Goal: Task Accomplishment & Management: Manage account settings

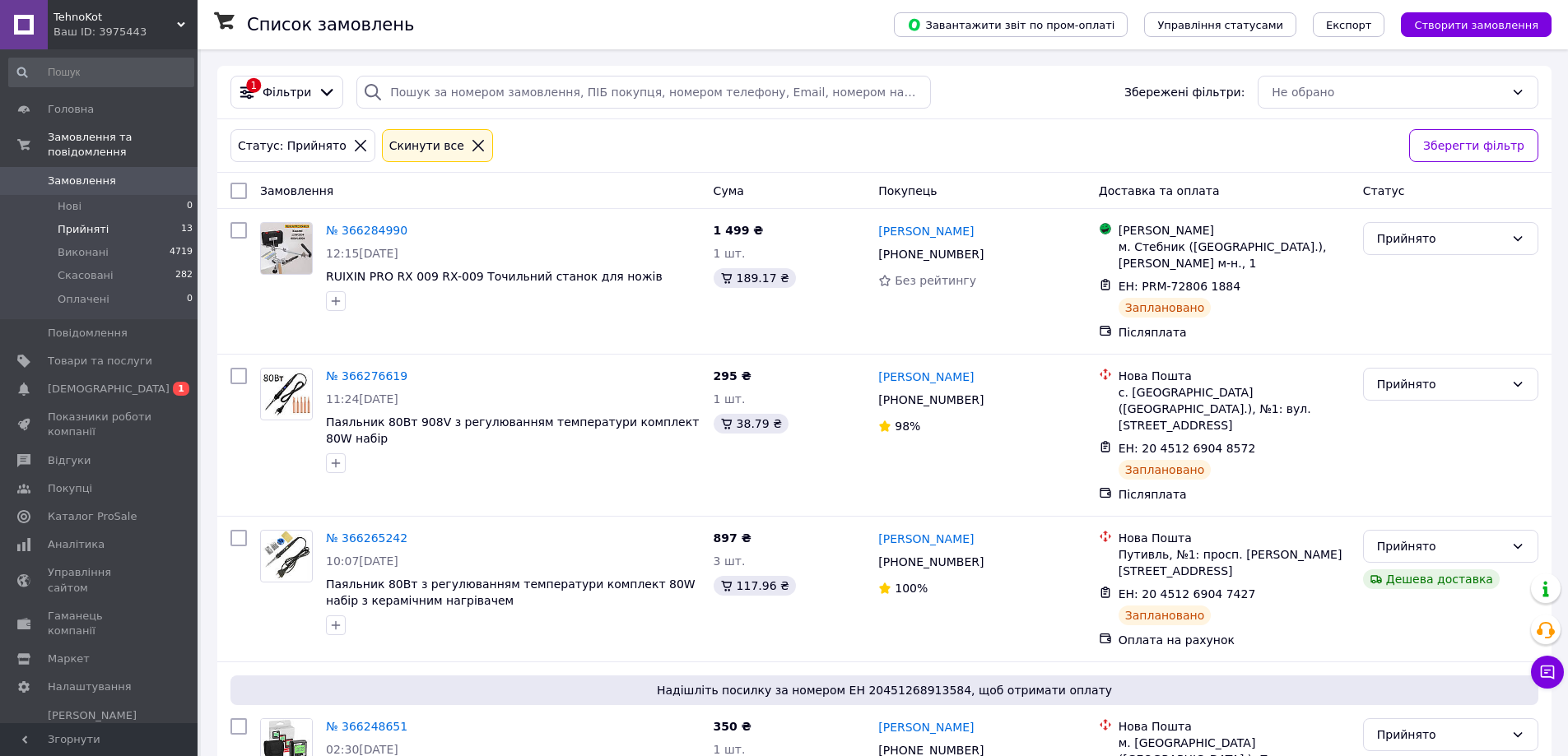
click at [85, 222] on span "Прийняті" at bounding box center [83, 229] width 51 height 15
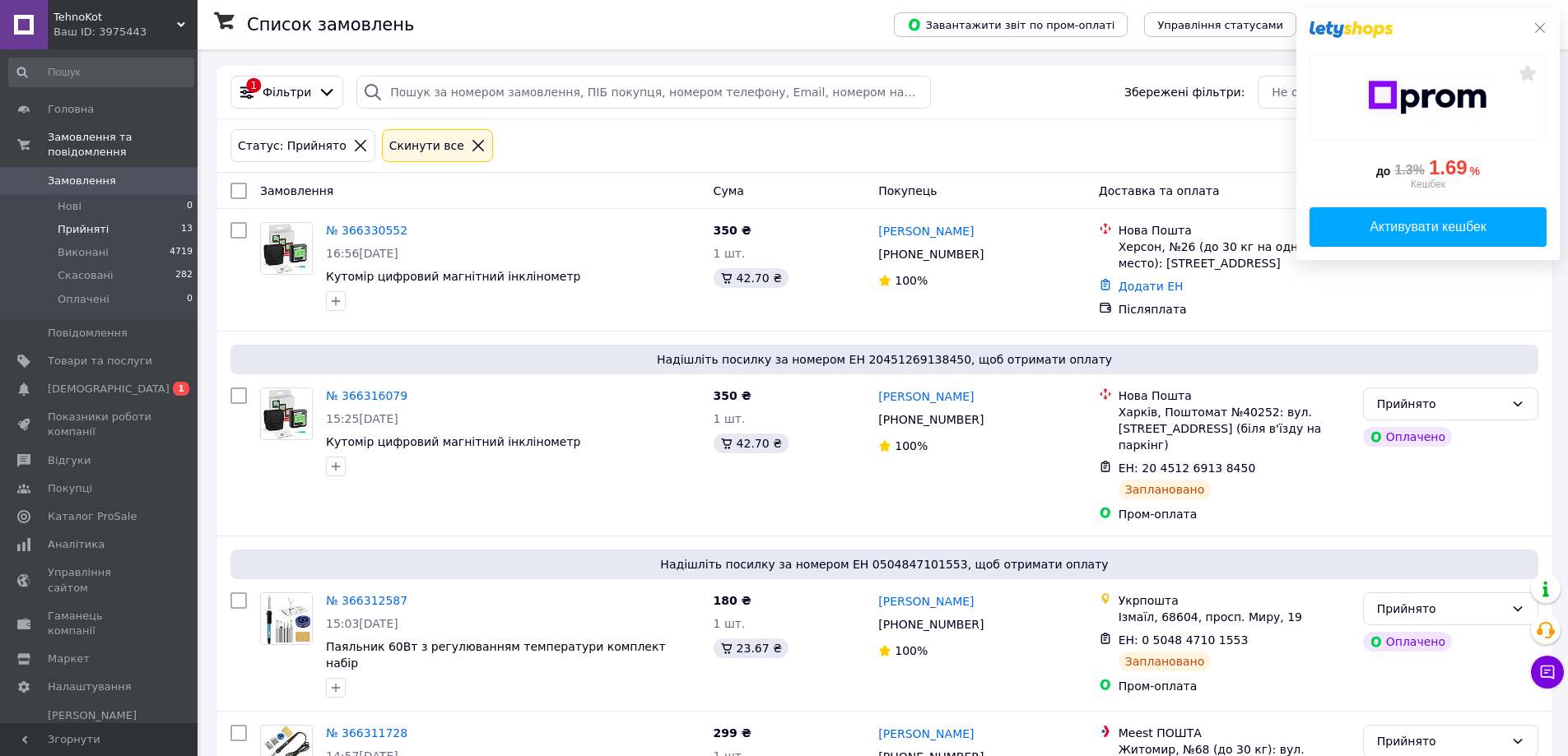
click at [1539, 33] on icon at bounding box center [1539, 28] width 13 height 13
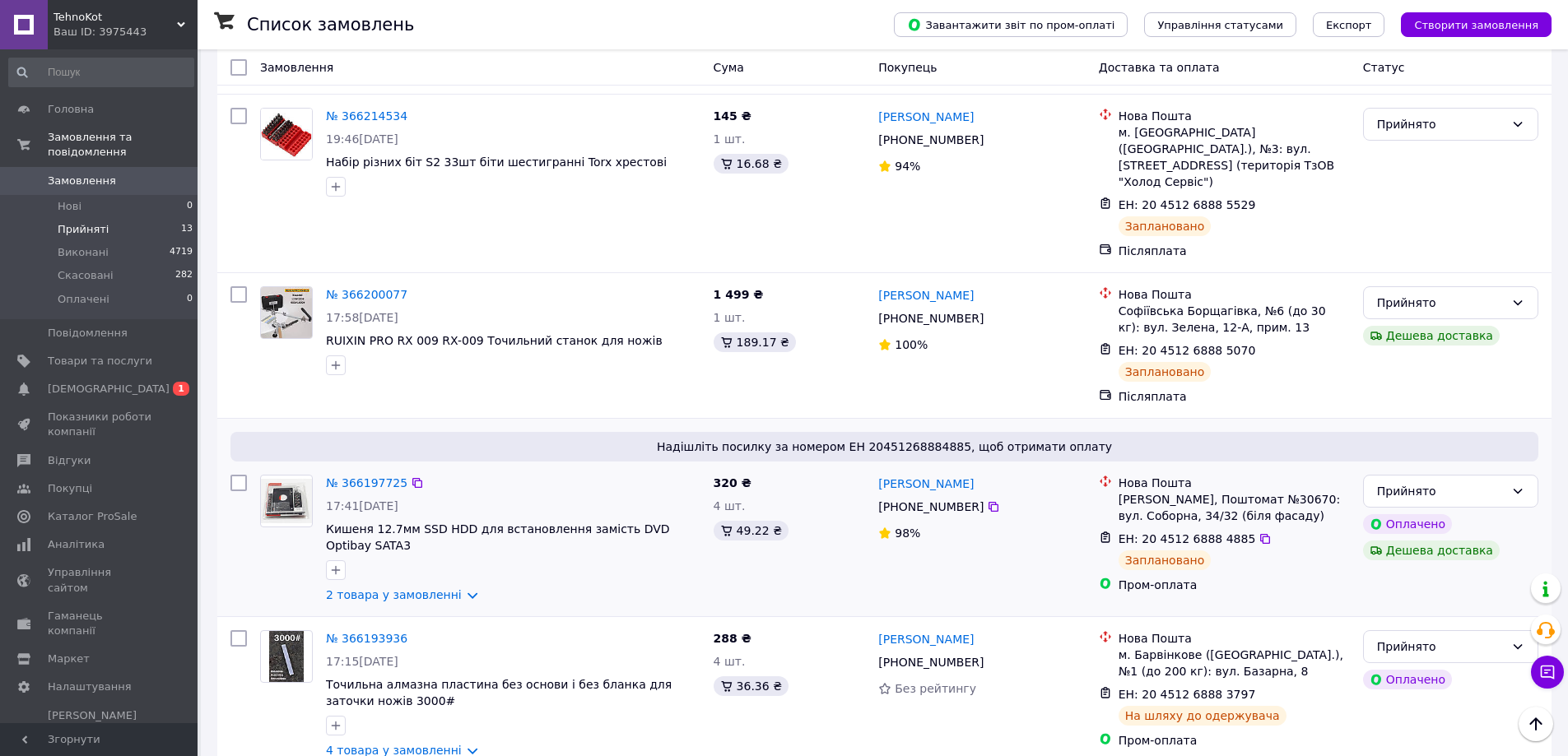
scroll to position [2663, 0]
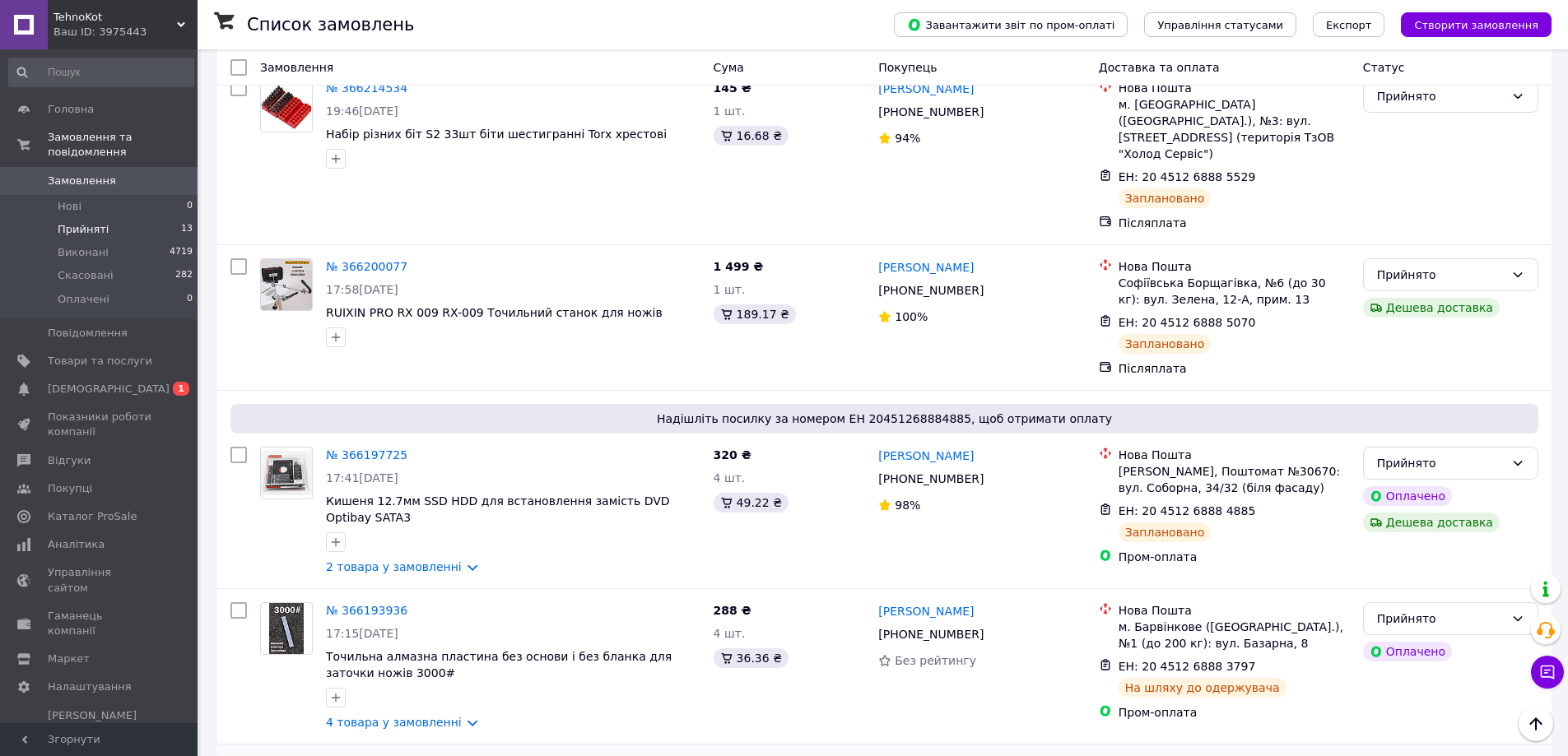
click at [1433, 672] on li "Виконано" at bounding box center [1451, 676] width 174 height 30
click at [1483, 610] on div "Прийнято" at bounding box center [1440, 619] width 128 height 18
click at [1459, 472] on li "Виконано" at bounding box center [1451, 477] width 174 height 30
click at [1507, 447] on div "Прийнято" at bounding box center [1451, 463] width 176 height 33
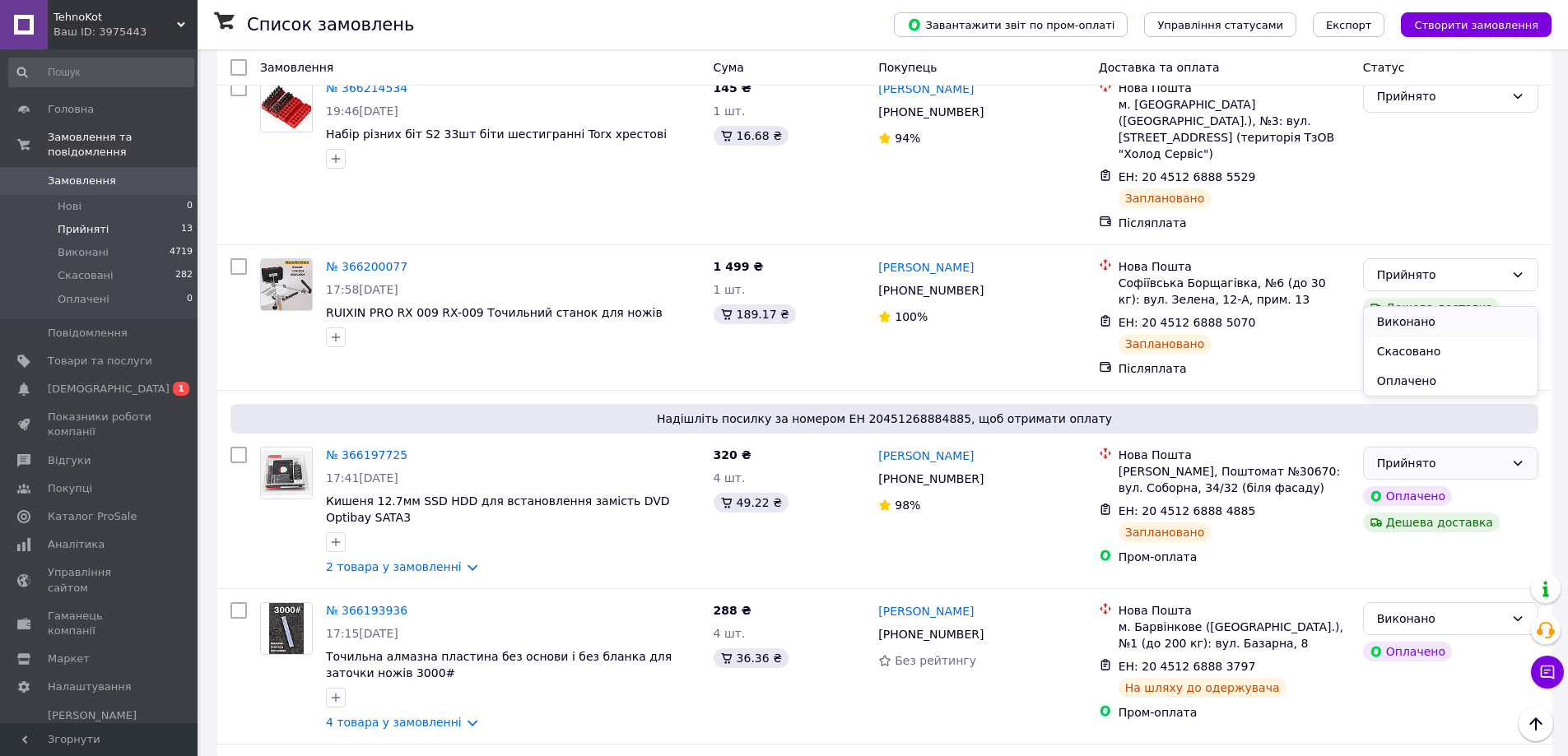
click at [1481, 312] on li "Виконано" at bounding box center [1451, 322] width 174 height 30
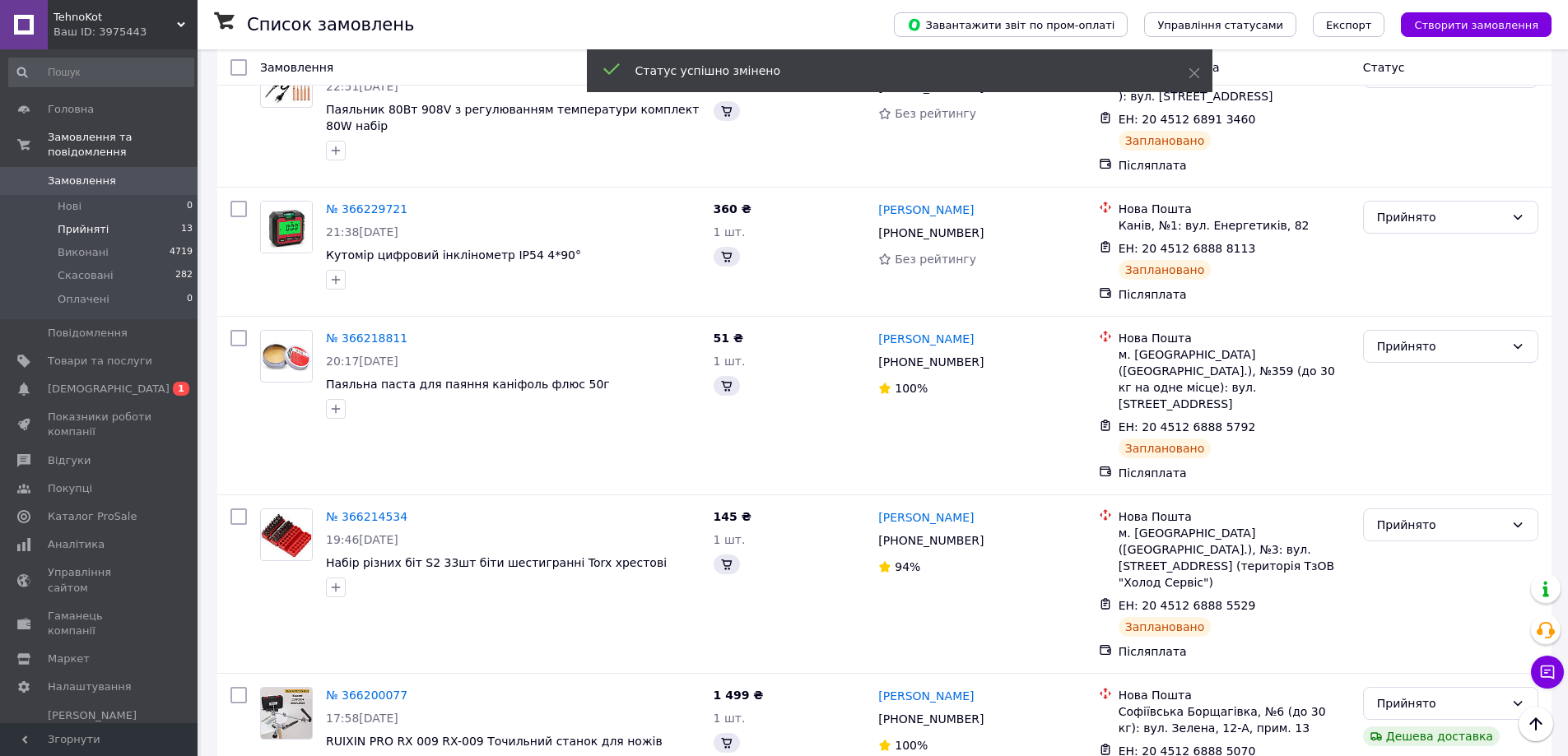
scroll to position [2491, 0]
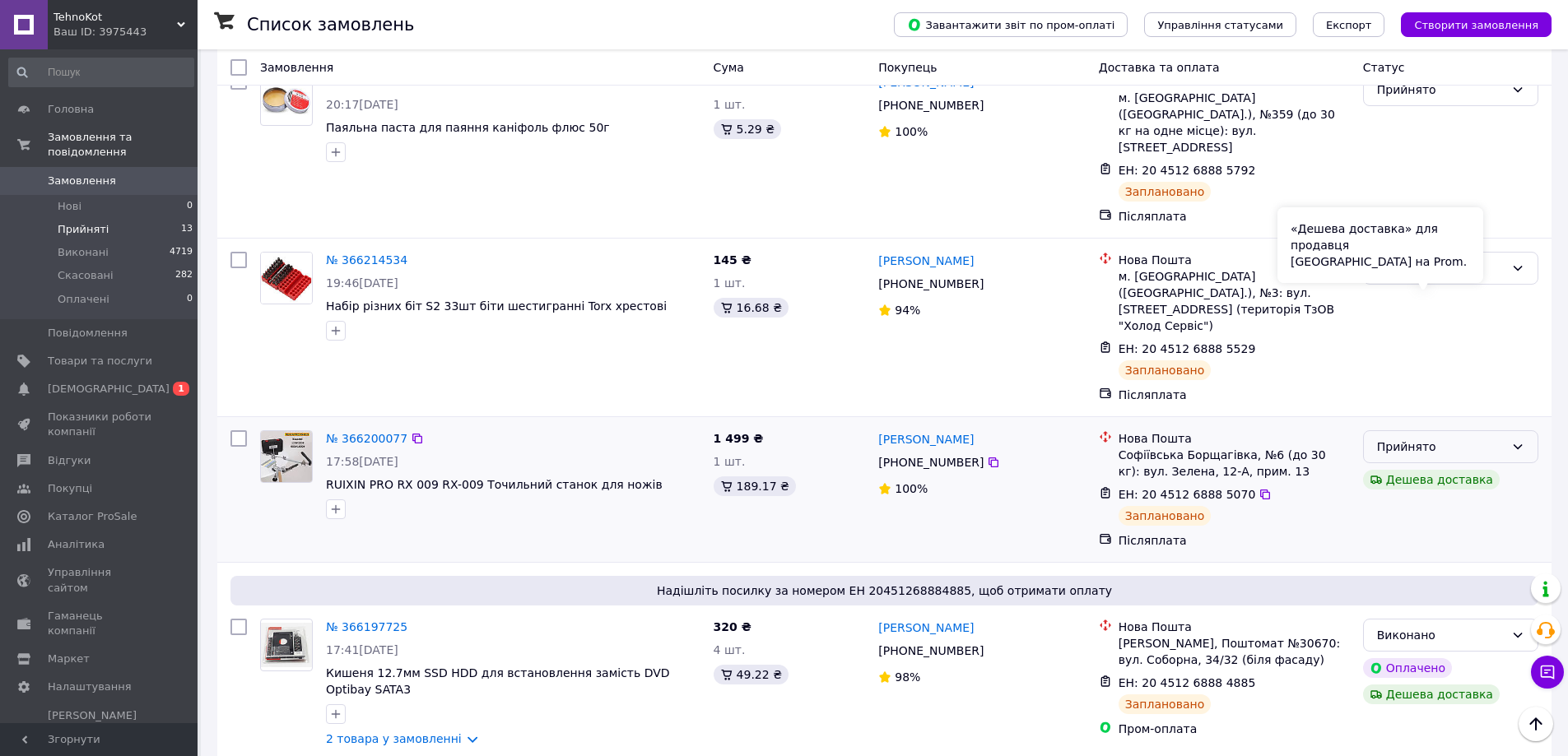
click at [1484, 438] on div "Прийнято" at bounding box center [1440, 447] width 128 height 18
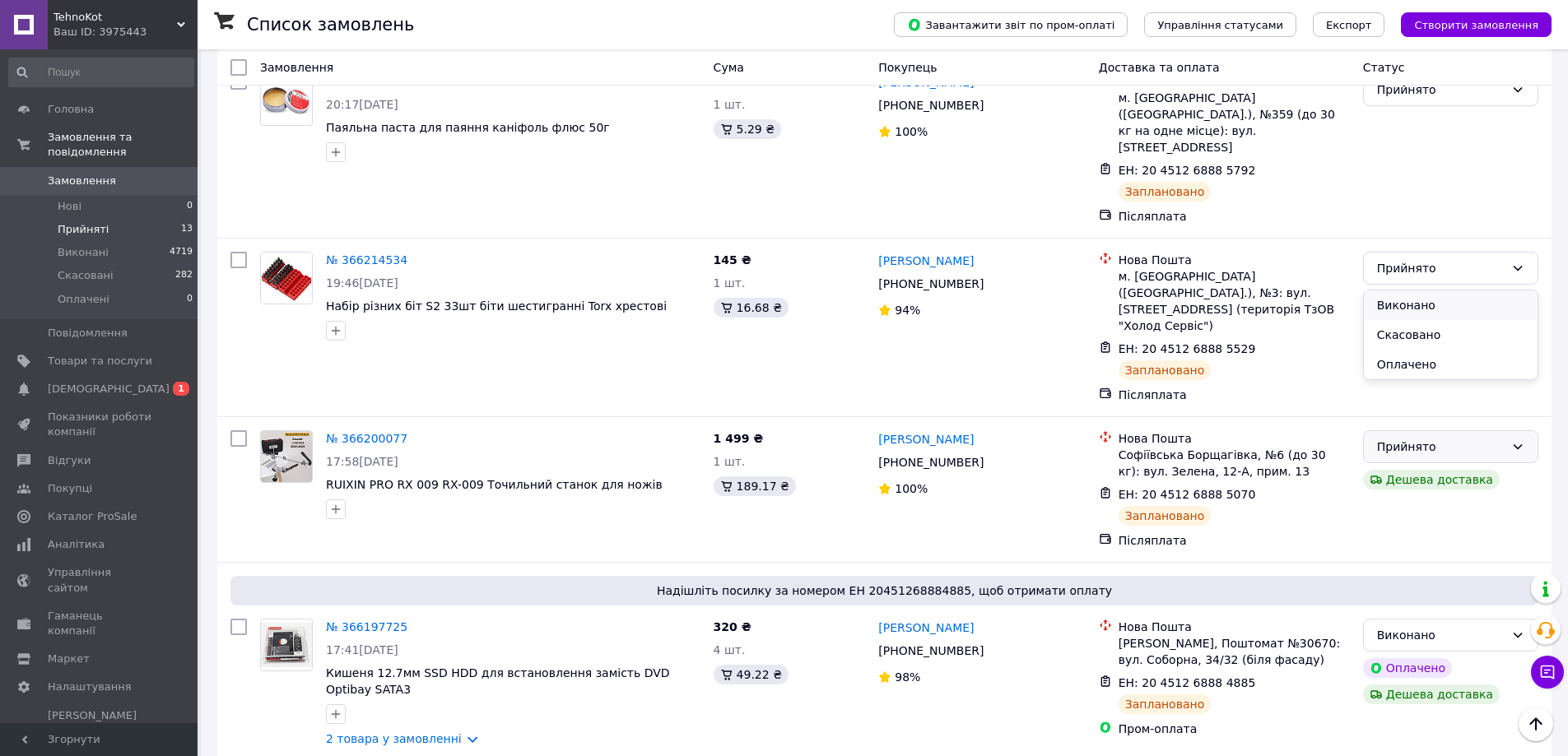
click at [1478, 300] on li "Виконано" at bounding box center [1451, 305] width 174 height 30
click at [1488, 259] on div "Прийнято" at bounding box center [1440, 268] width 128 height 18
click at [1485, 138] on li "Виконано" at bounding box center [1451, 143] width 174 height 30
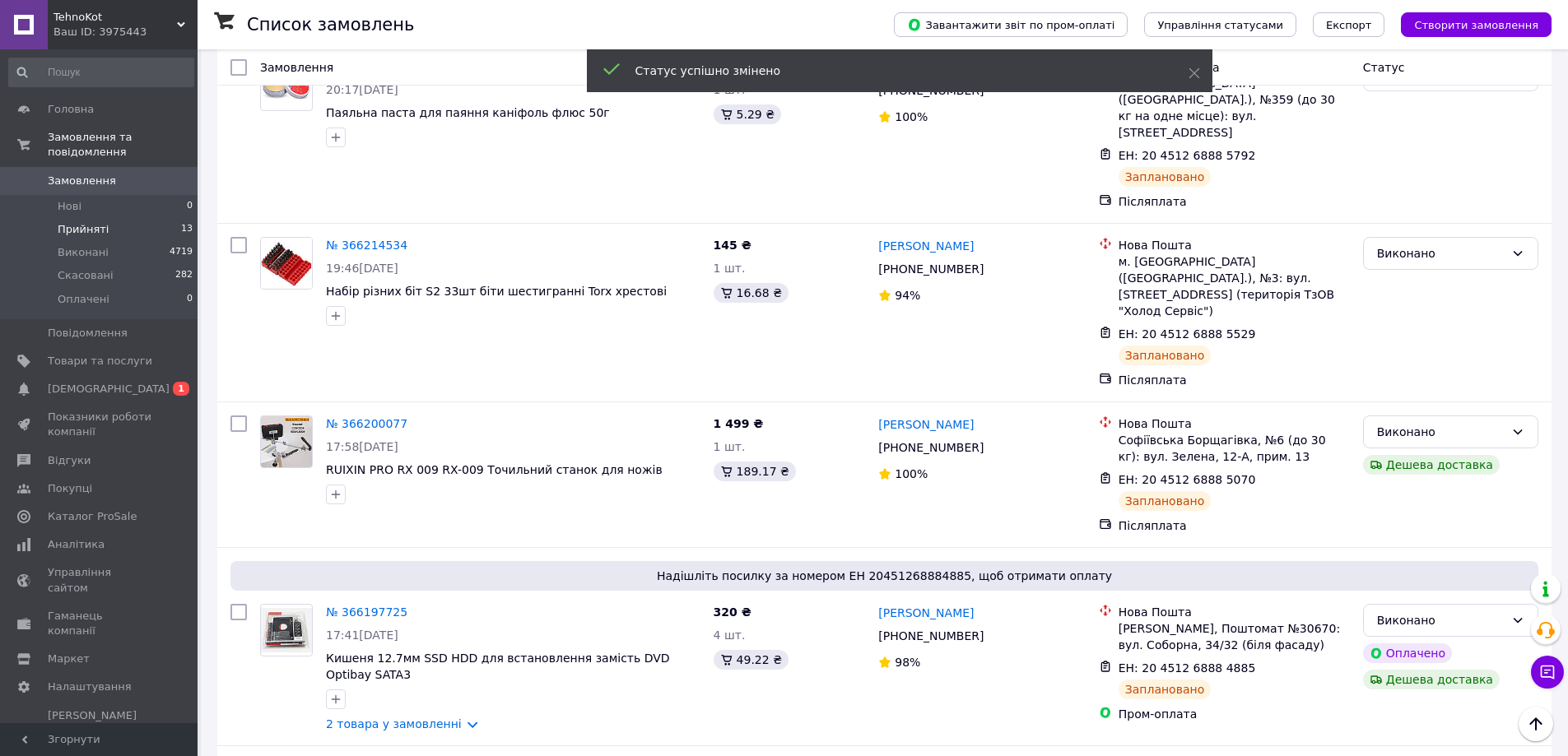
scroll to position [2416, 0]
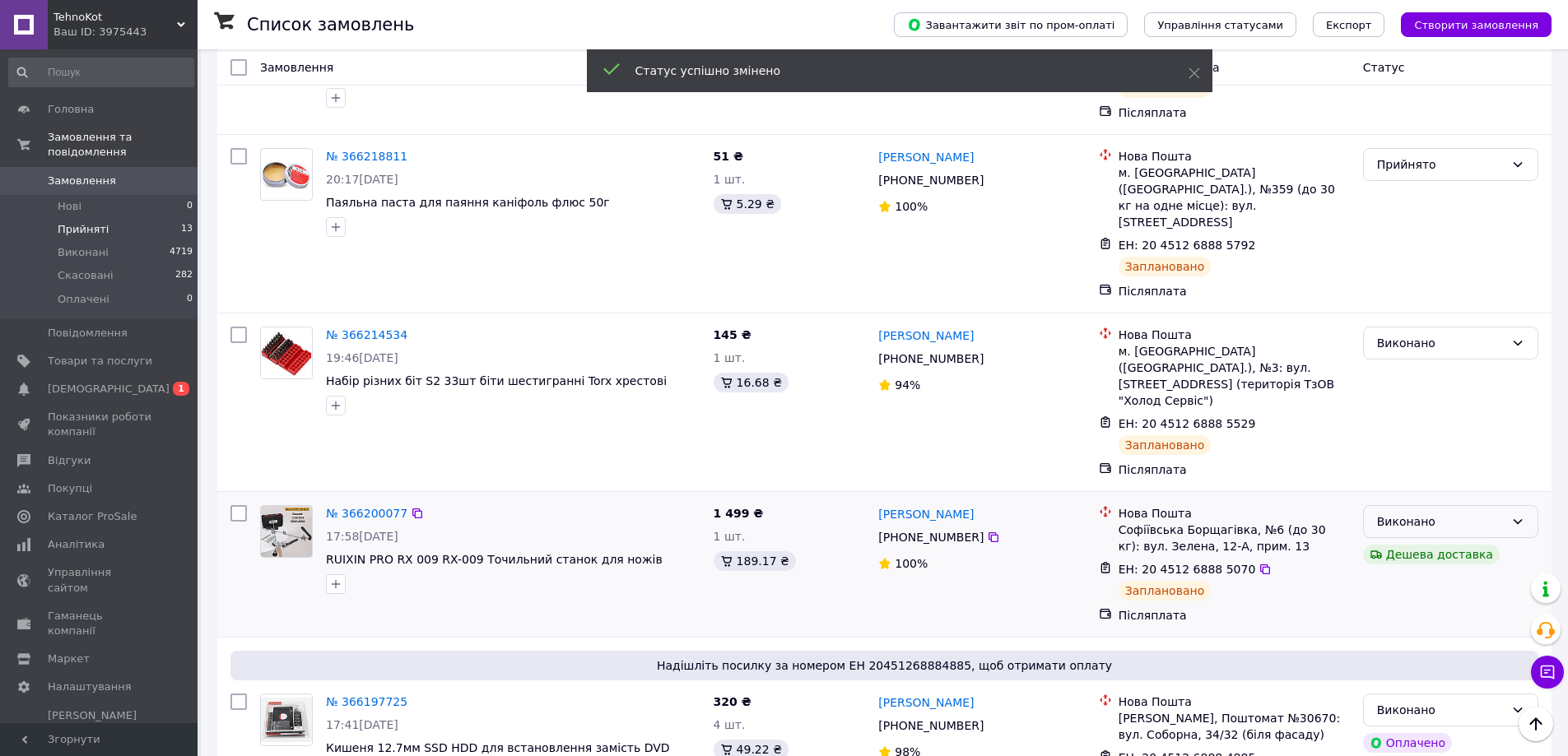
click at [1441, 513] on div "Виконано" at bounding box center [1440, 521] width 128 height 18
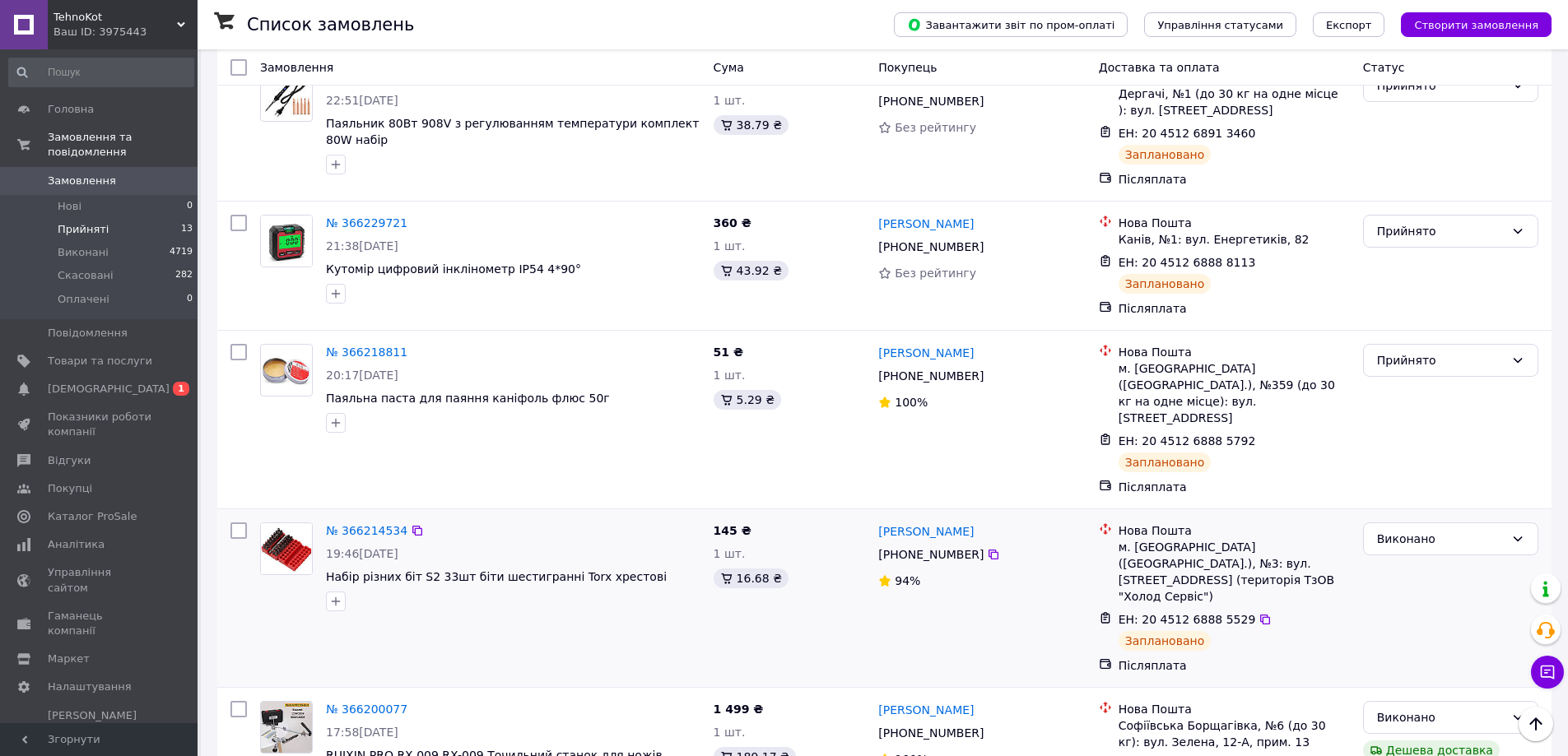
scroll to position [2169, 0]
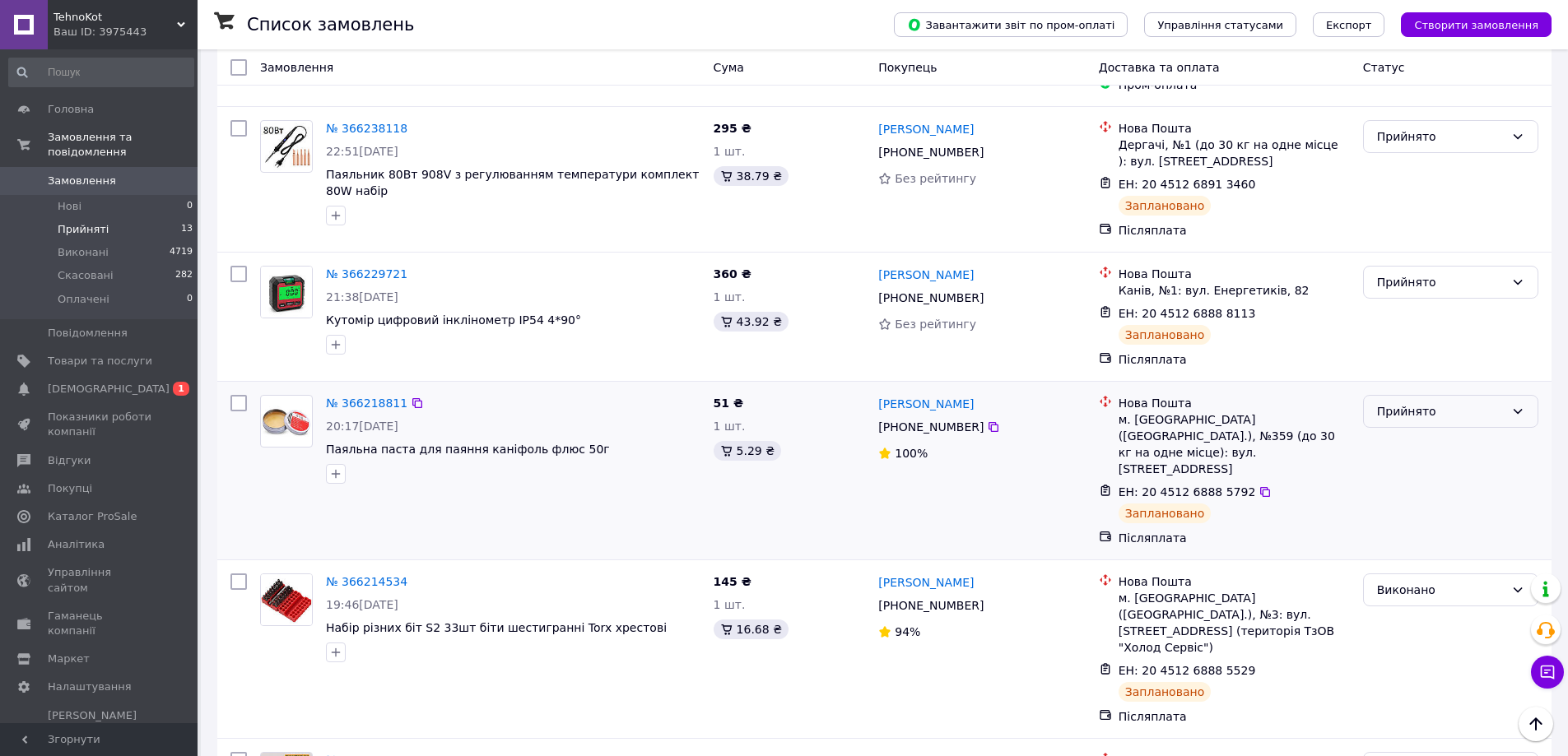
click at [1421, 402] on div "Прийнято" at bounding box center [1440, 411] width 128 height 18
click at [1429, 312] on li "Виконано" at bounding box center [1451, 319] width 174 height 30
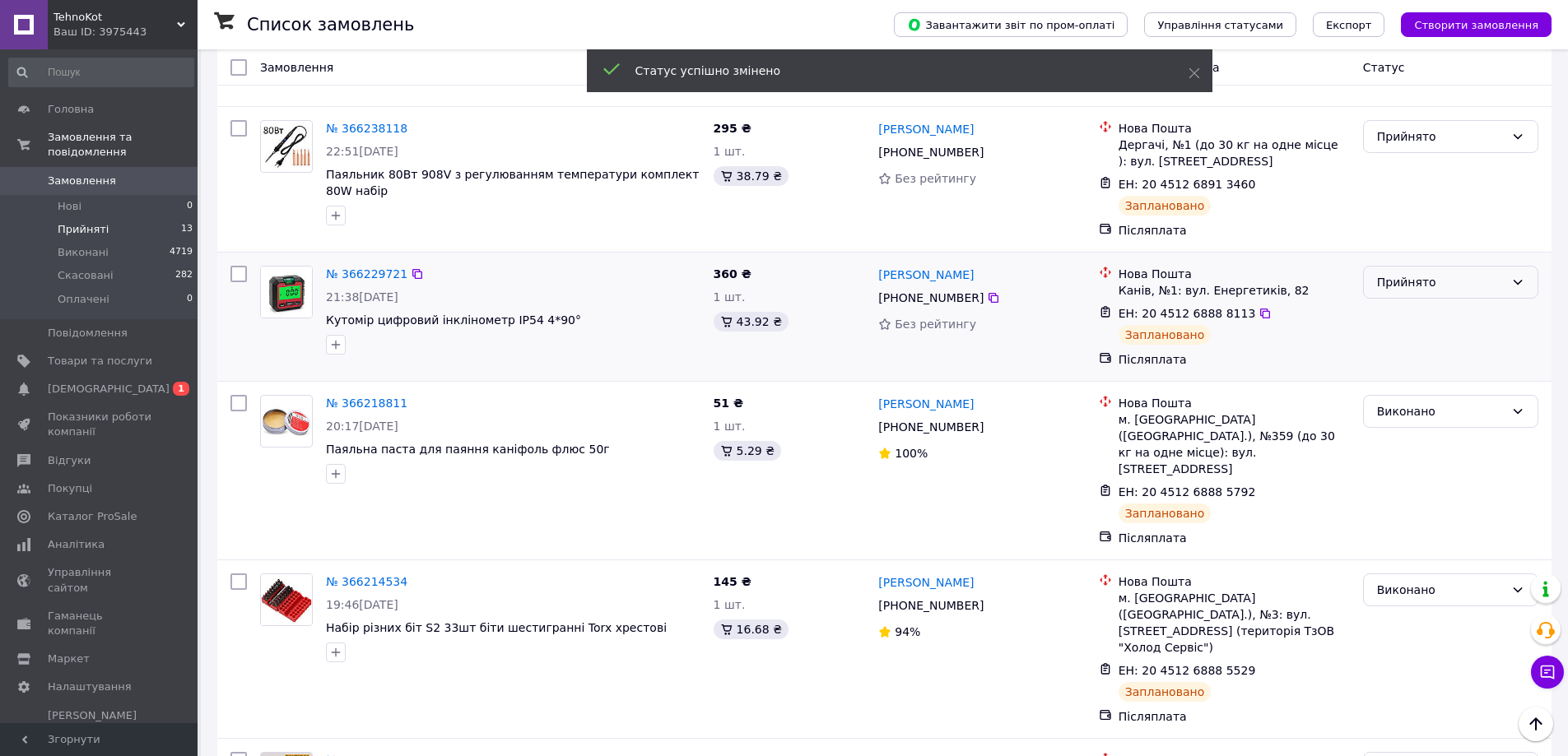
click at [1440, 266] on div "Прийнято" at bounding box center [1451, 282] width 176 height 33
click at [1437, 191] on li "Виконано" at bounding box center [1451, 190] width 174 height 30
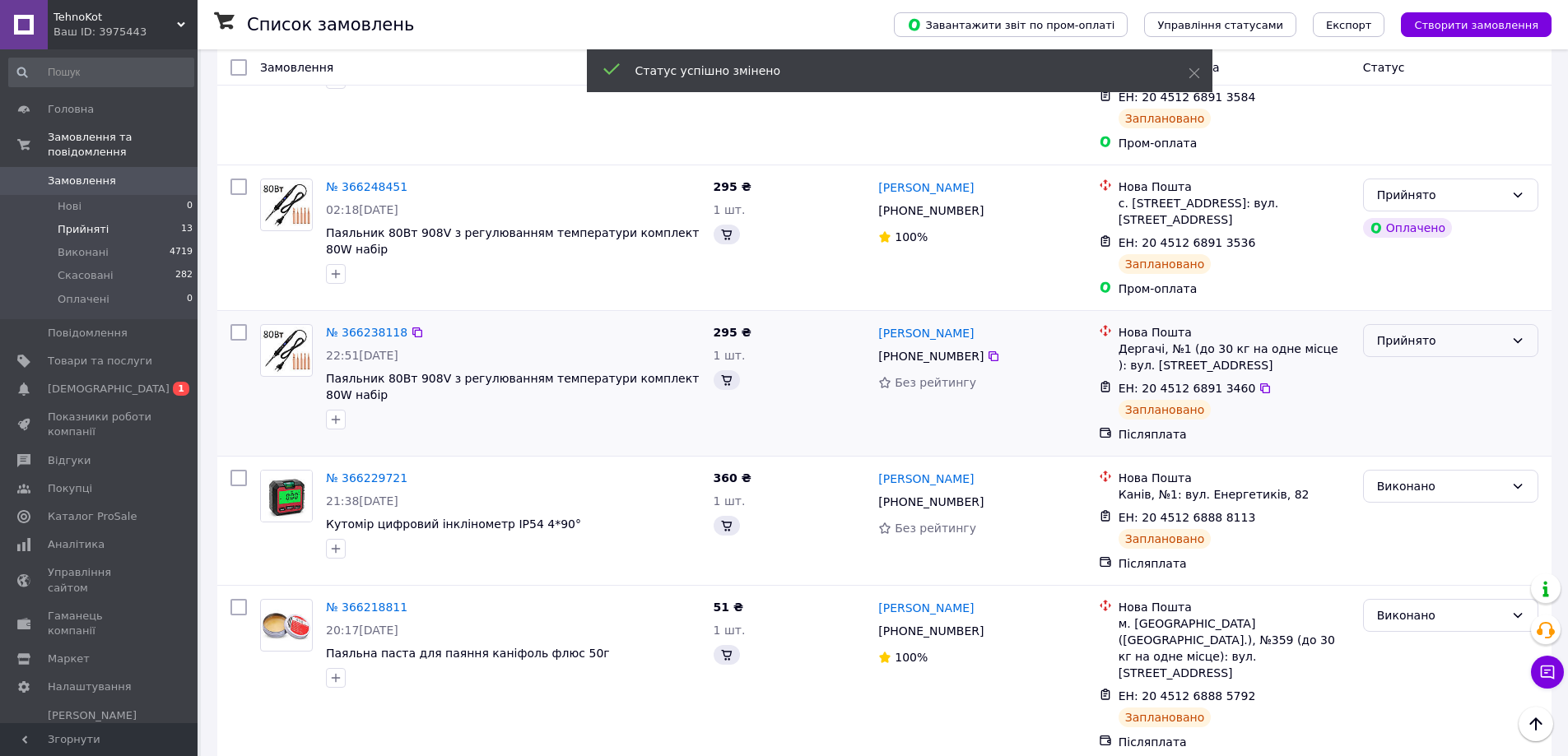
scroll to position [1922, 0]
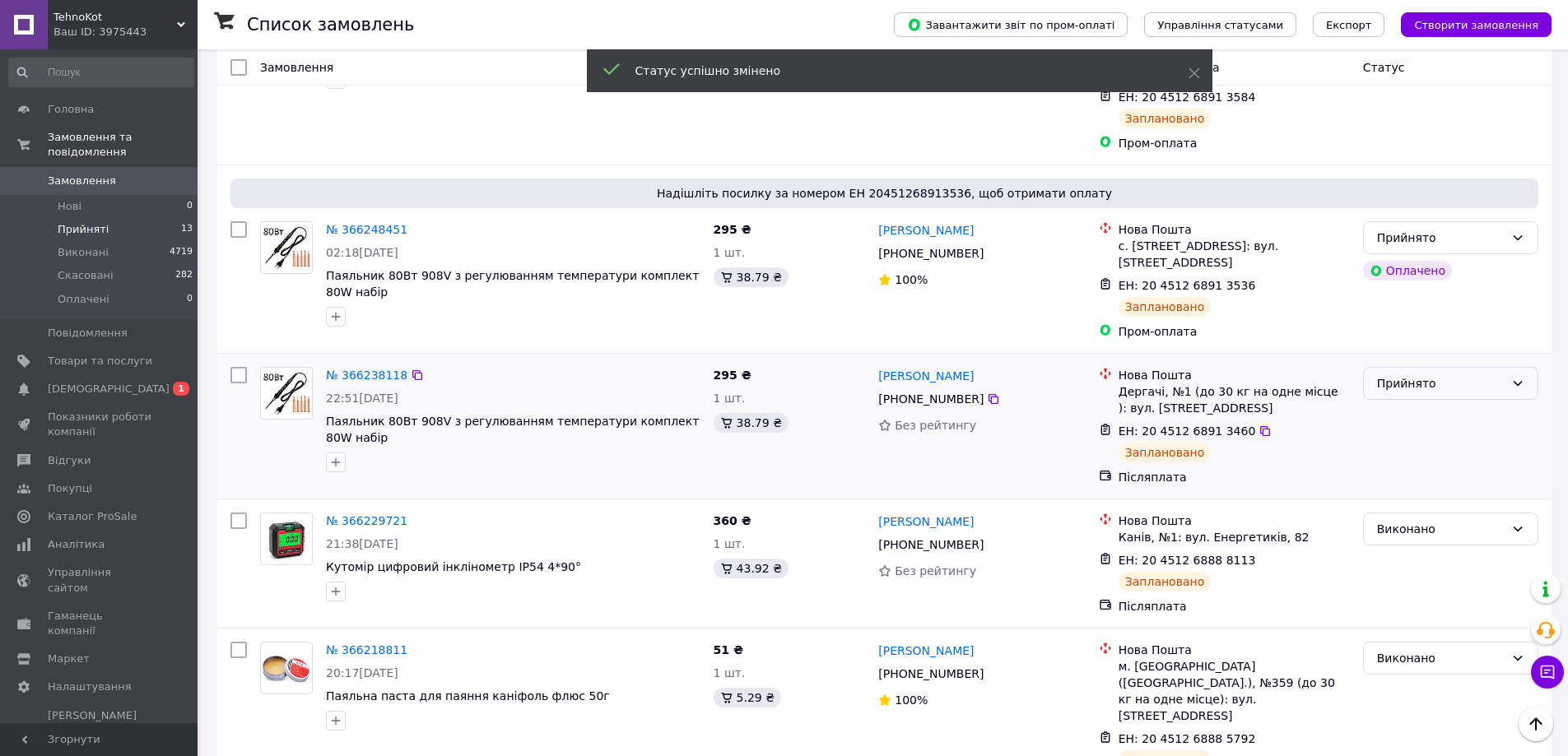
click at [1418, 375] on div "Прийнято" at bounding box center [1440, 383] width 128 height 18
click at [1425, 288] on li "Виконано" at bounding box center [1451, 291] width 174 height 30
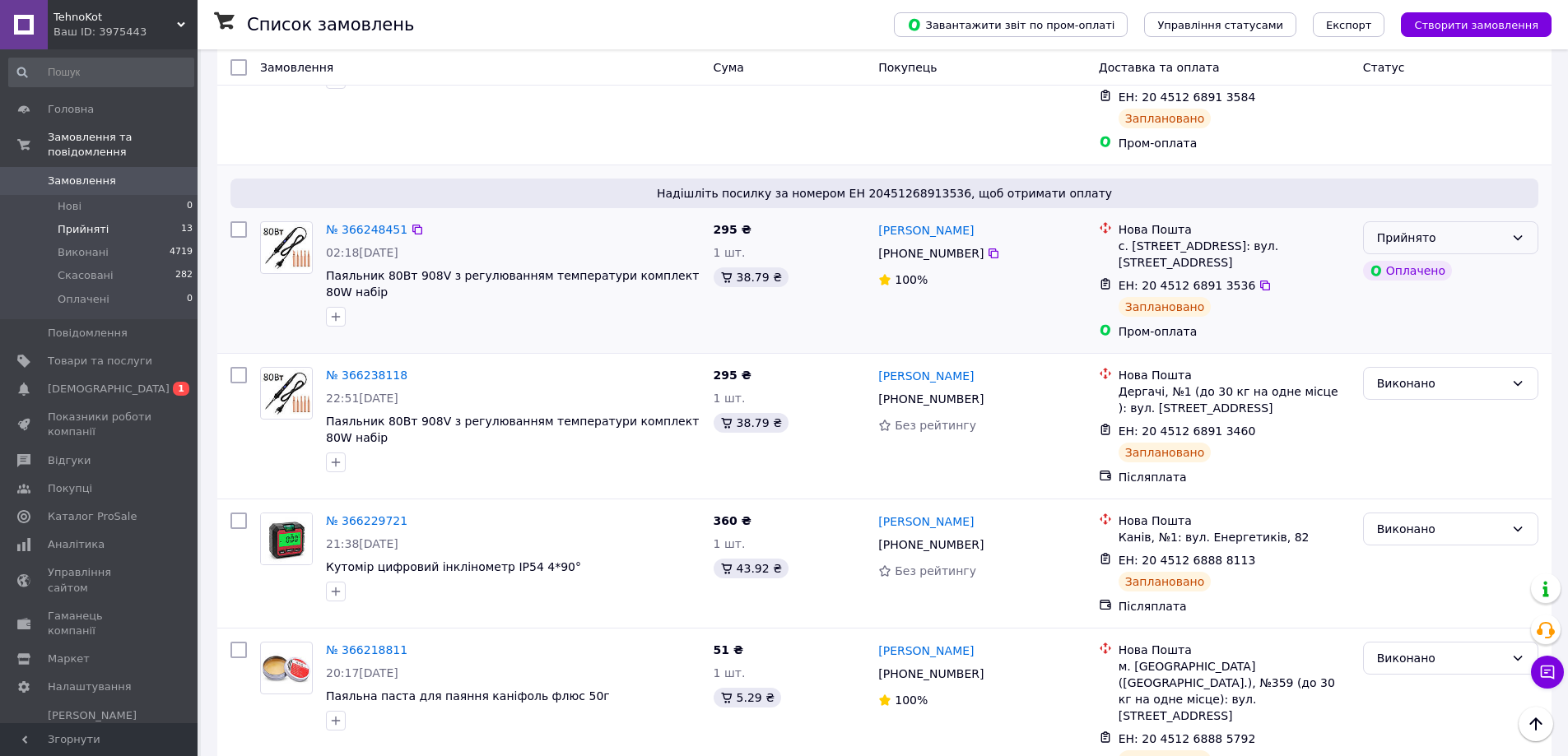
click at [1443, 229] on div "Прийнято" at bounding box center [1440, 237] width 128 height 18
click at [1442, 149] on li "Виконано" at bounding box center [1451, 159] width 174 height 30
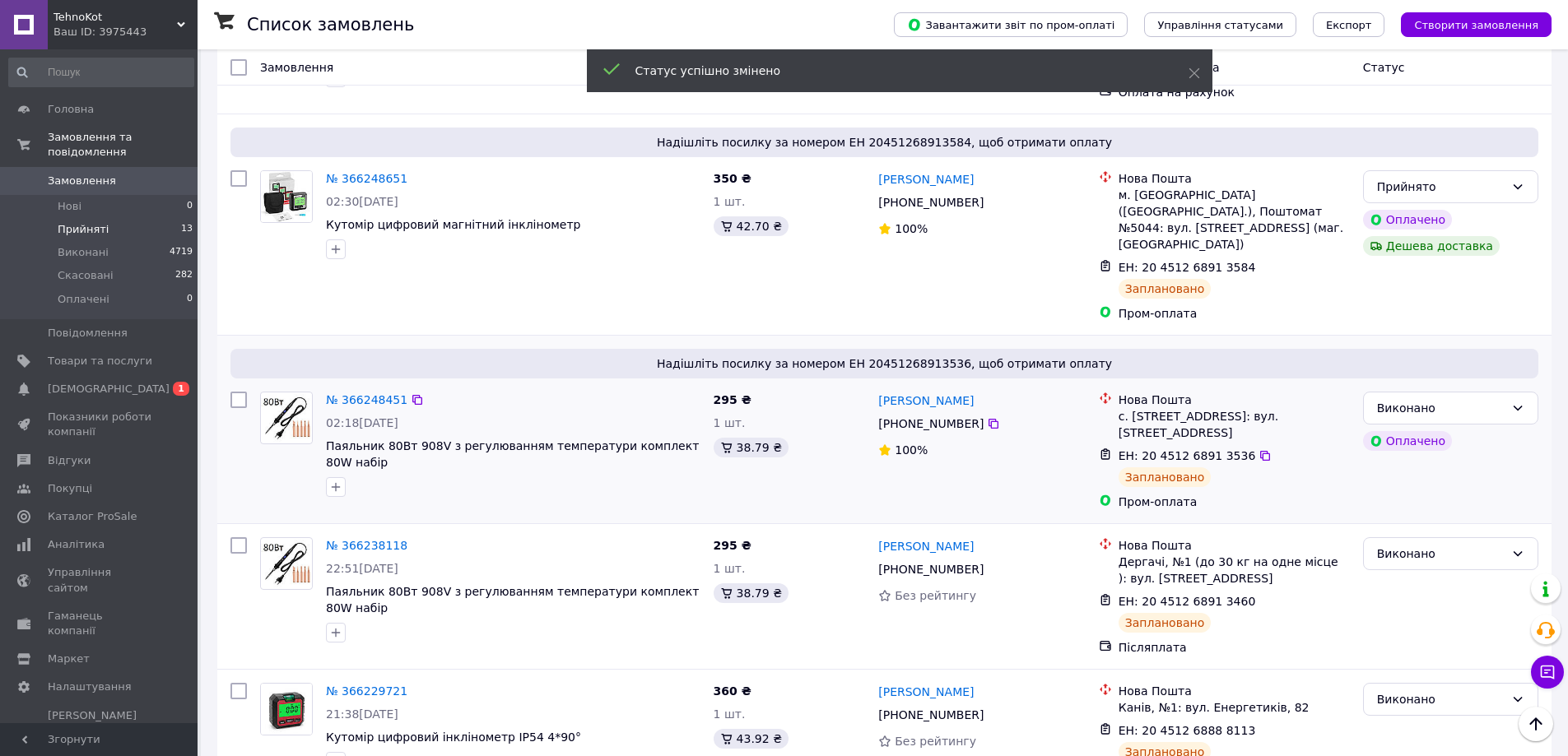
scroll to position [1675, 0]
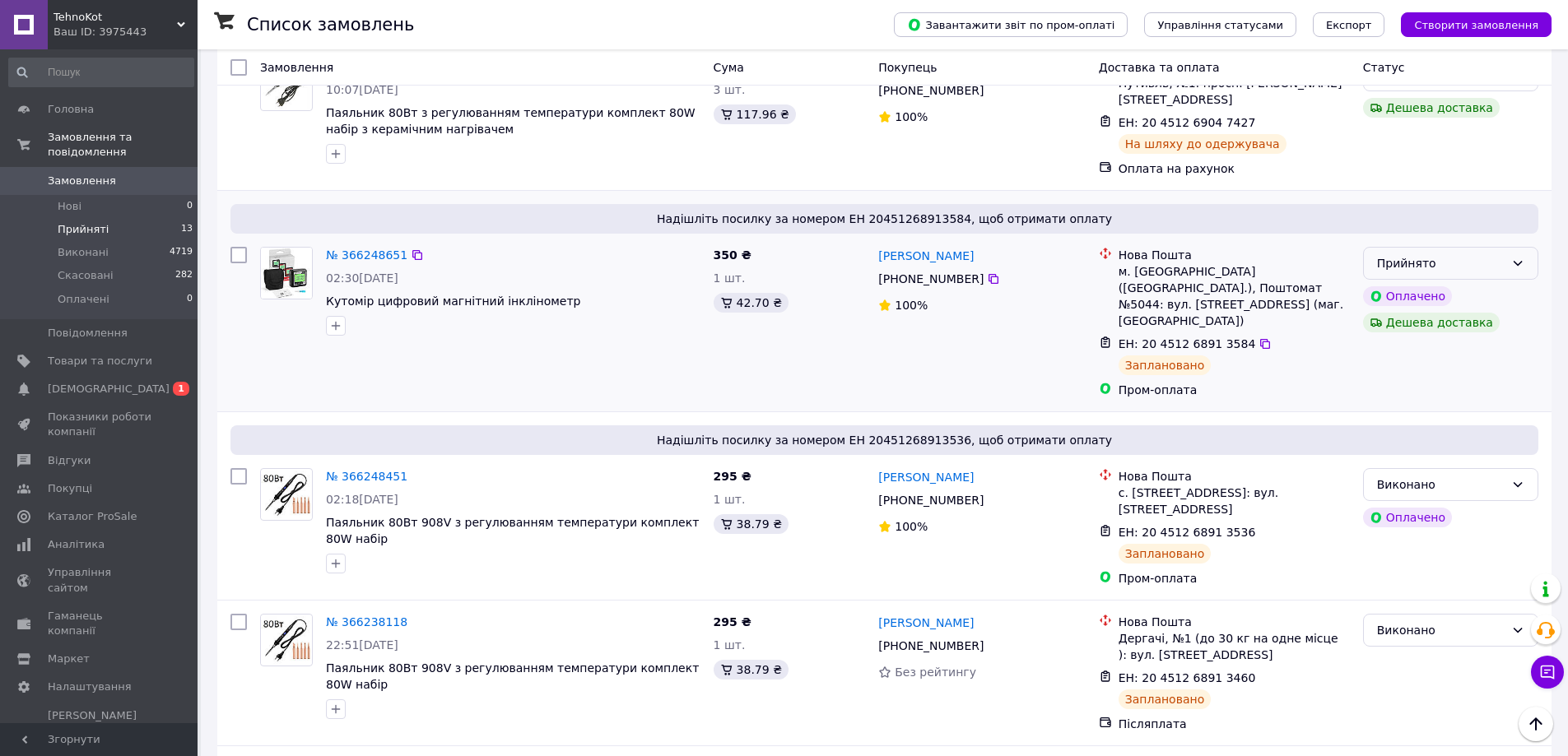
click at [1505, 247] on div "Прийнято" at bounding box center [1451, 263] width 176 height 33
click at [1485, 194] on li "Виконано" at bounding box center [1451, 201] width 174 height 30
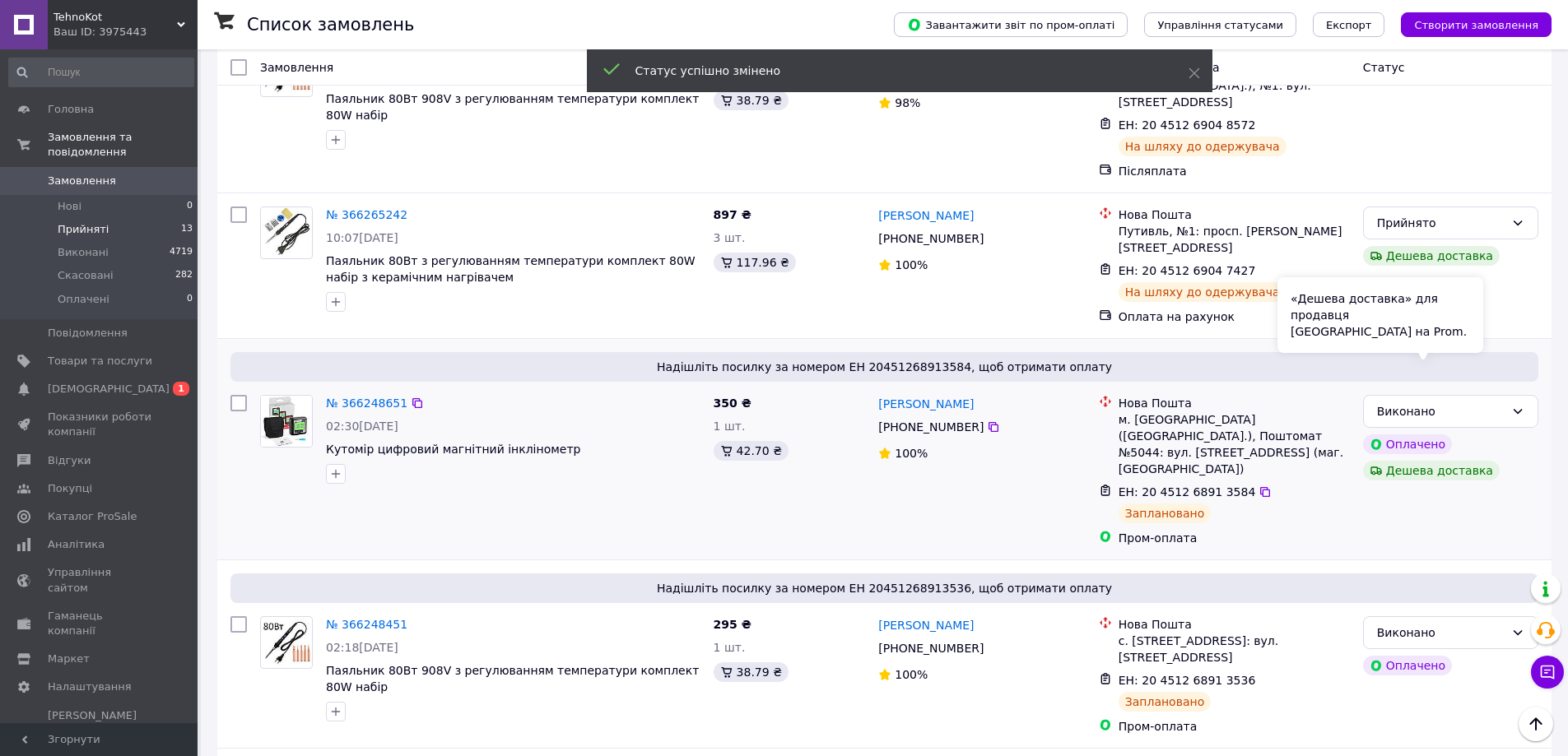
scroll to position [1429, 0]
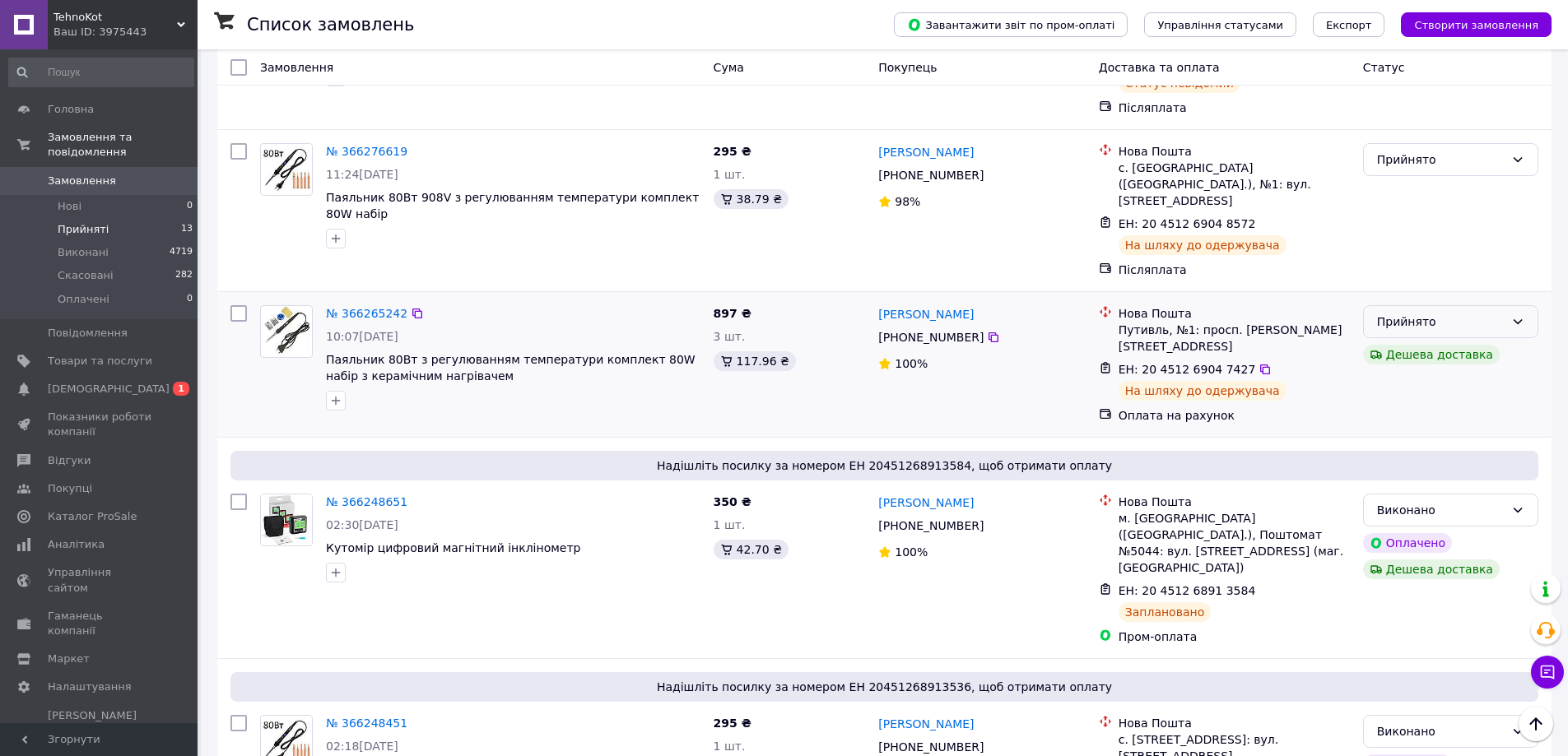
click at [1506, 305] on div "Прийнято" at bounding box center [1451, 322] width 176 height 33
click at [1470, 252] on li "Виконано" at bounding box center [1451, 259] width 174 height 30
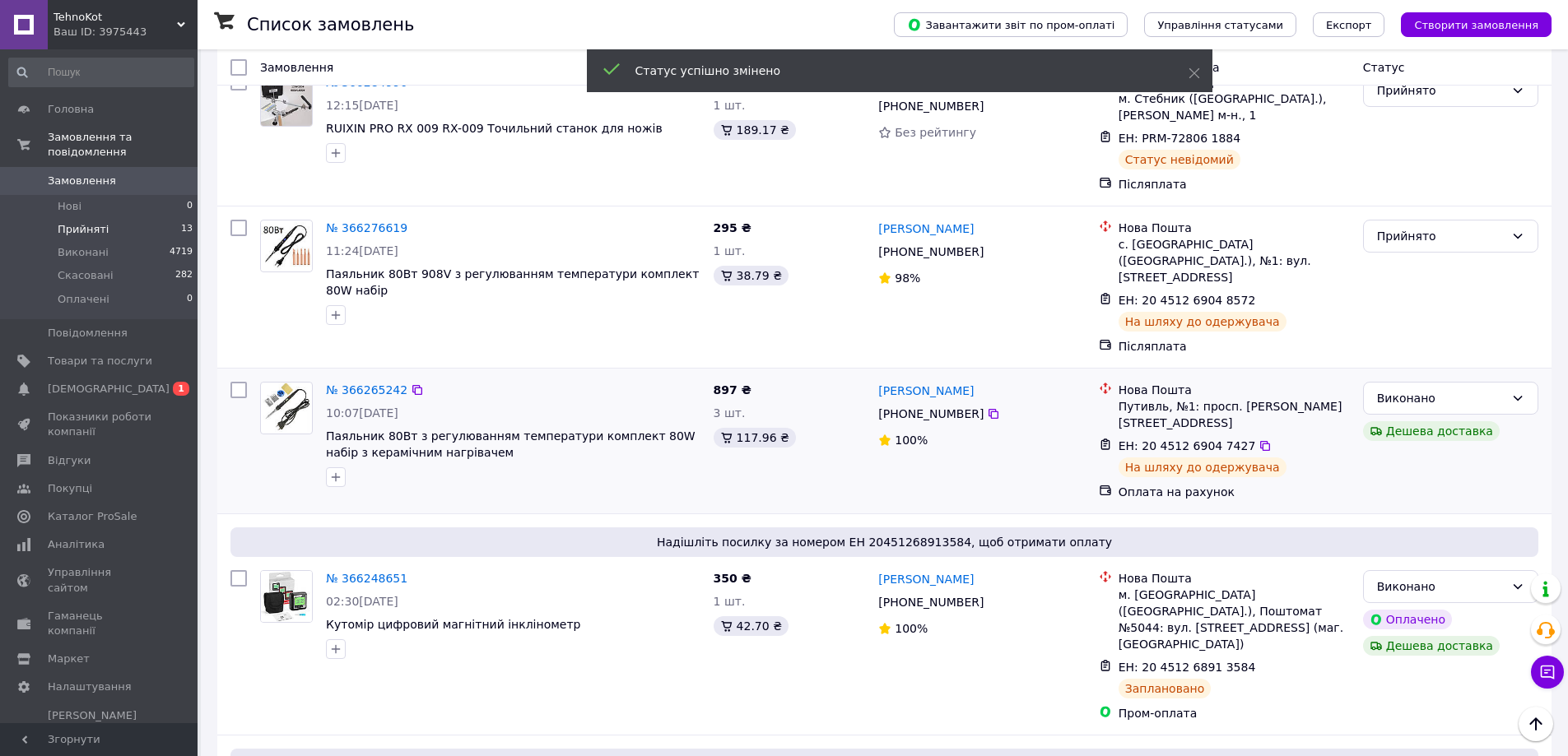
scroll to position [1346, 0]
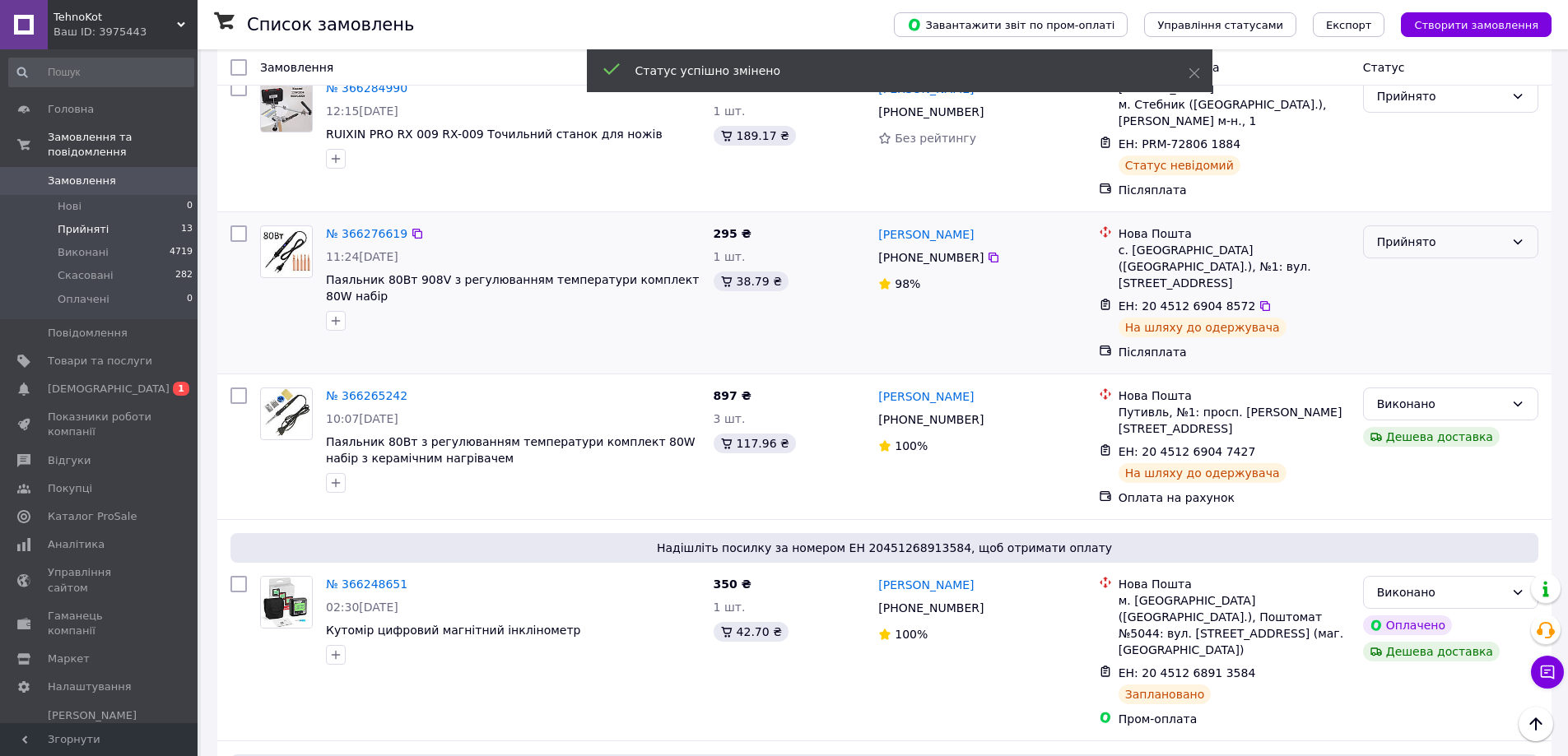
click at [1443, 233] on div "Прийнято" at bounding box center [1440, 242] width 128 height 18
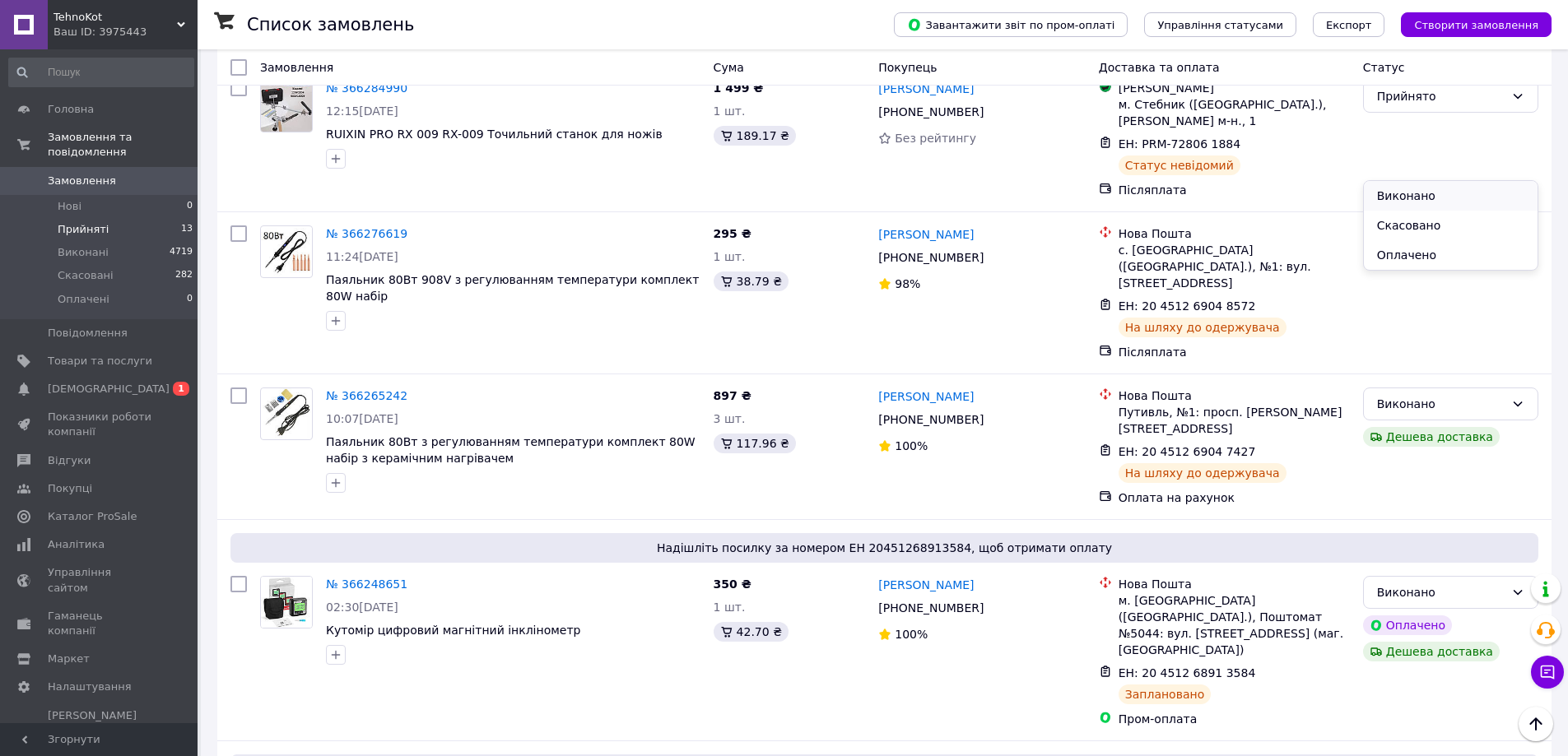
click at [1429, 192] on li "Виконано" at bounding box center [1451, 196] width 174 height 30
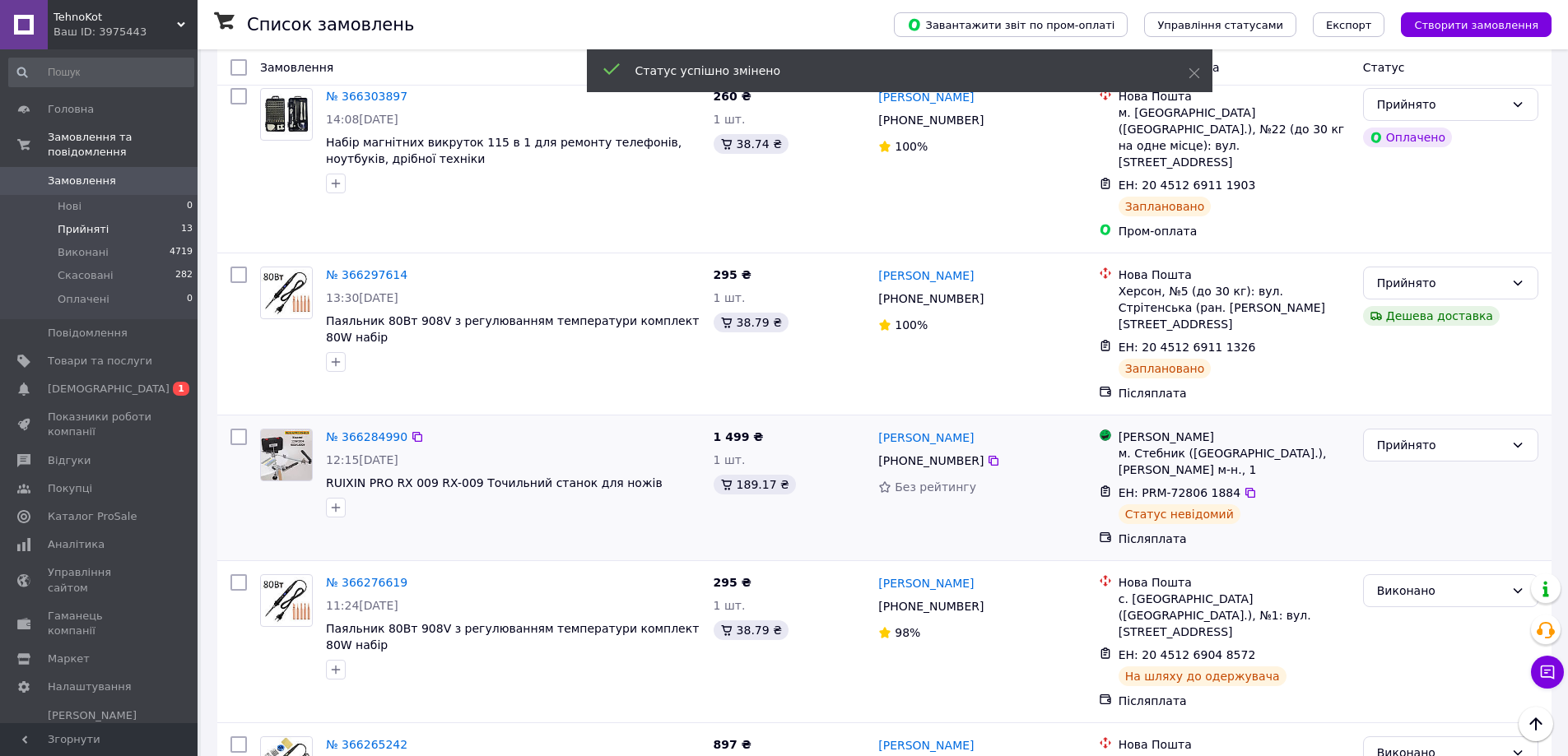
scroll to position [863, 0]
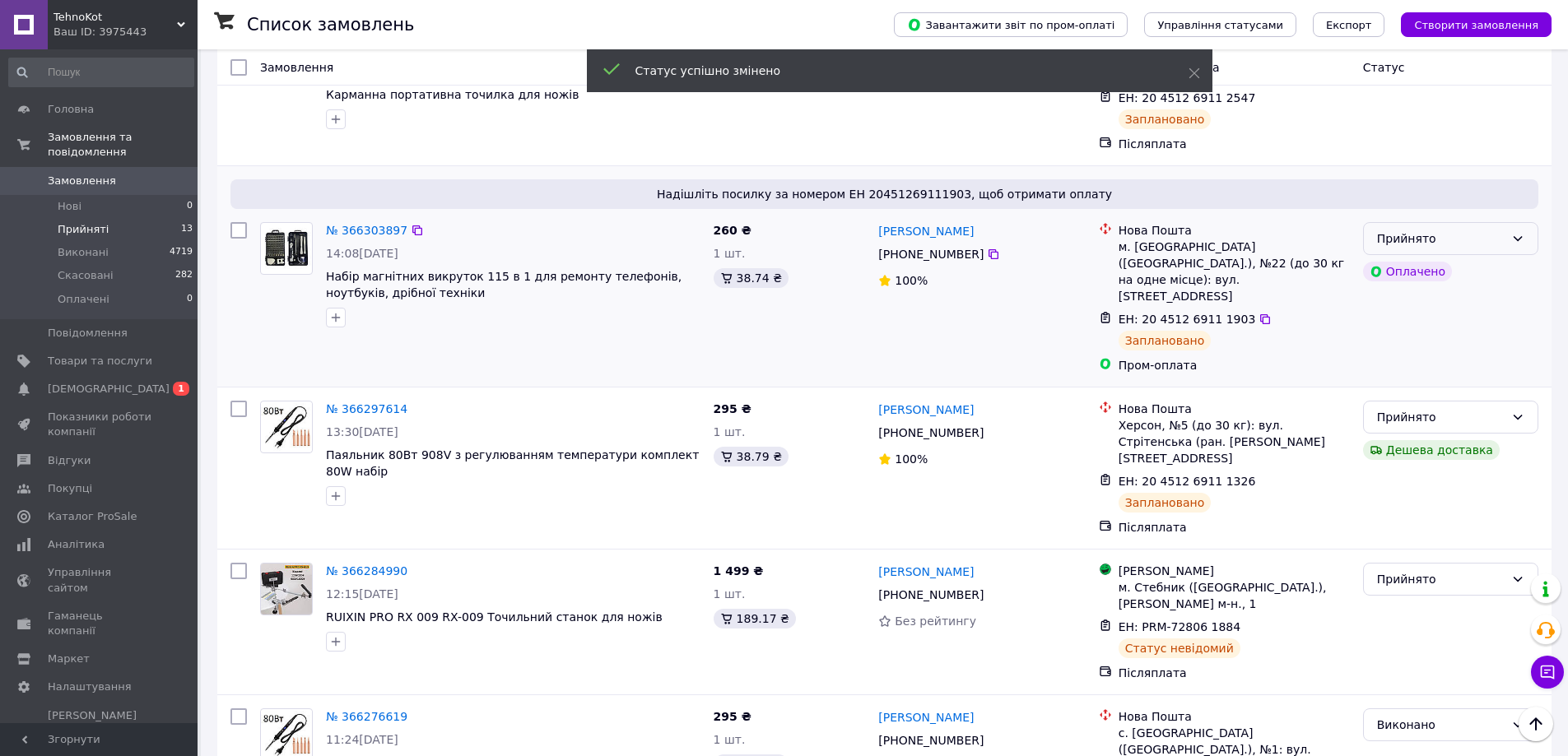
click at [1498, 229] on div "Прийнято" at bounding box center [1440, 238] width 128 height 18
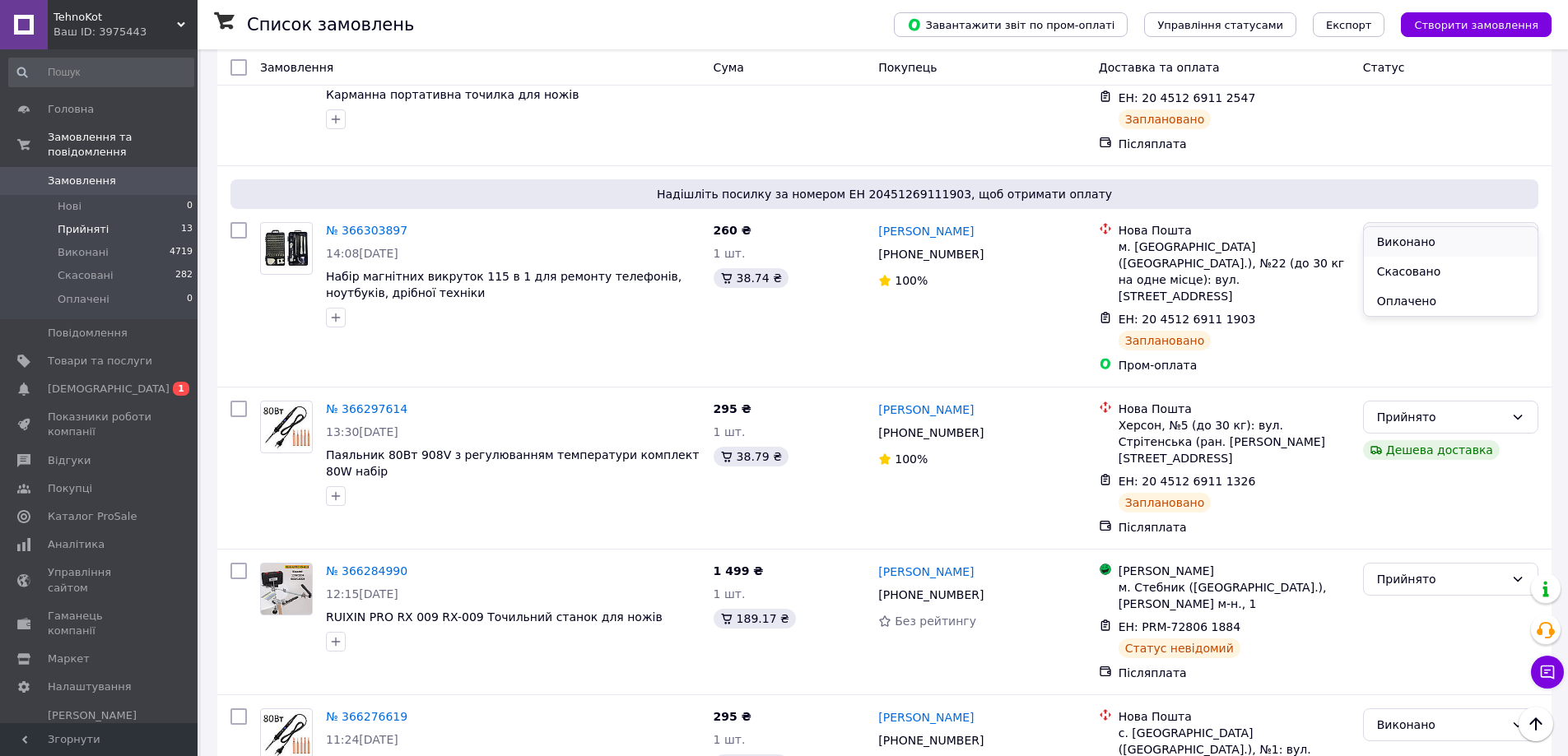
click at [1455, 234] on li "Виконано" at bounding box center [1451, 242] width 174 height 30
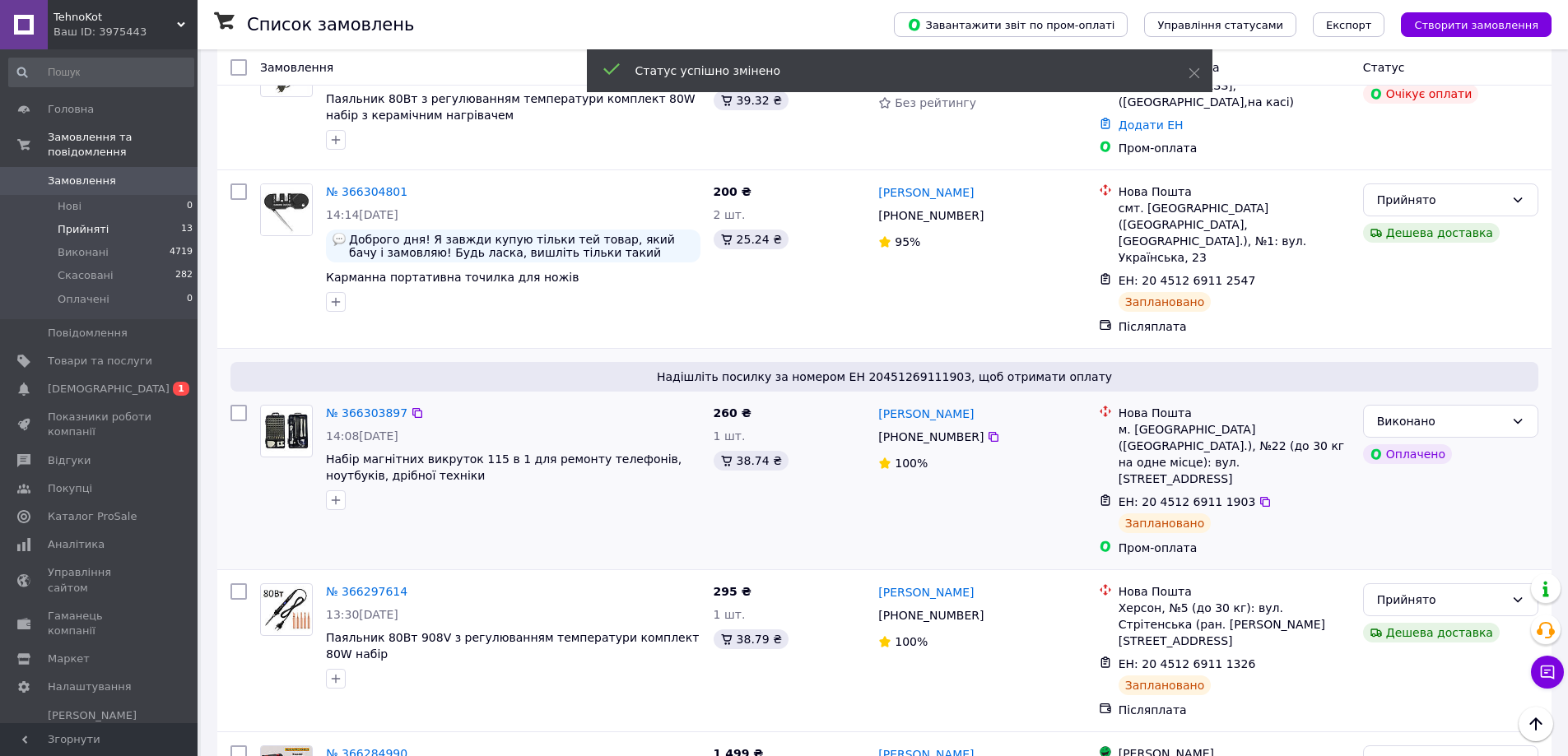
scroll to position [616, 0]
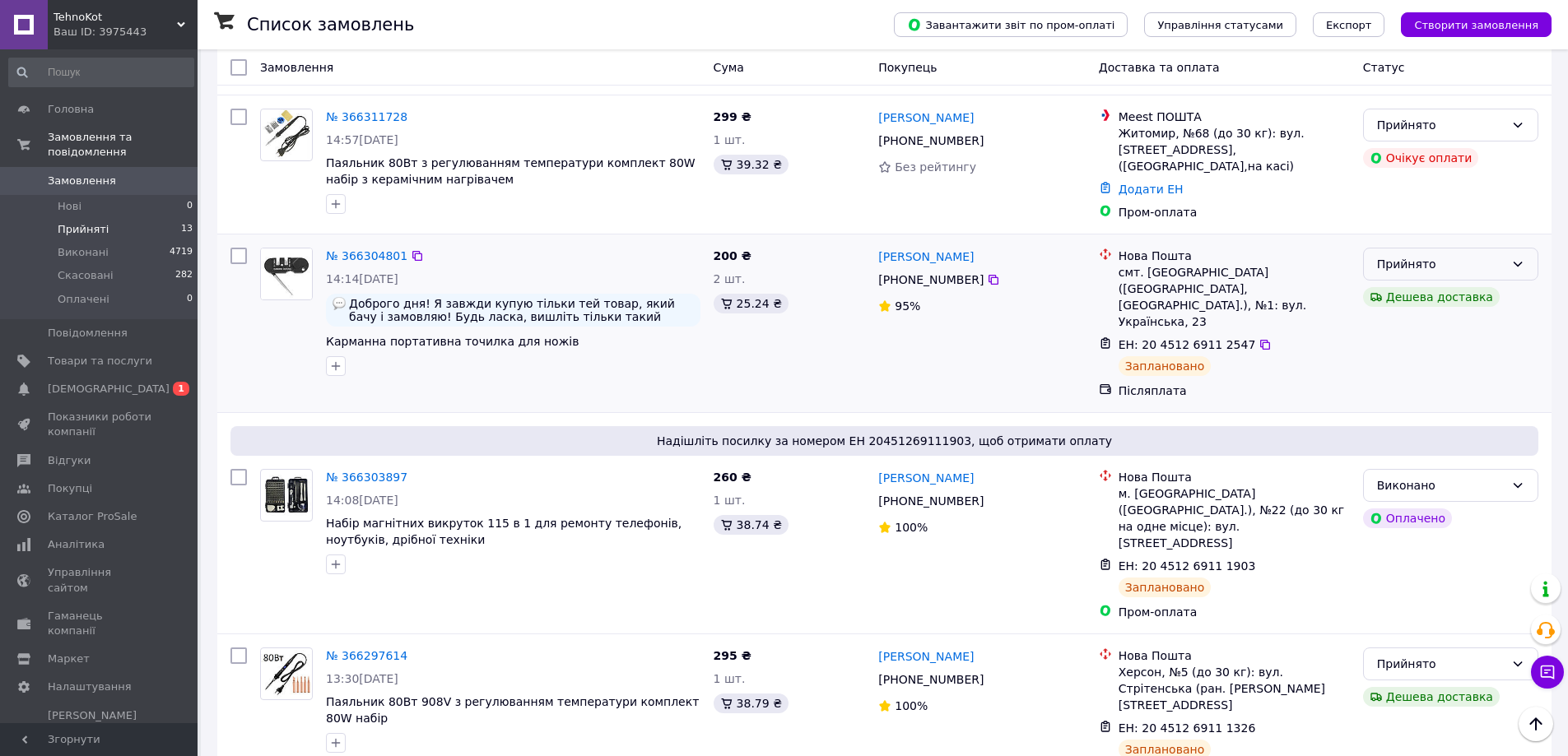
click at [1488, 257] on div "Прийнято" at bounding box center [1440, 264] width 128 height 18
click at [1452, 286] on li "Виконано" at bounding box center [1451, 290] width 174 height 30
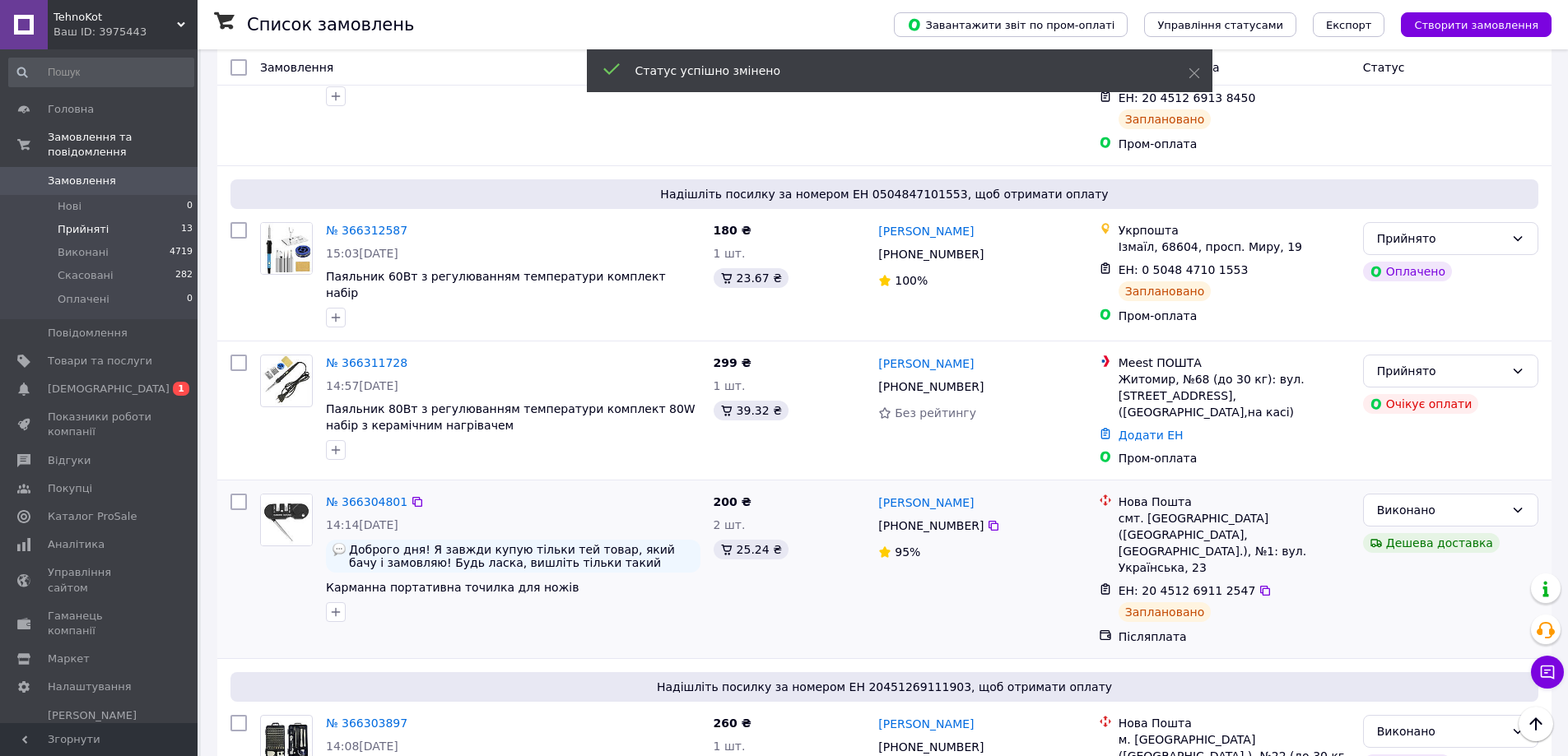
scroll to position [369, 0]
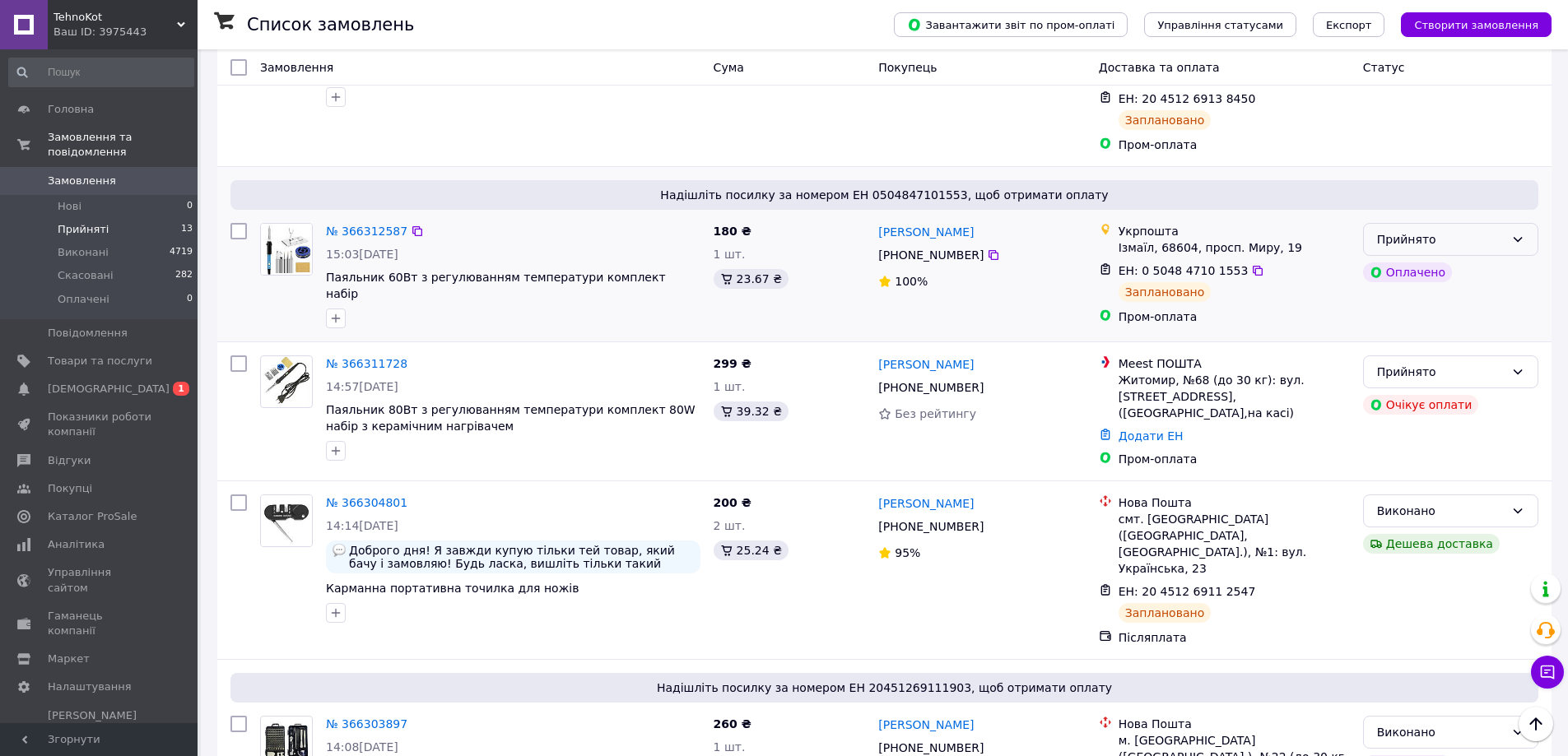
click at [1467, 232] on div "Прийнято" at bounding box center [1440, 239] width 128 height 18
click at [1453, 262] on li "Виконано" at bounding box center [1451, 275] width 174 height 30
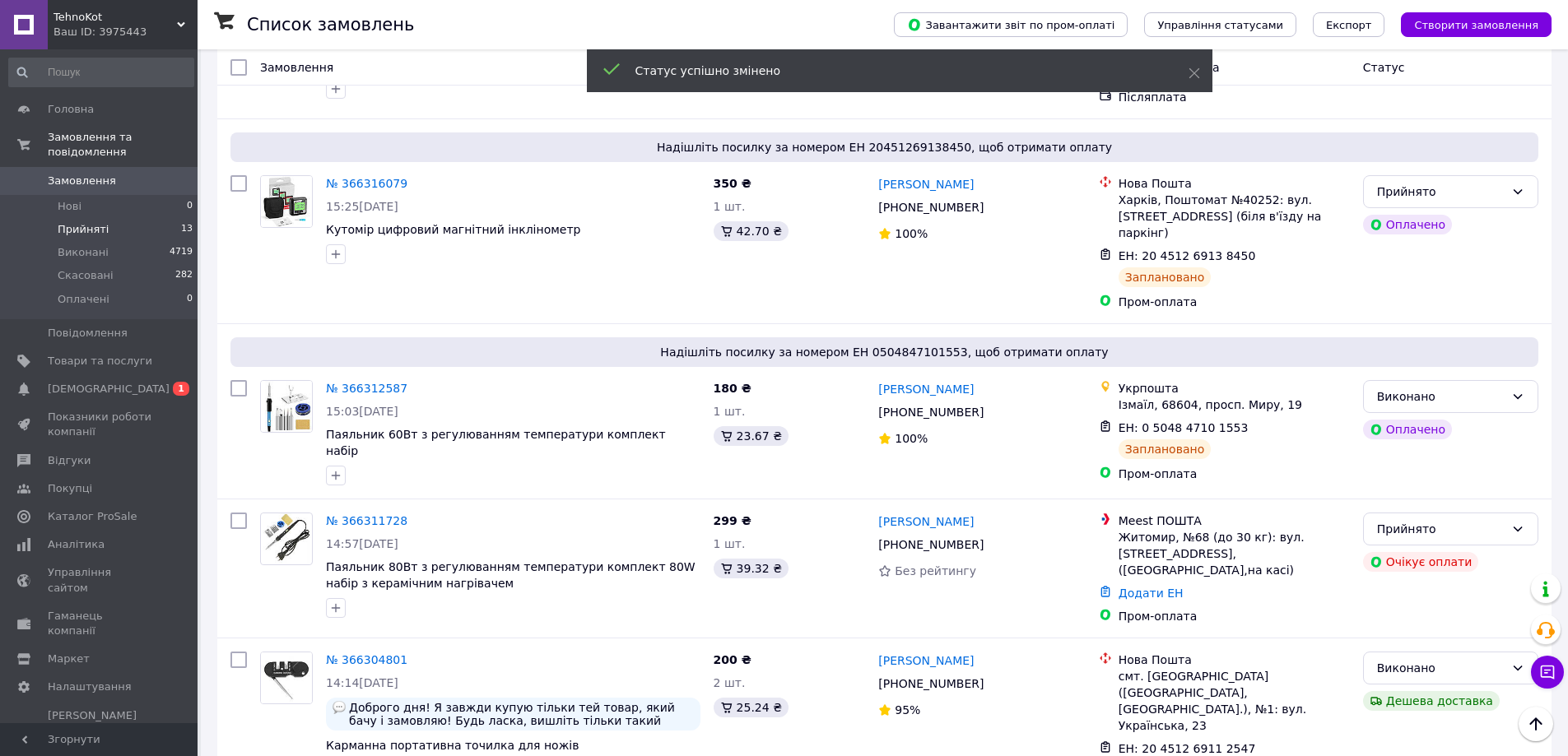
scroll to position [123, 0]
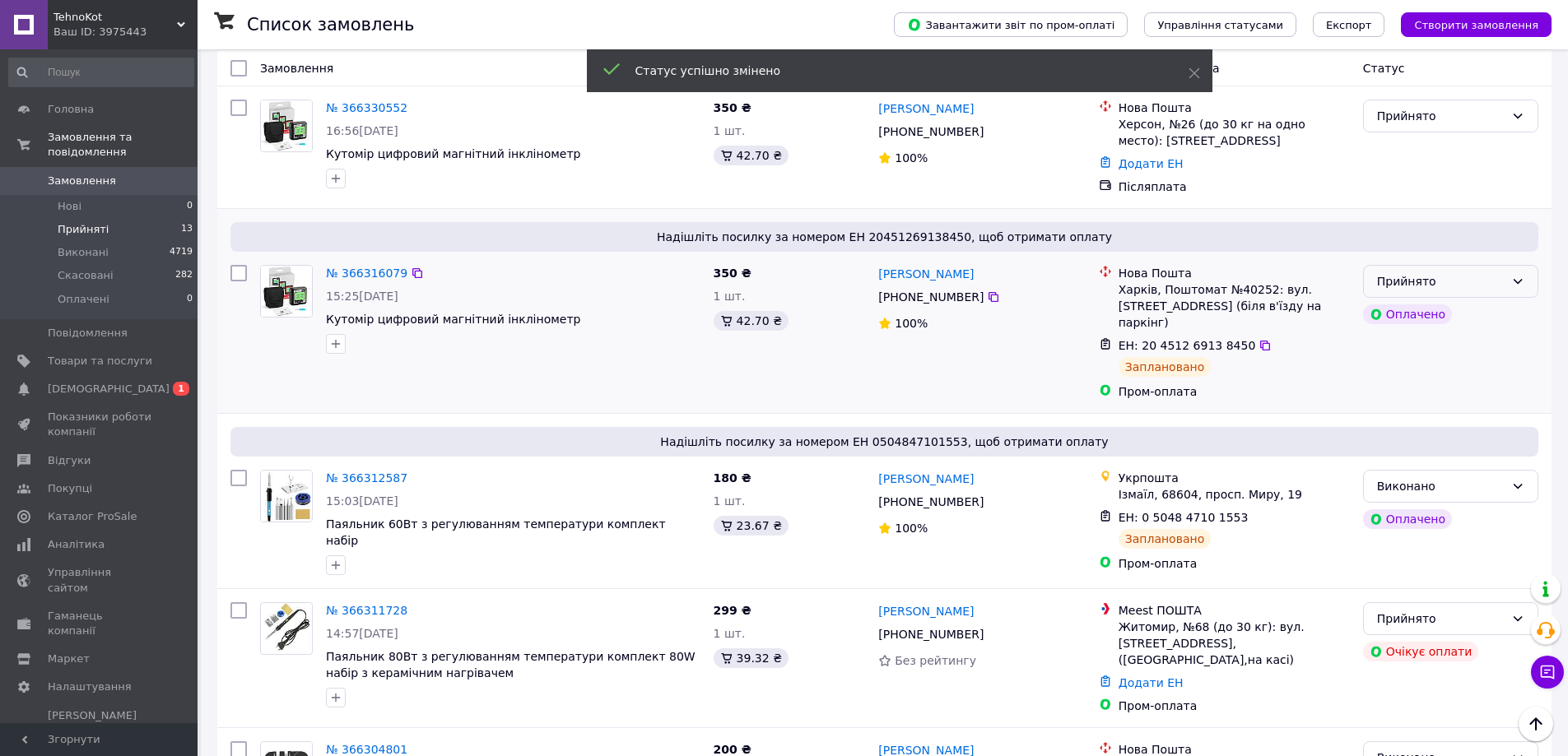
click at [1458, 290] on div "Прийнято" at bounding box center [1440, 281] width 128 height 18
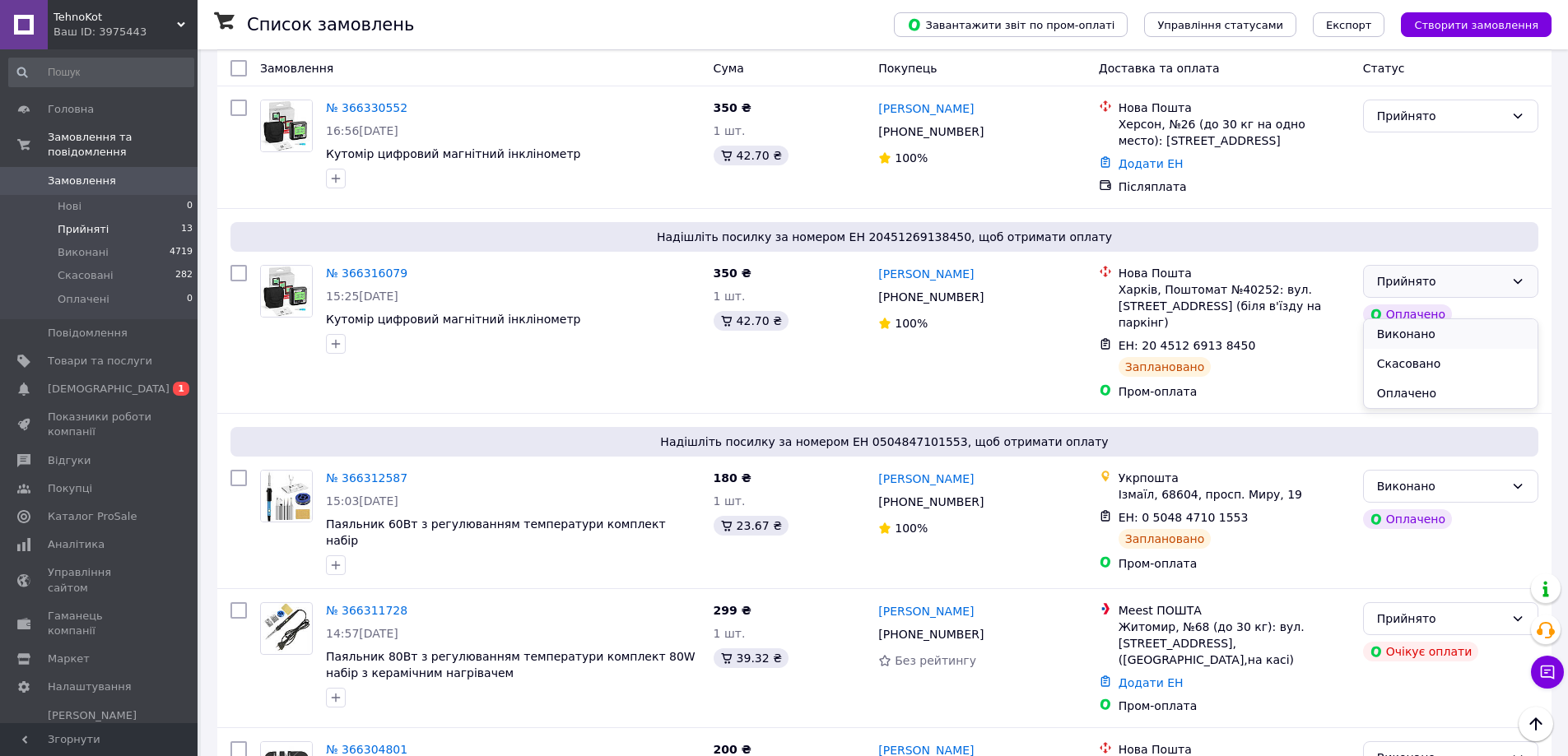
click at [1443, 329] on li "Виконано" at bounding box center [1451, 334] width 174 height 30
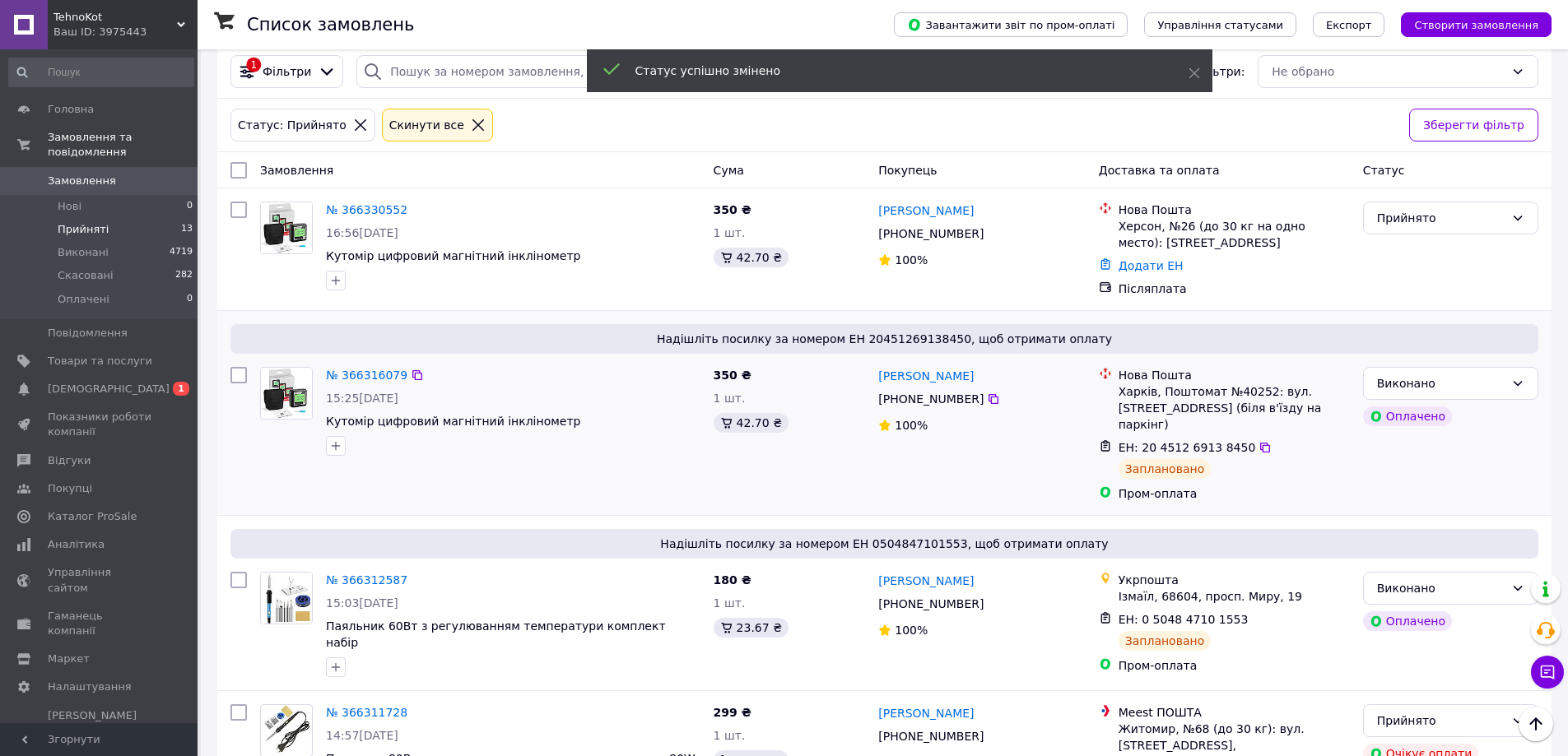
scroll to position [0, 0]
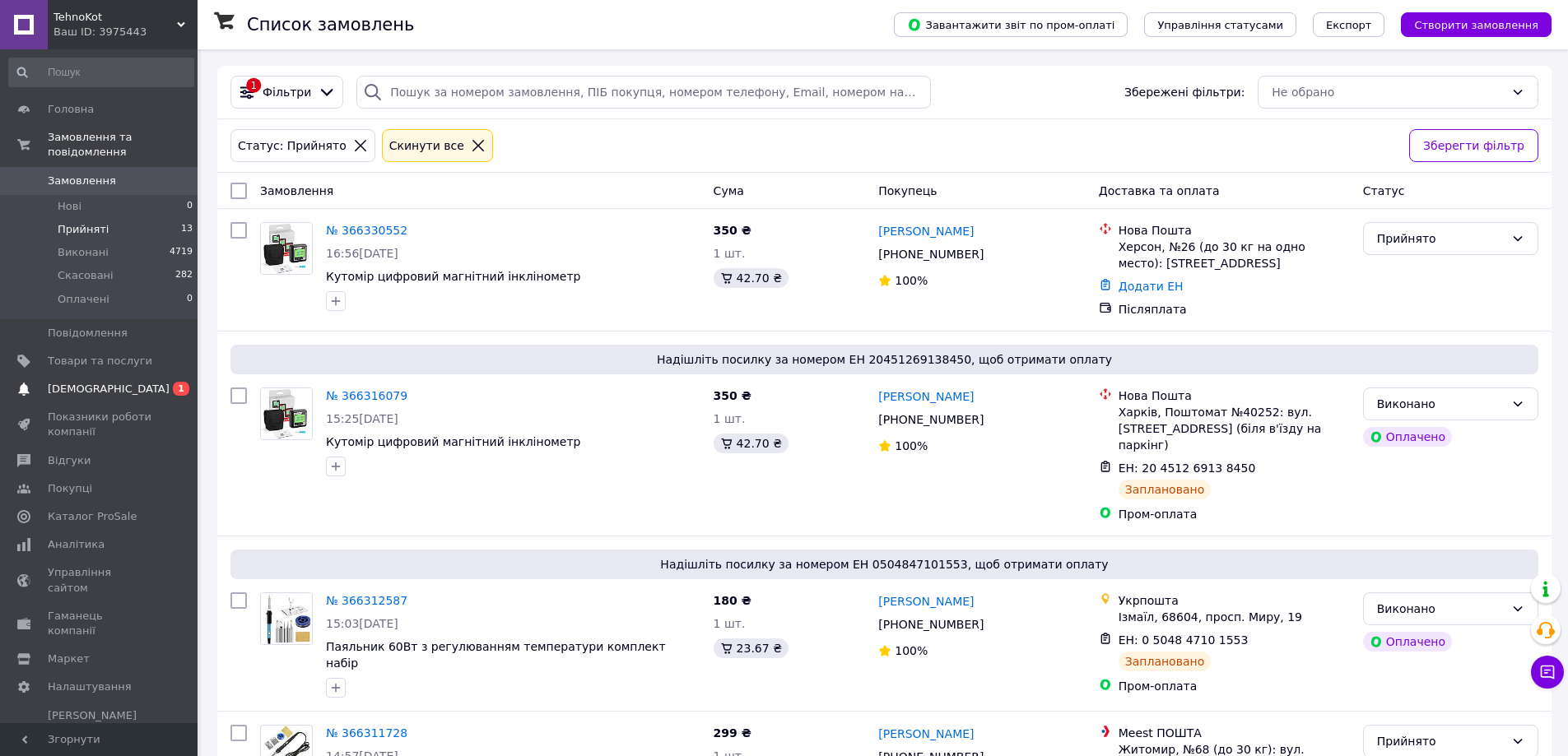
click at [170, 381] on span "0 1" at bounding box center [175, 388] width 45 height 15
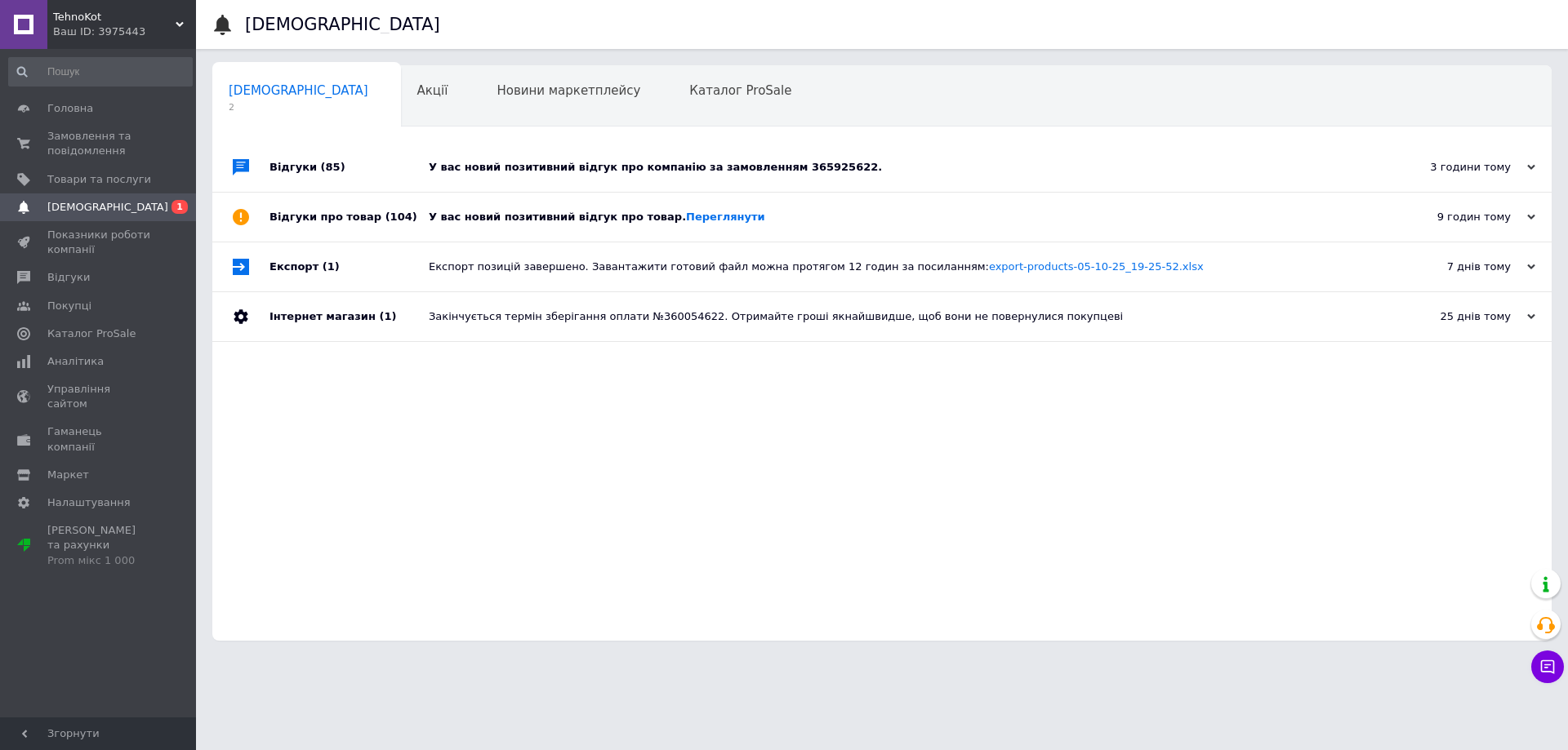
click at [517, 220] on div "У вас новий позитивний відгук про товар. Переглянути" at bounding box center [900, 216] width 944 height 15
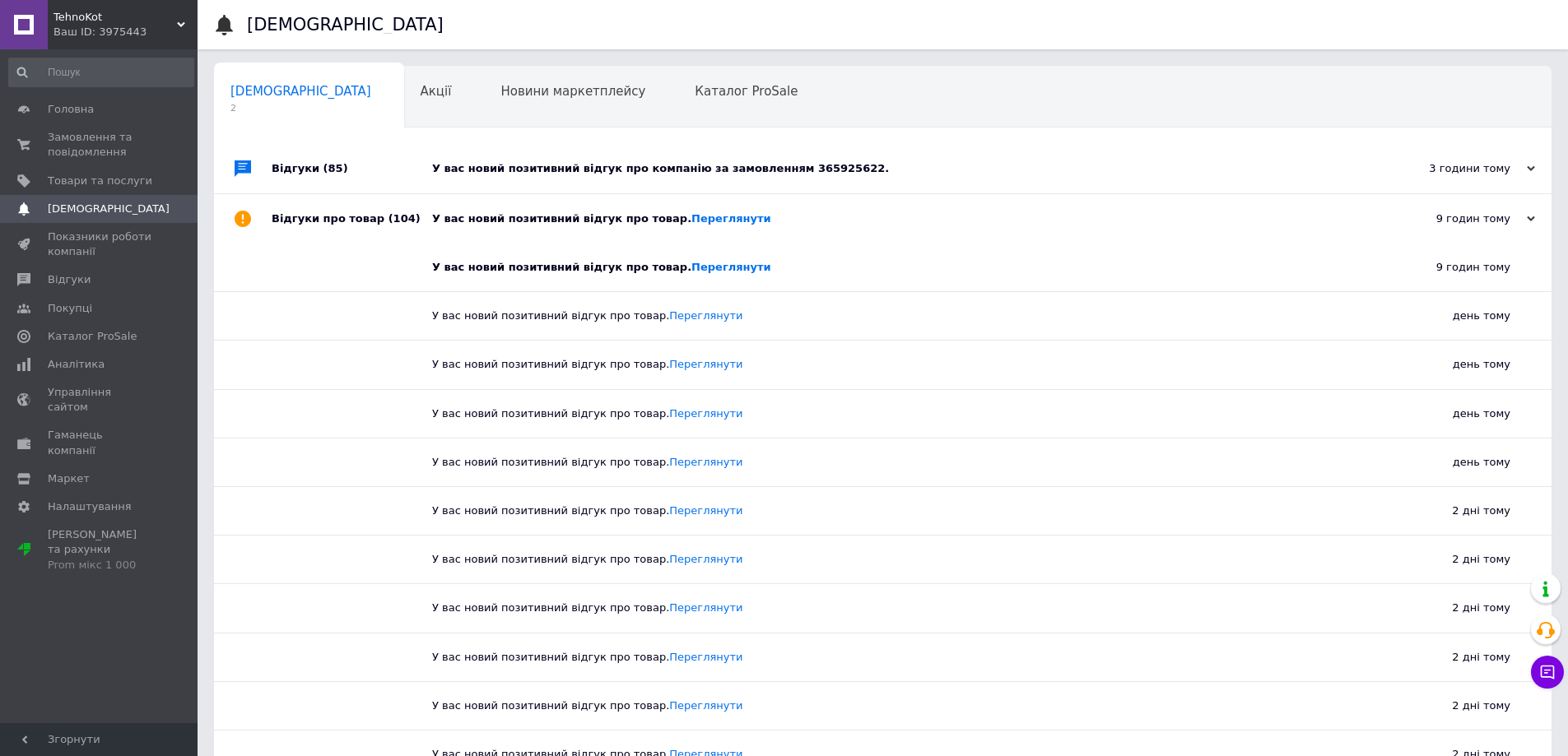
click at [521, 222] on div "У вас новий позитивний відгук про товар. Переглянути" at bounding box center [901, 218] width 939 height 15
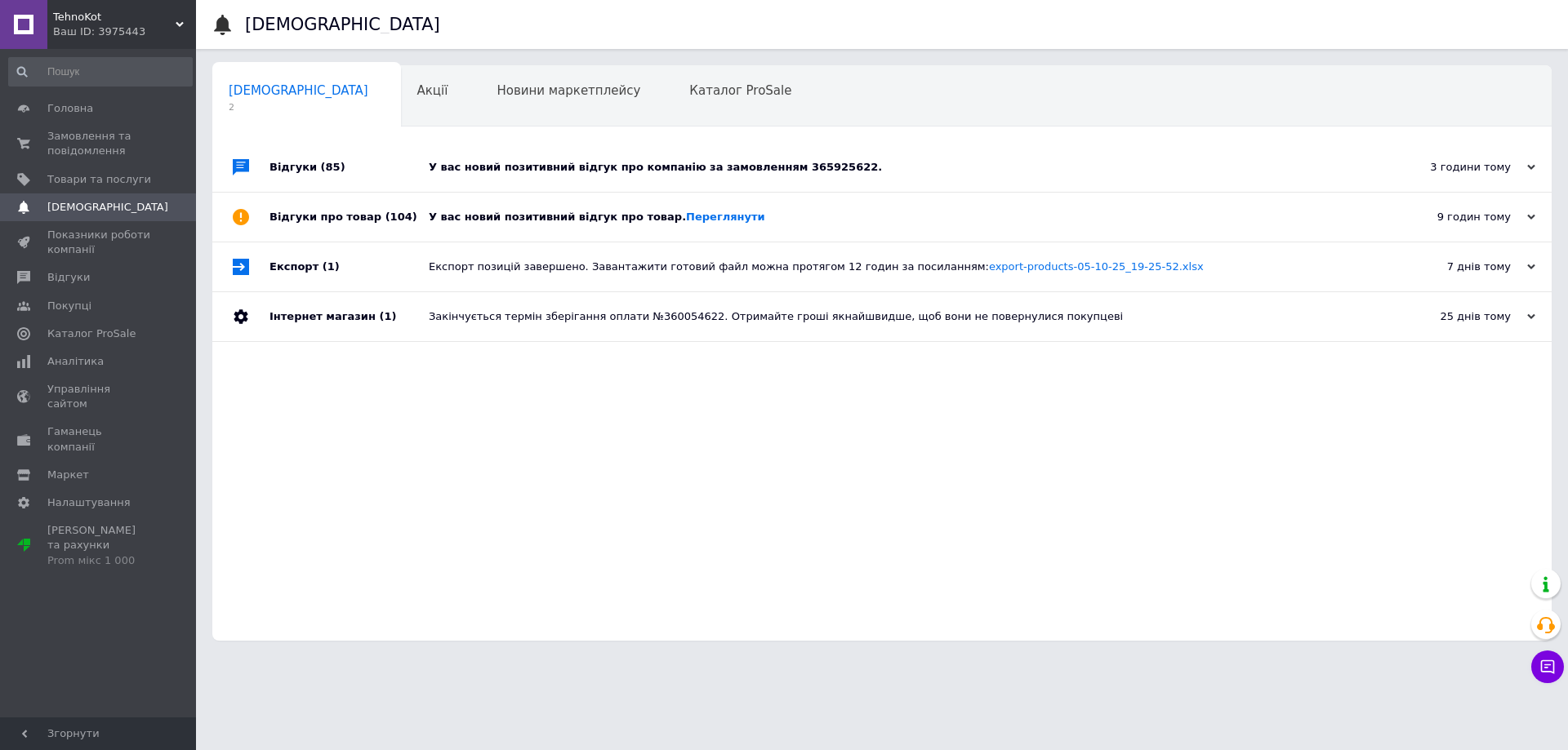
click at [548, 168] on div "У вас новий позитивний відгук про компанію за замовленням 365925622." at bounding box center [900, 167] width 944 height 15
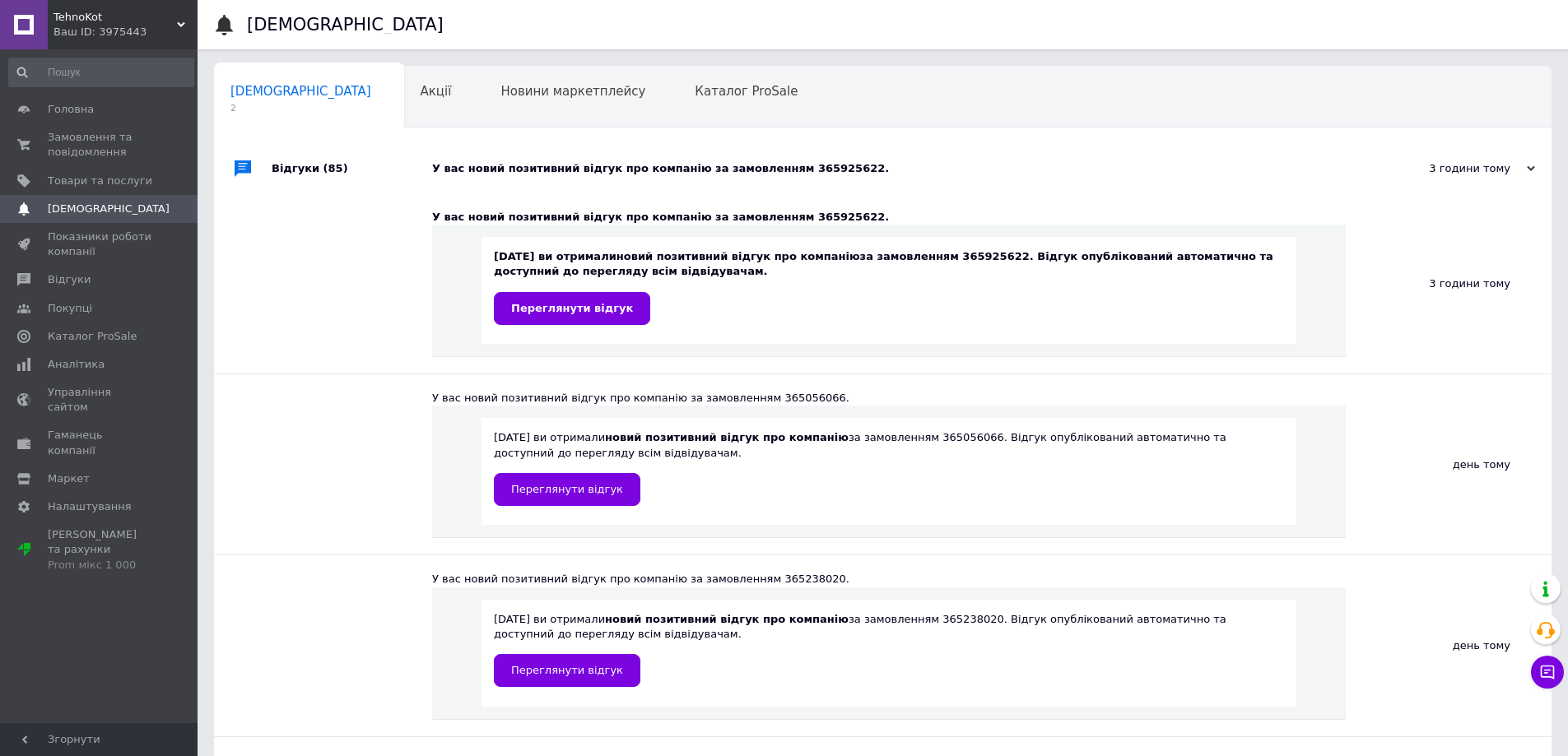
click at [552, 169] on div "У вас новий позитивний відгук про компанію за замовленням 365925622." at bounding box center [901, 169] width 939 height 15
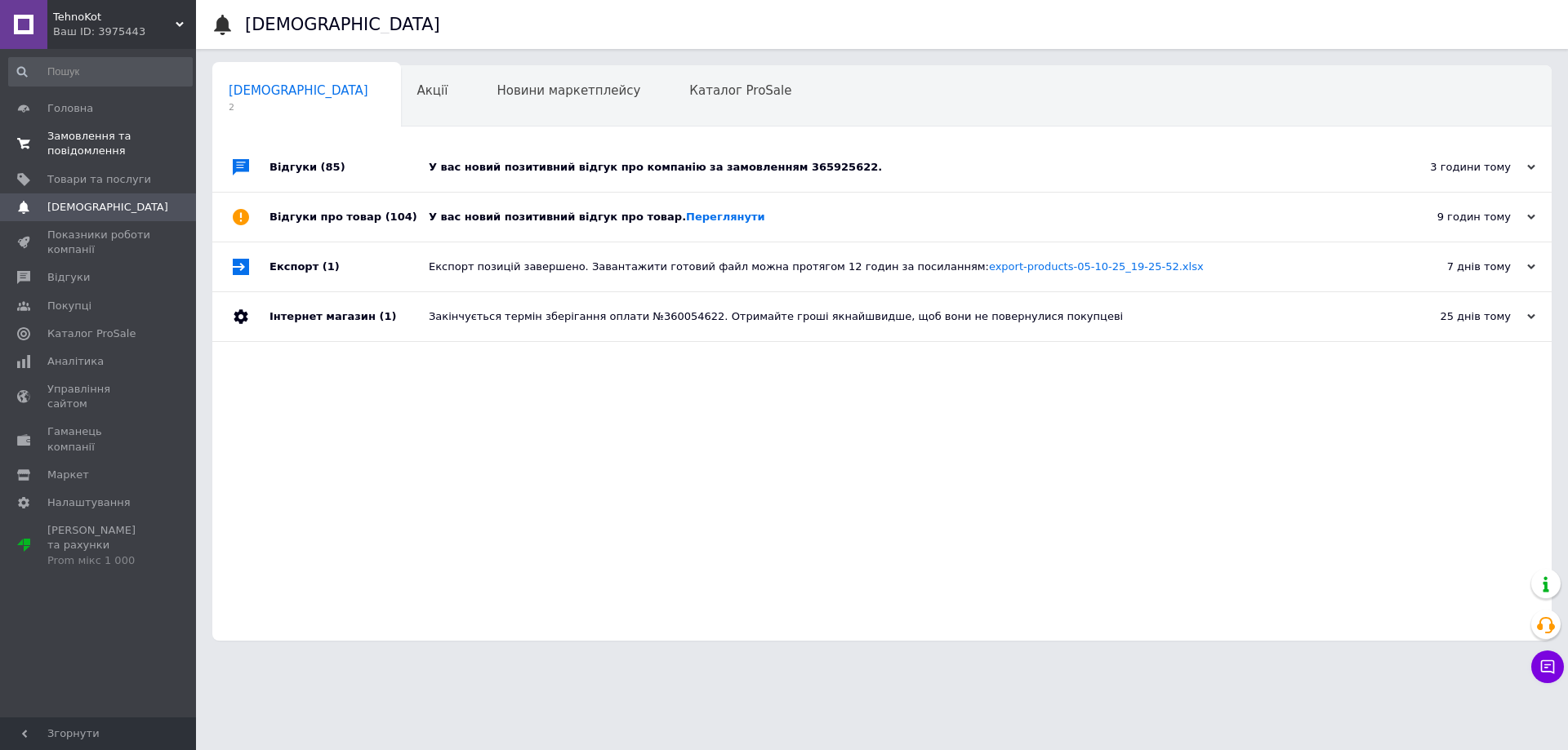
click at [121, 153] on span "Замовлення та повідомлення" at bounding box center [99, 144] width 103 height 29
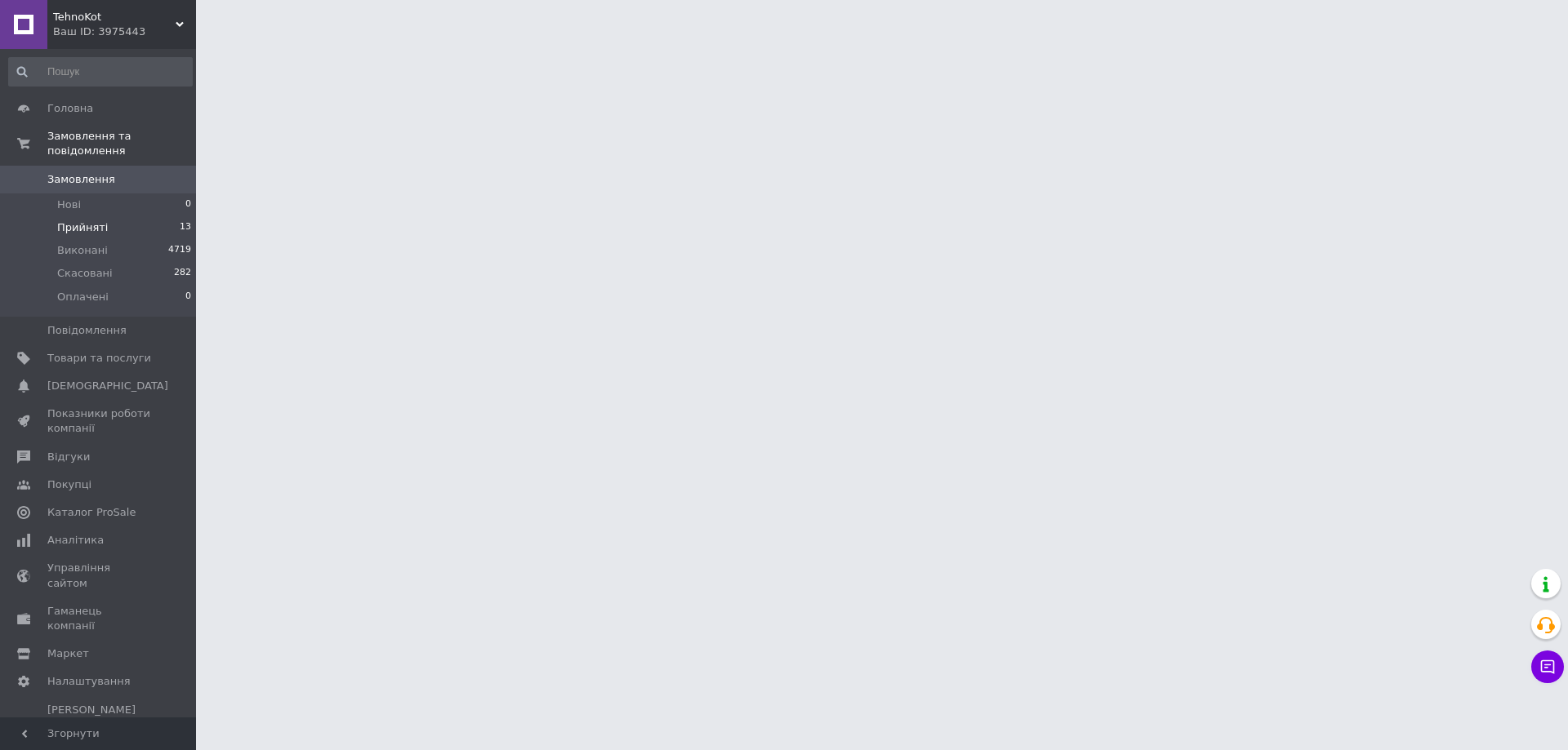
click at [123, 216] on li "Прийняті 13" at bounding box center [100, 228] width 201 height 23
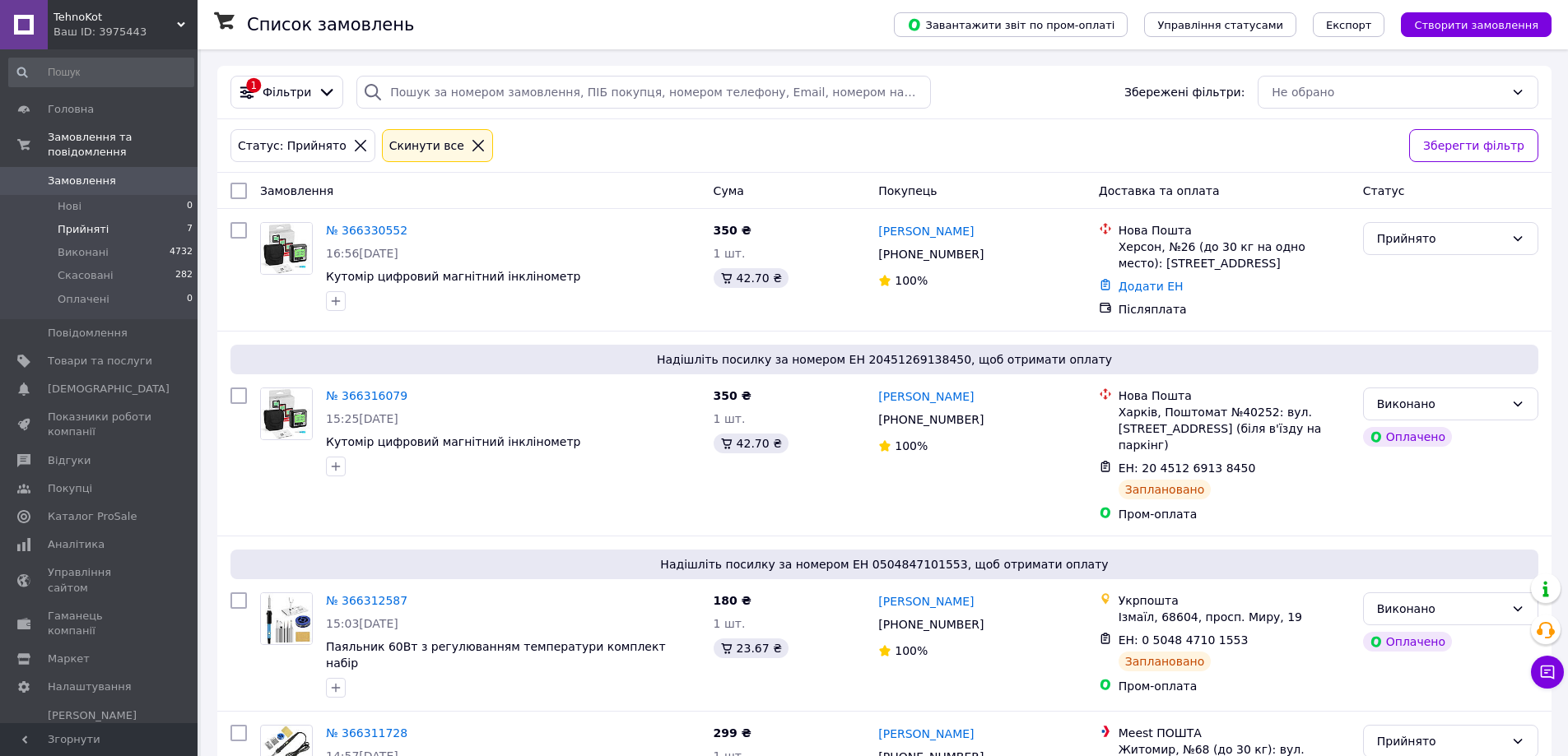
click at [130, 218] on li "Прийняті 7" at bounding box center [101, 229] width 203 height 23
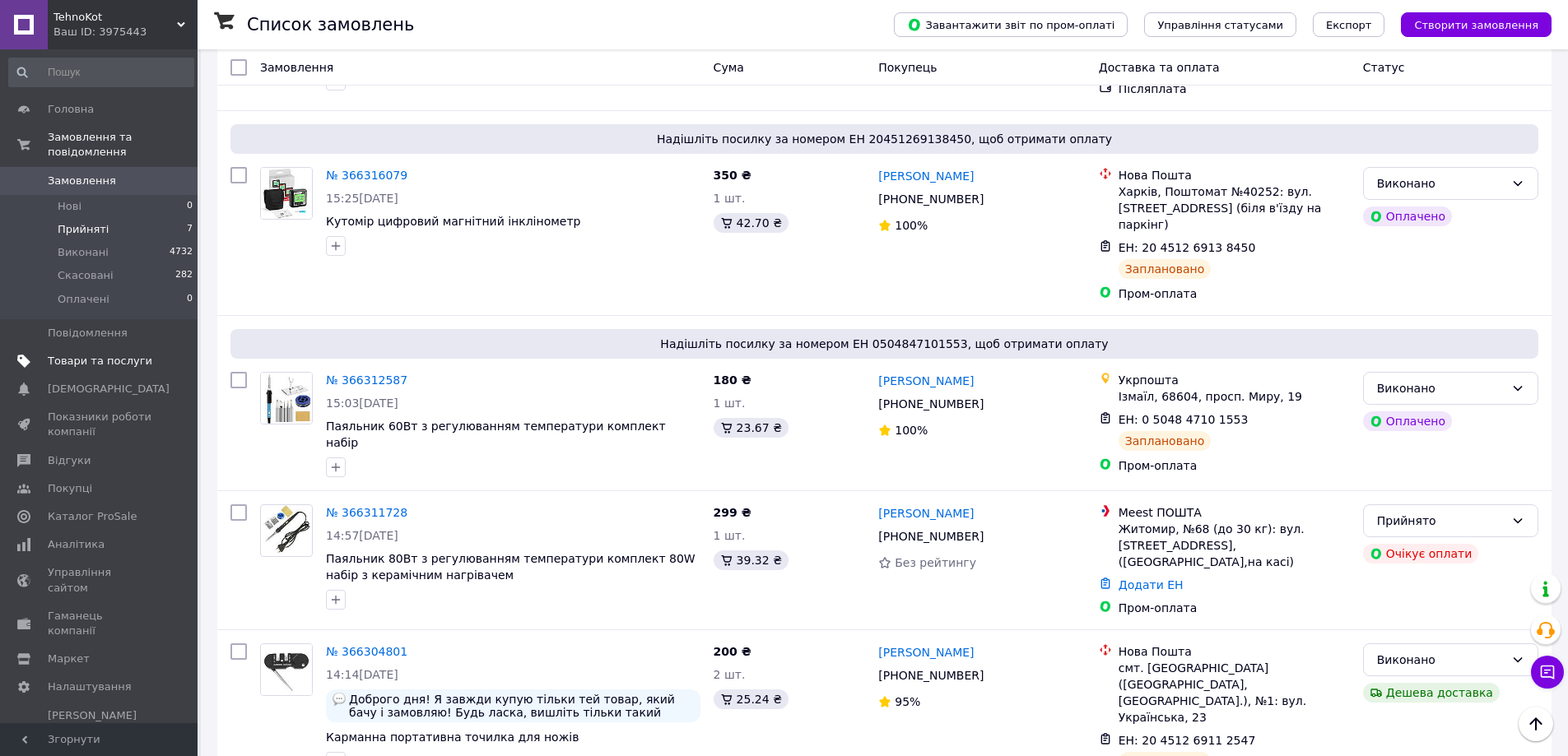
scroll to position [164, 0]
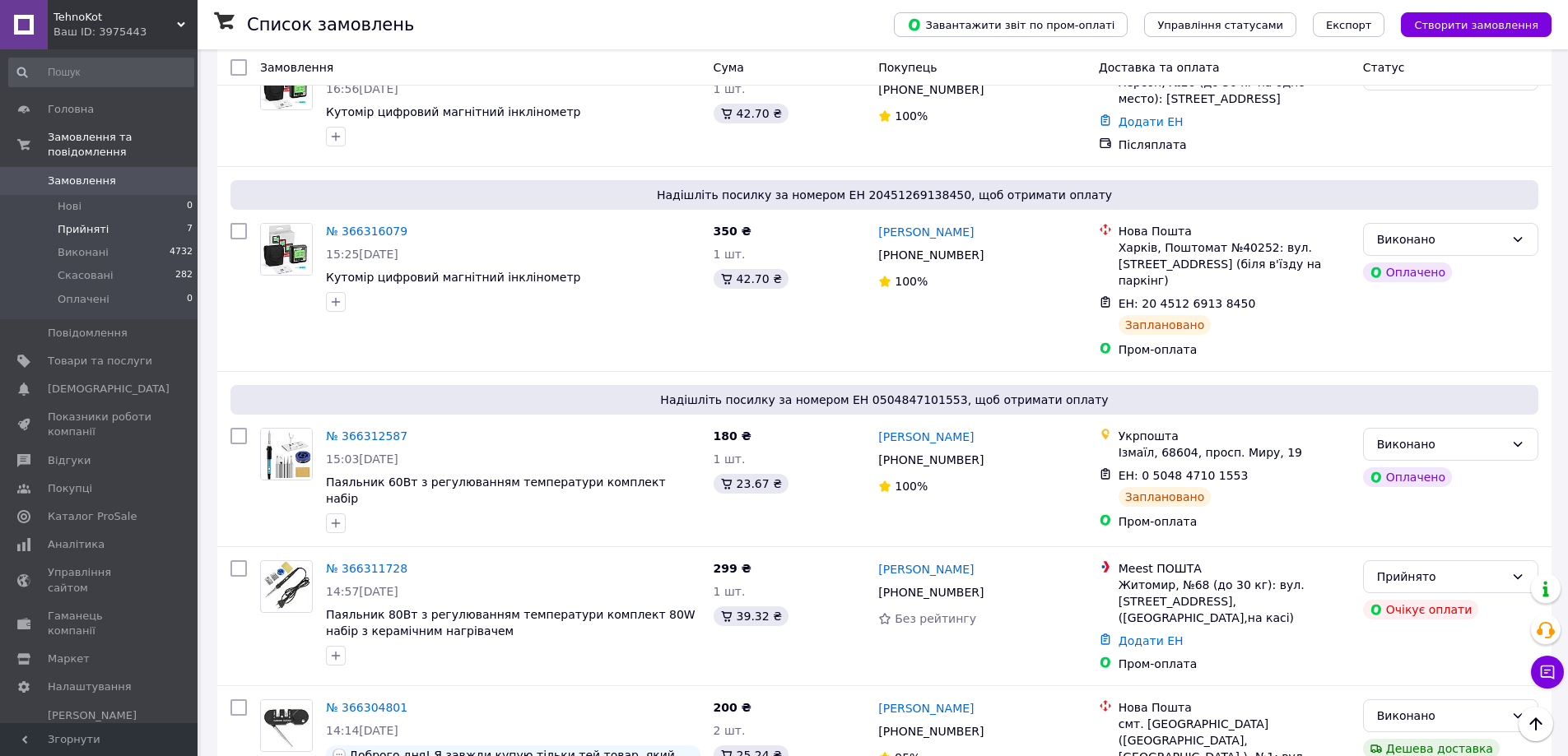
click at [146, 218] on li "Прийняті 7" at bounding box center [101, 229] width 203 height 23
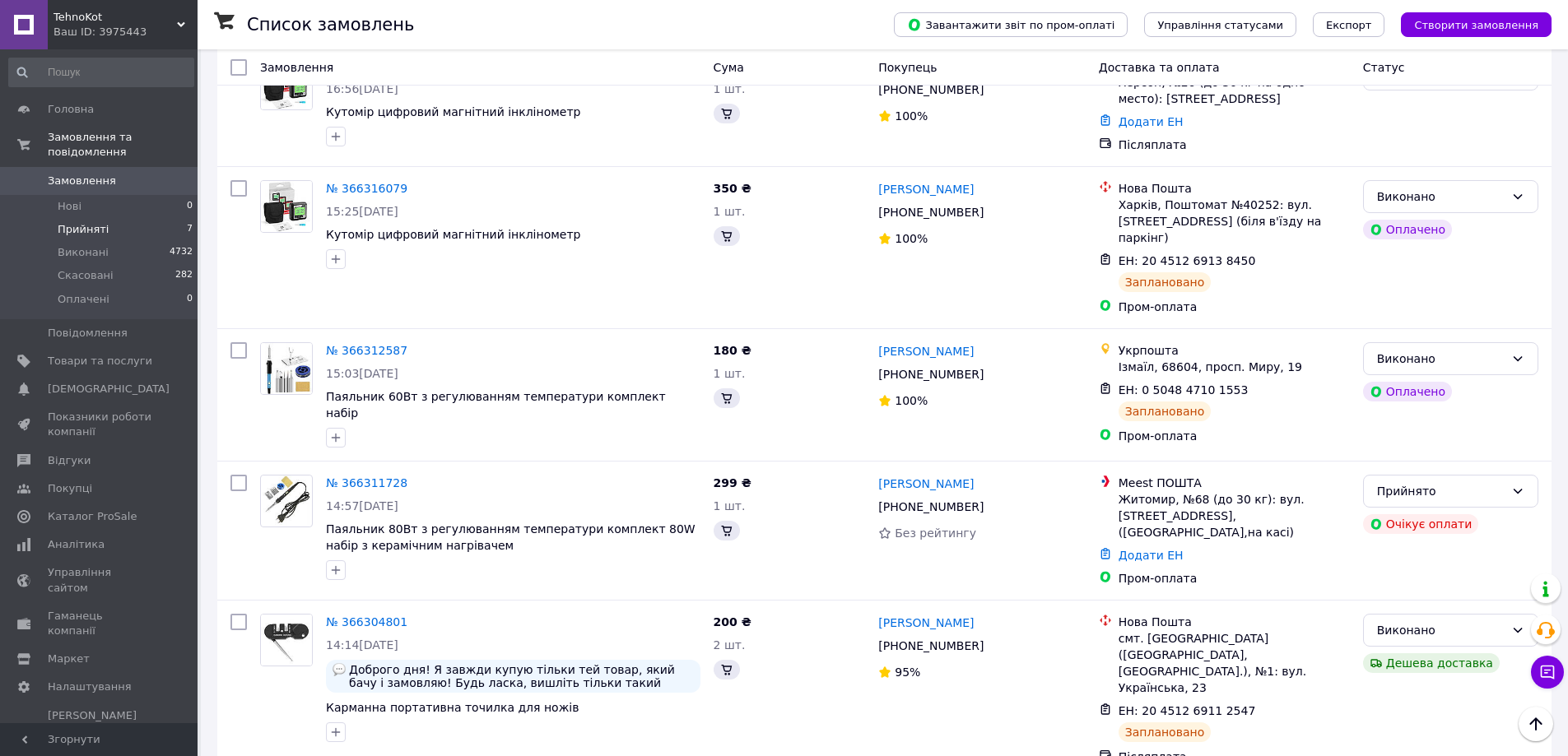
scroll to position [0, 0]
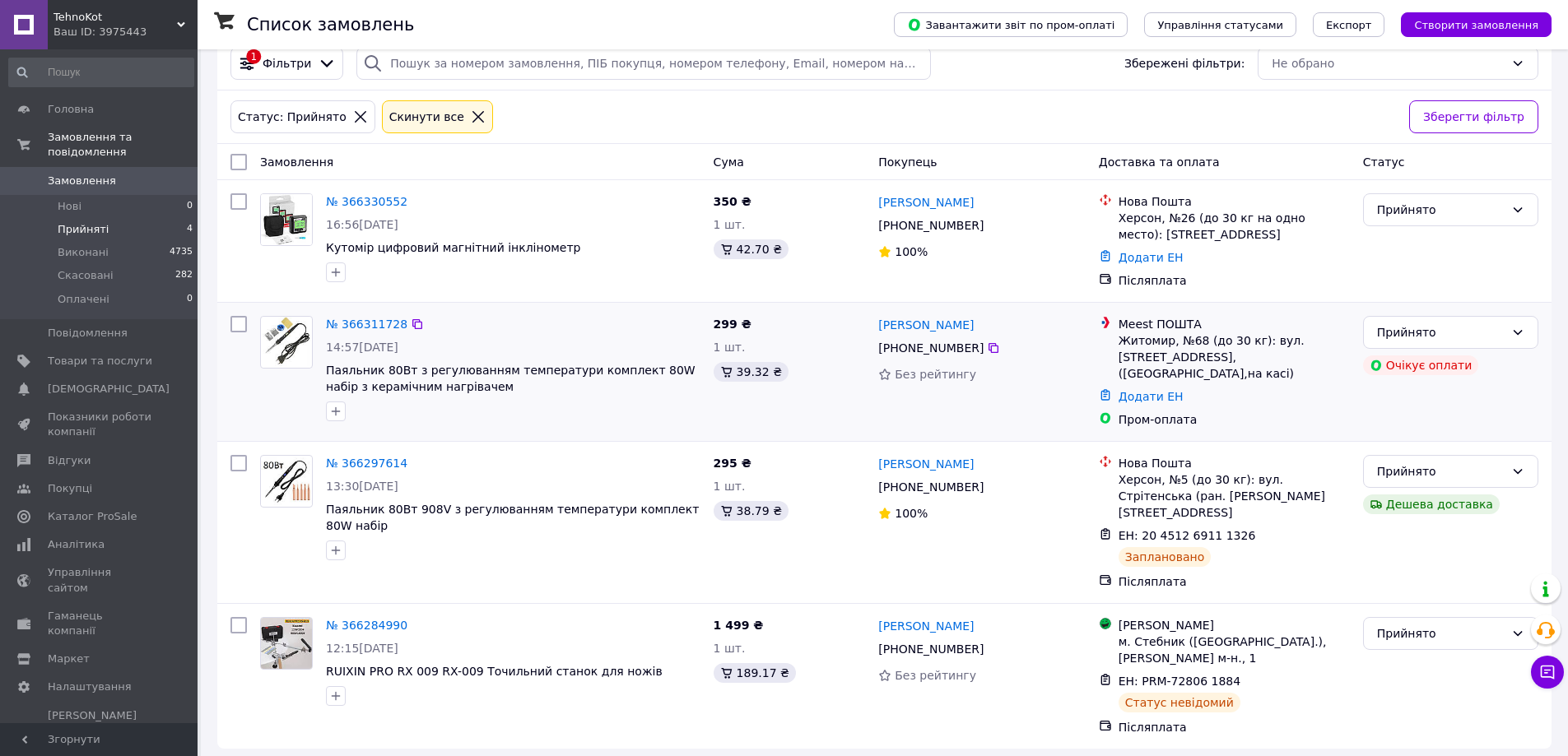
scroll to position [32, 0]
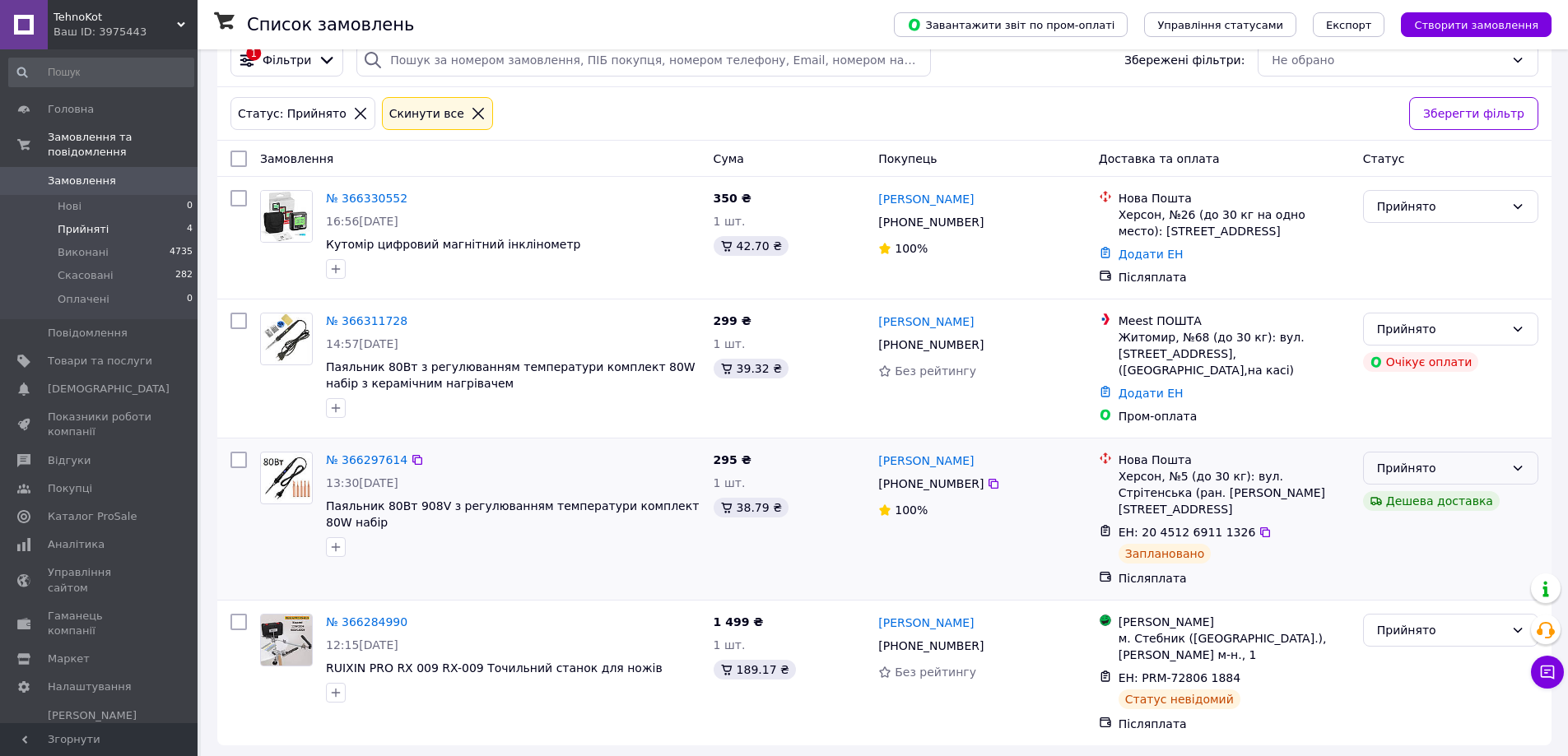
click at [1499, 477] on div "Прийнято" at bounding box center [1440, 468] width 128 height 18
click at [1465, 513] on li "Виконано" at bounding box center [1451, 514] width 174 height 30
click at [367, 328] on link "№ 366311728" at bounding box center [367, 321] width 82 height 13
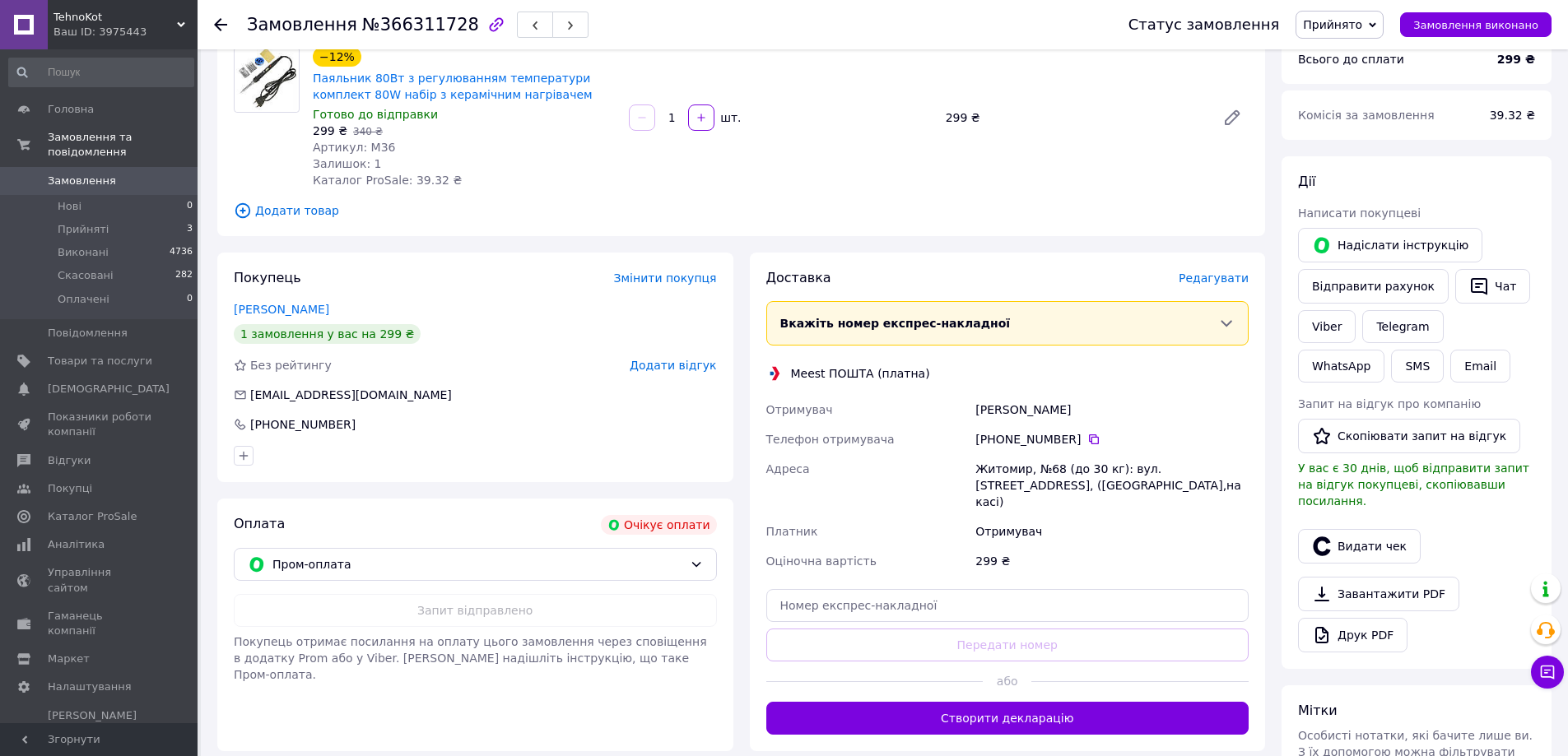
scroll to position [13, 0]
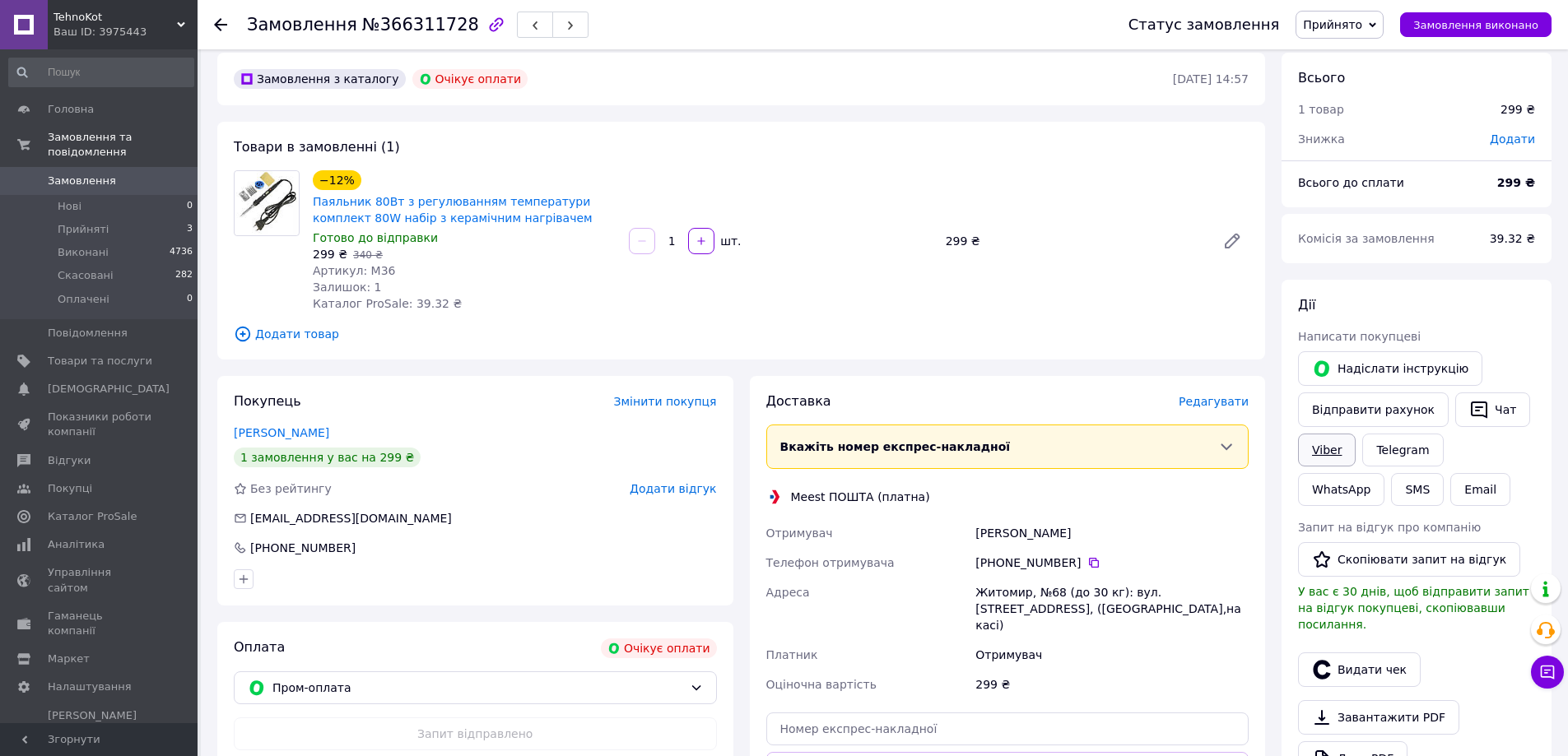
click at [1335, 448] on link "Viber" at bounding box center [1326, 450] width 57 height 33
click at [561, 317] on div "Товари в замовленні (1) −12% Паяльник 80Вт з регулюванням температури комплект …" at bounding box center [741, 241] width 1048 height 238
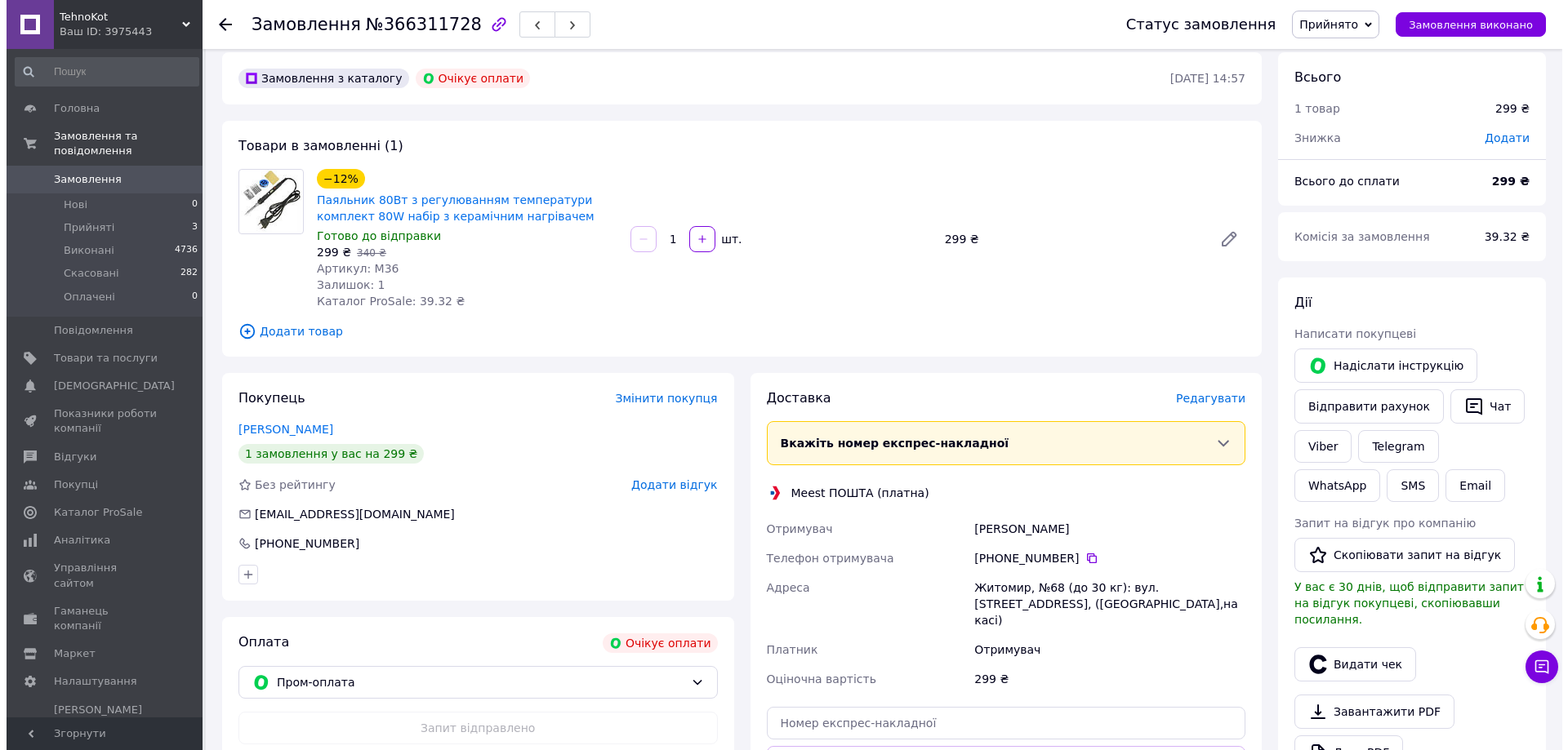
scroll to position [0, 0]
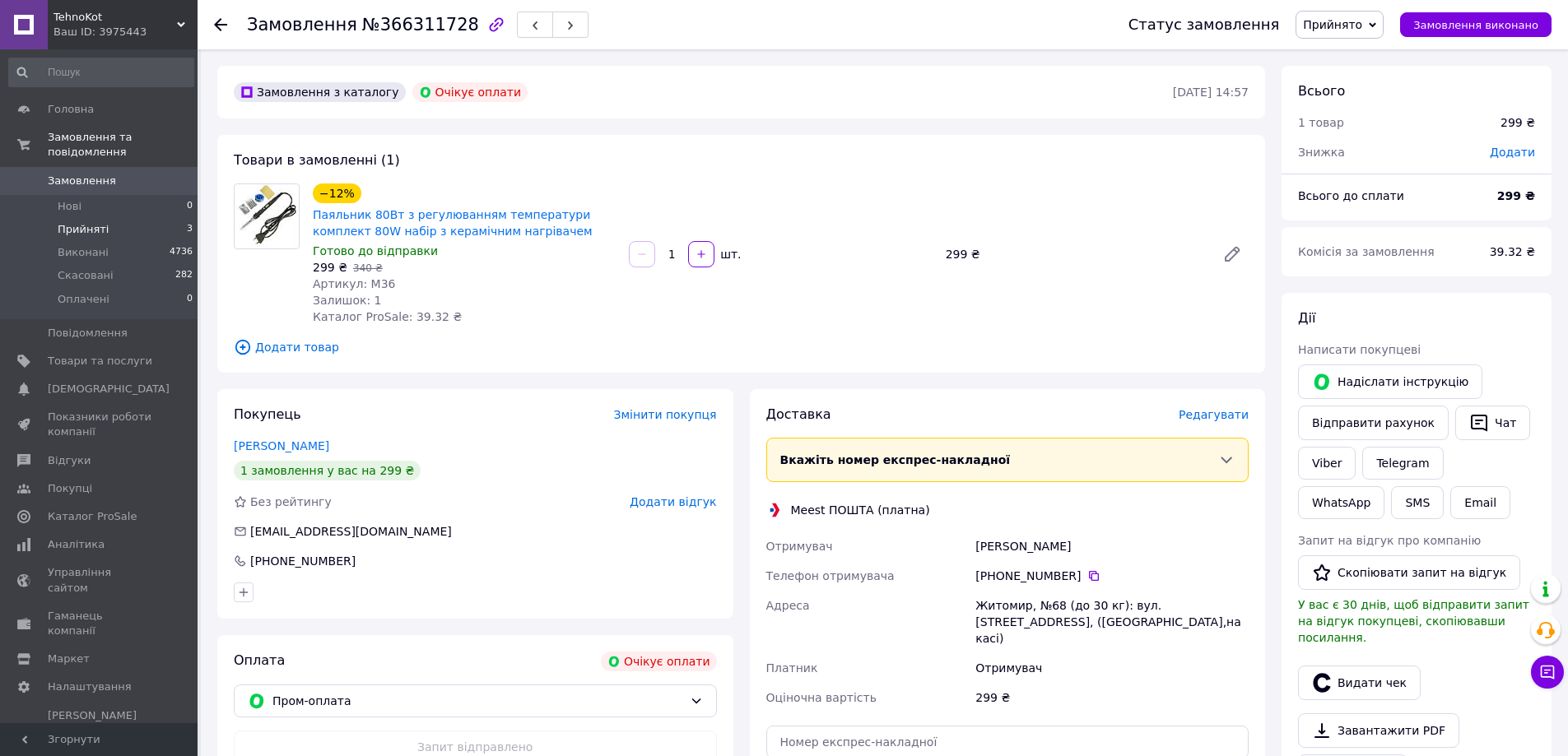
click at [156, 218] on li "Прийняті 3" at bounding box center [101, 229] width 203 height 23
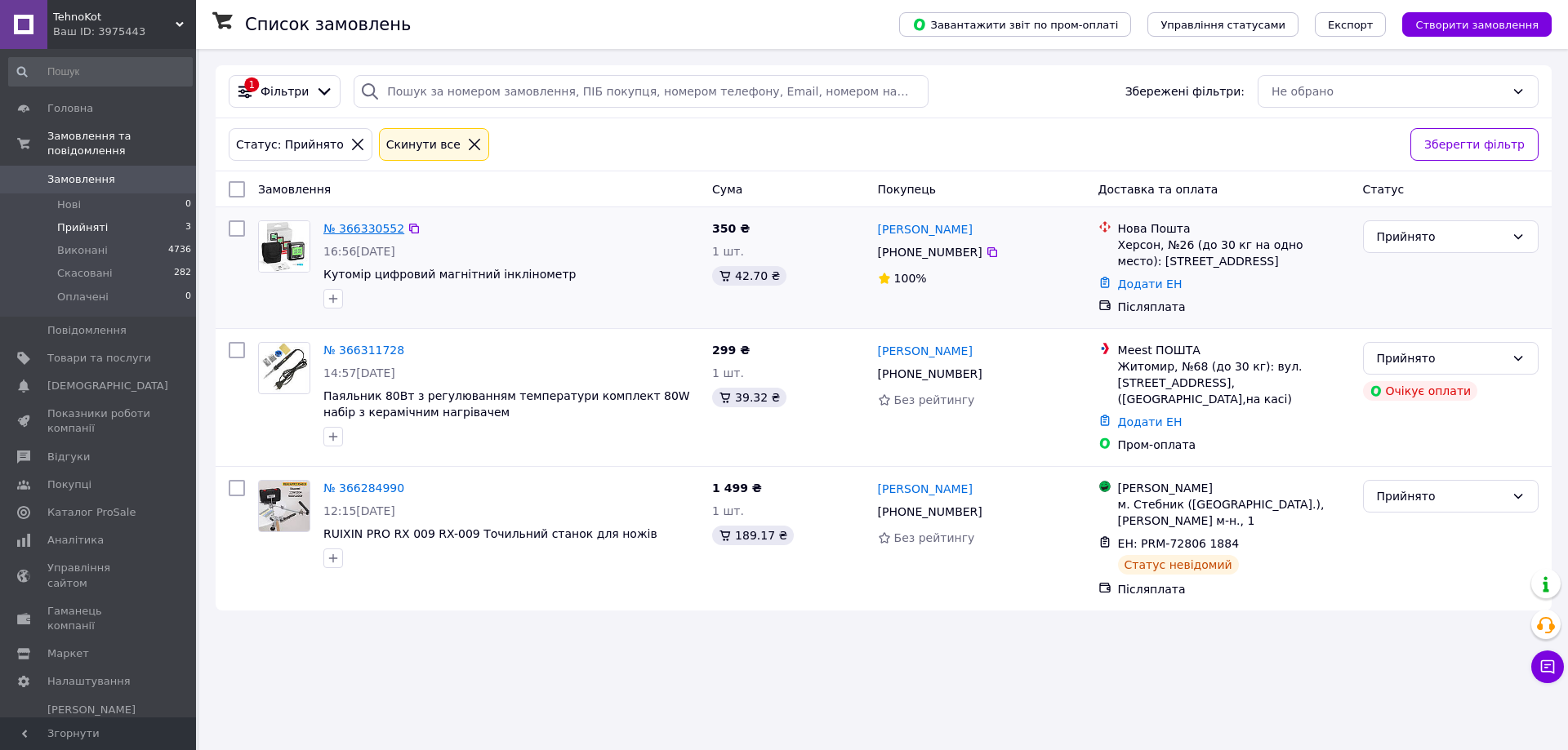
click at [368, 231] on link "№ 366330552" at bounding box center [364, 228] width 81 height 13
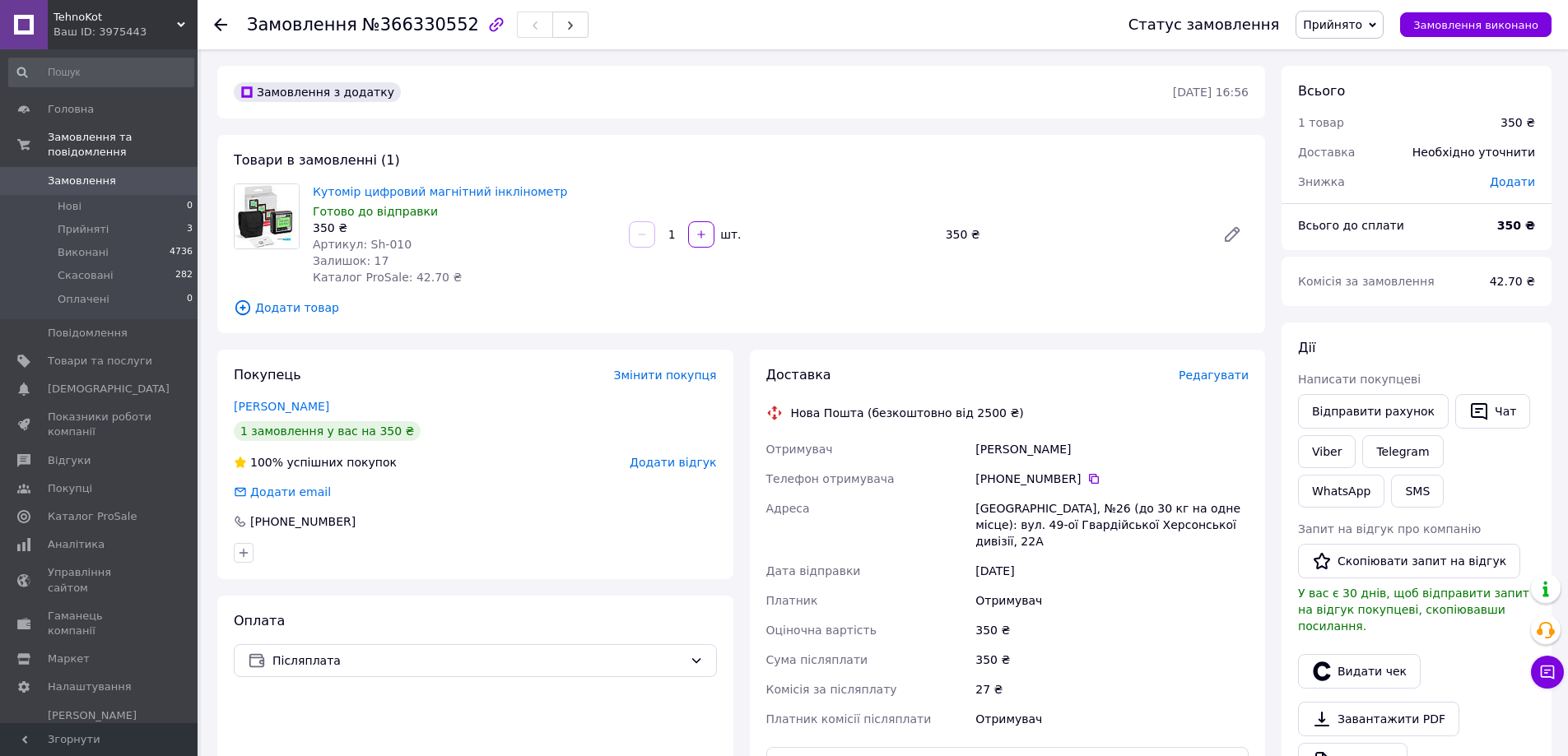
click at [1232, 370] on span "Редагувати" at bounding box center [1213, 375] width 70 height 13
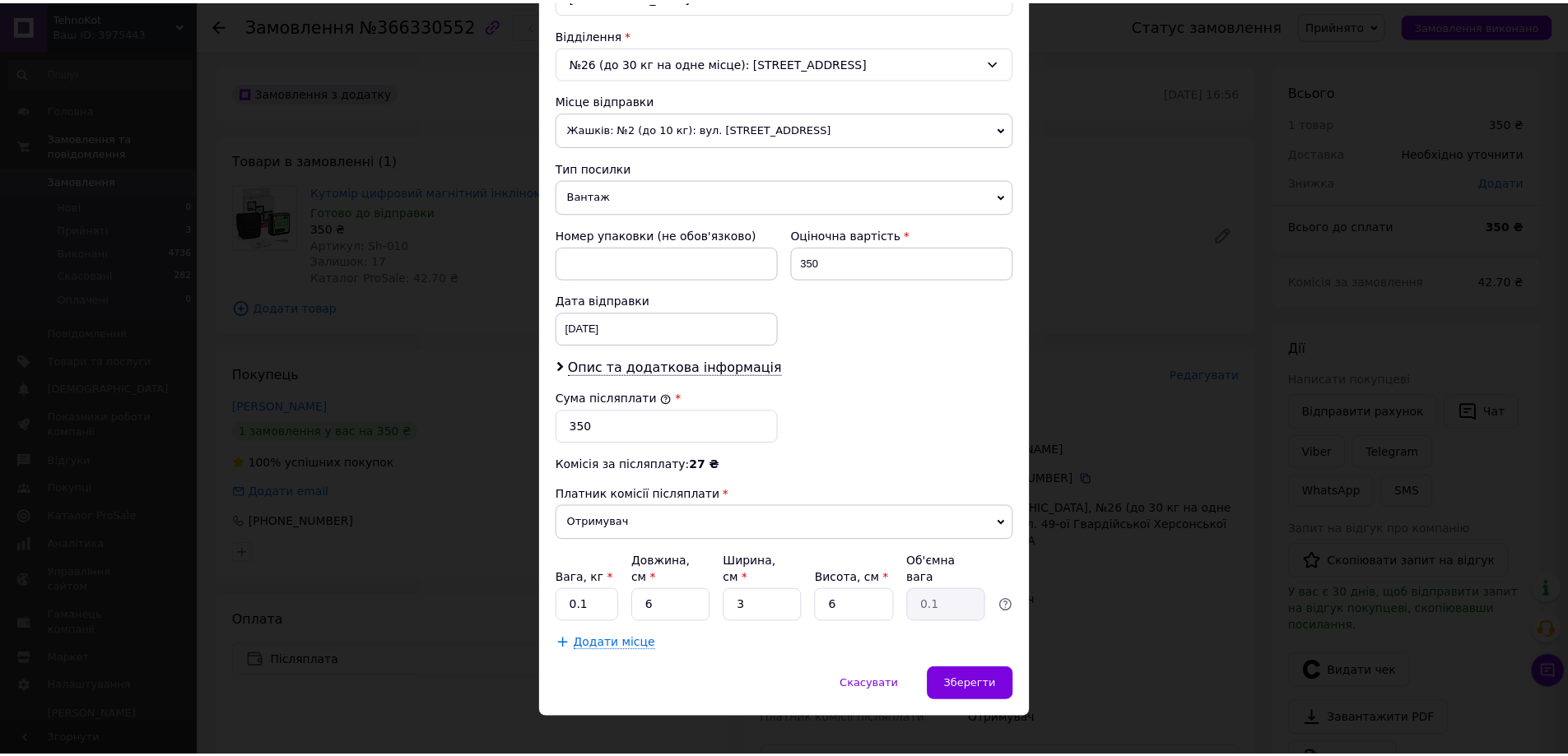
scroll to position [500, 0]
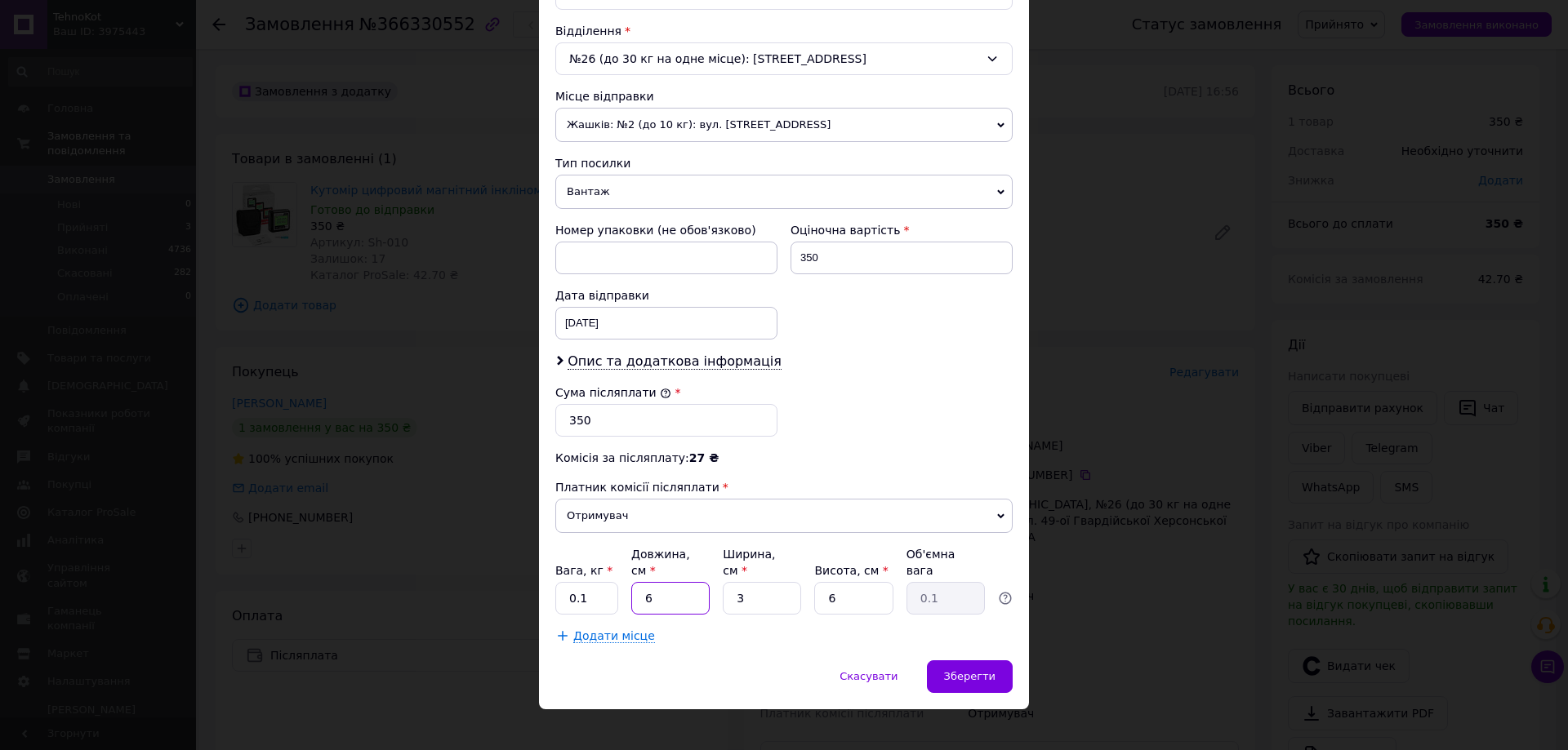
click at [694, 582] on input "6" at bounding box center [670, 598] width 78 height 33
type input "10"
type input "0.15"
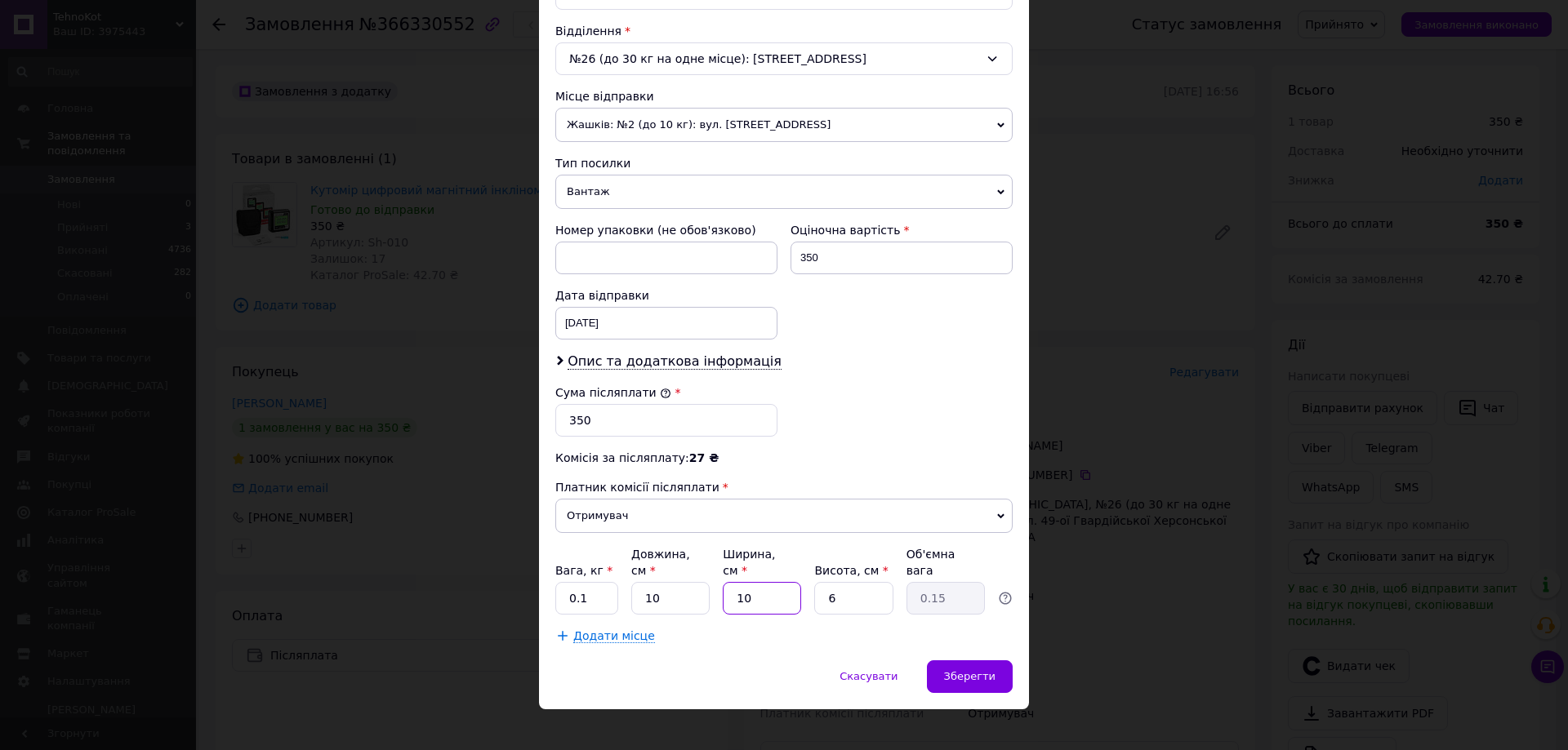
type input "10"
drag, startPoint x: 593, startPoint y: 587, endPoint x: 574, endPoint y: 584, distance: 19.2
click at [574, 584] on input "0.1" at bounding box center [586, 598] width 63 height 33
drag, startPoint x: 577, startPoint y: 584, endPoint x: 592, endPoint y: 584, distance: 15.0
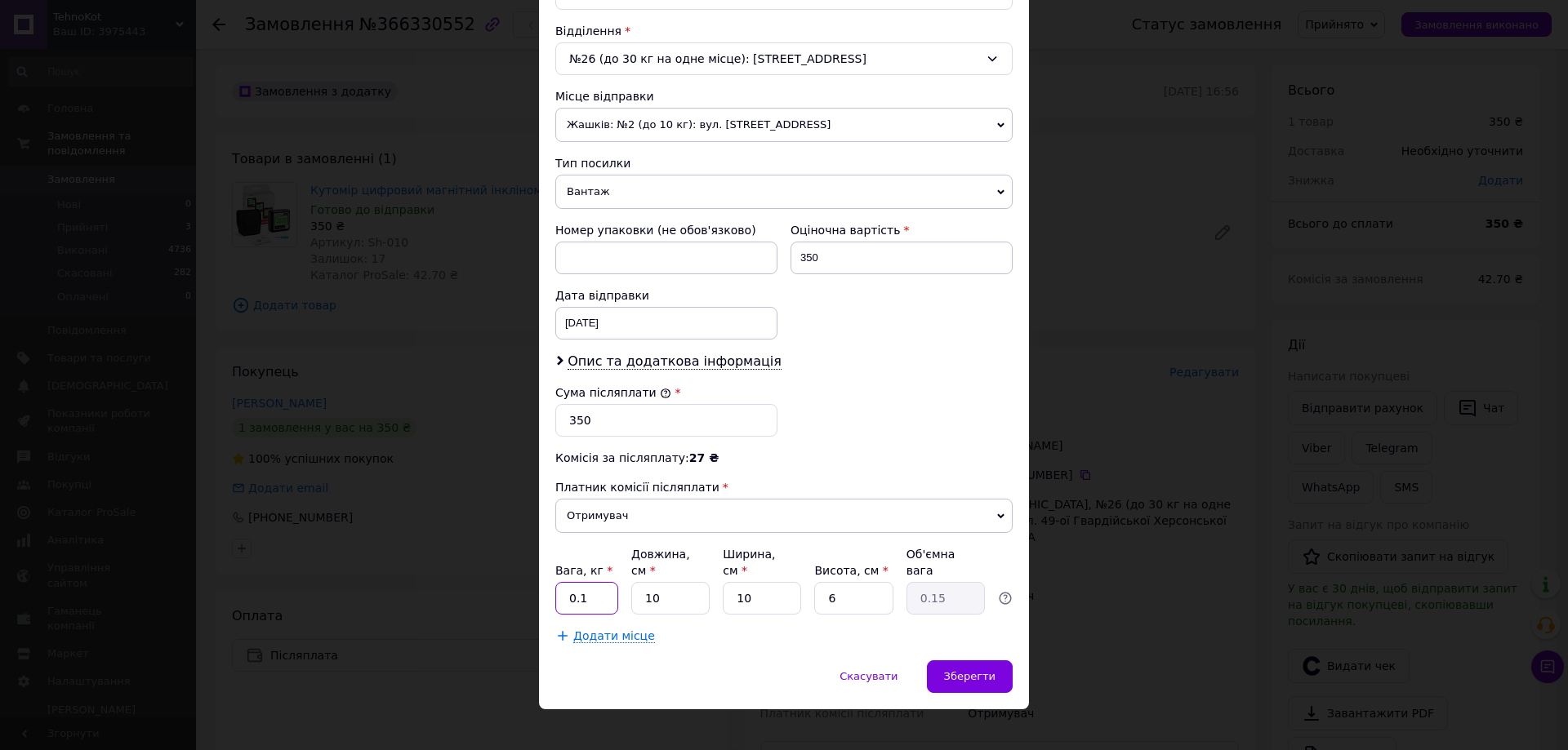
click at [592, 584] on input "0.1" at bounding box center [586, 598] width 63 height 33
type input "0.3"
click at [963, 670] on span "Зберегти" at bounding box center [970, 676] width 52 height 12
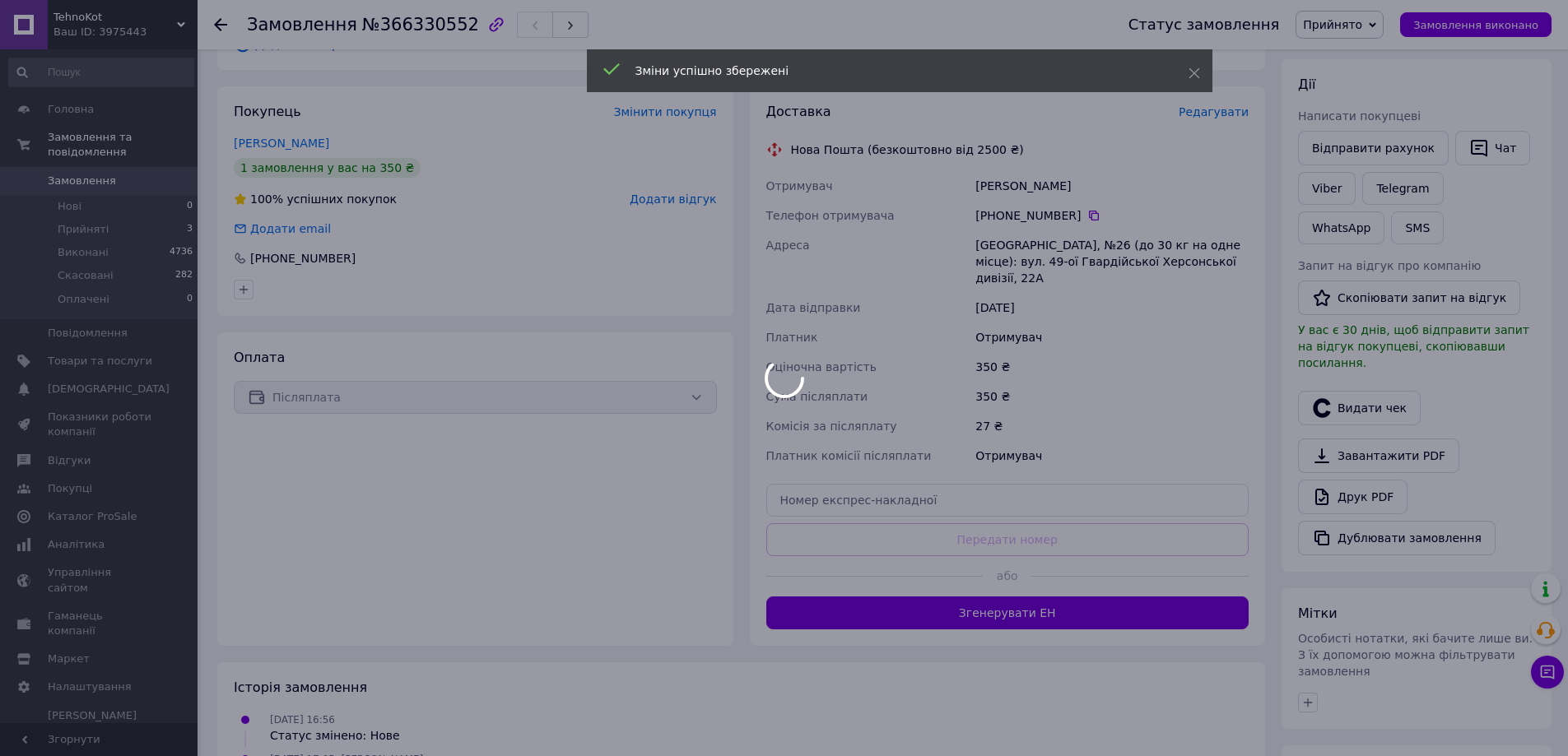
scroll to position [411, 0]
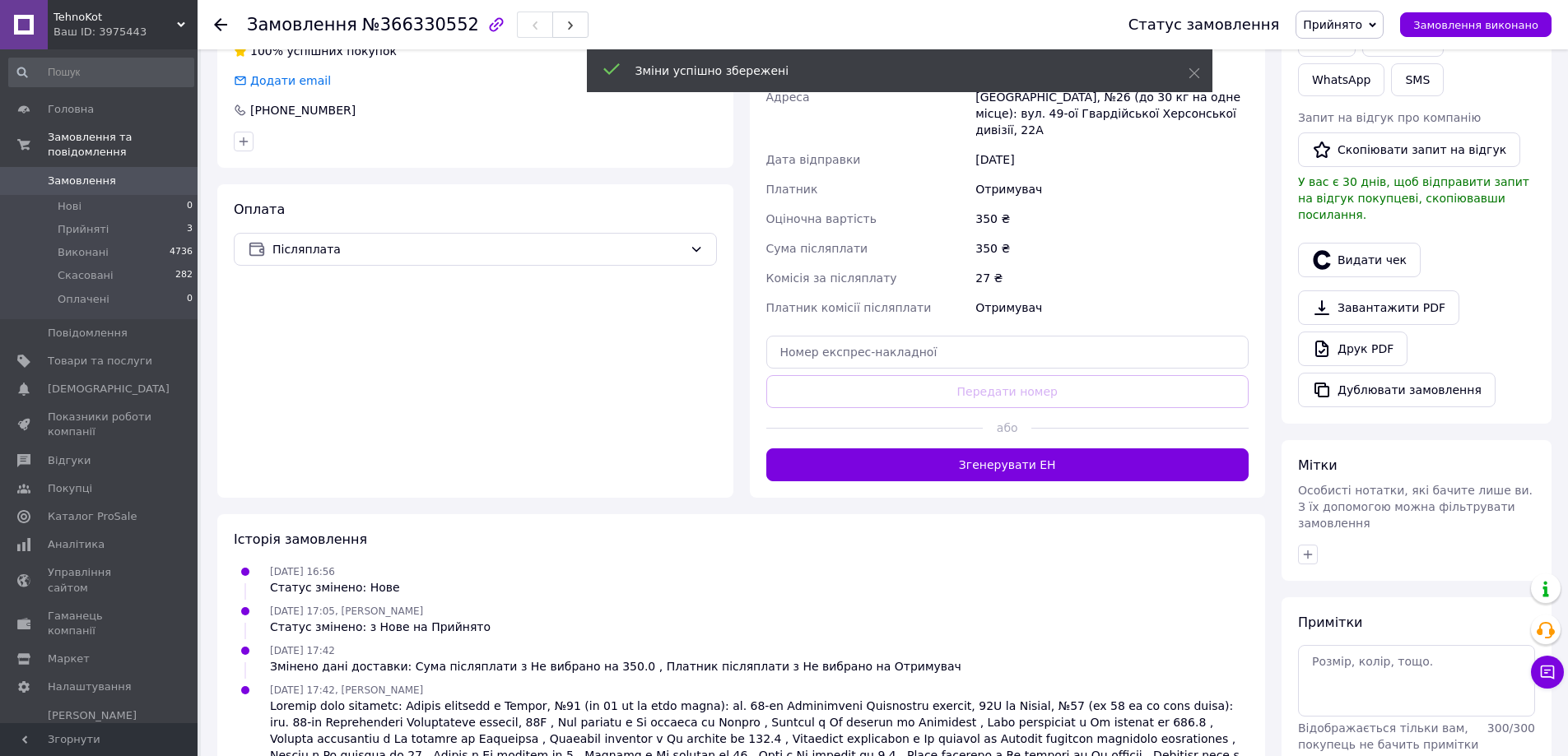
click at [965, 457] on button "Згенерувати ЕН" at bounding box center [1008, 465] width 483 height 33
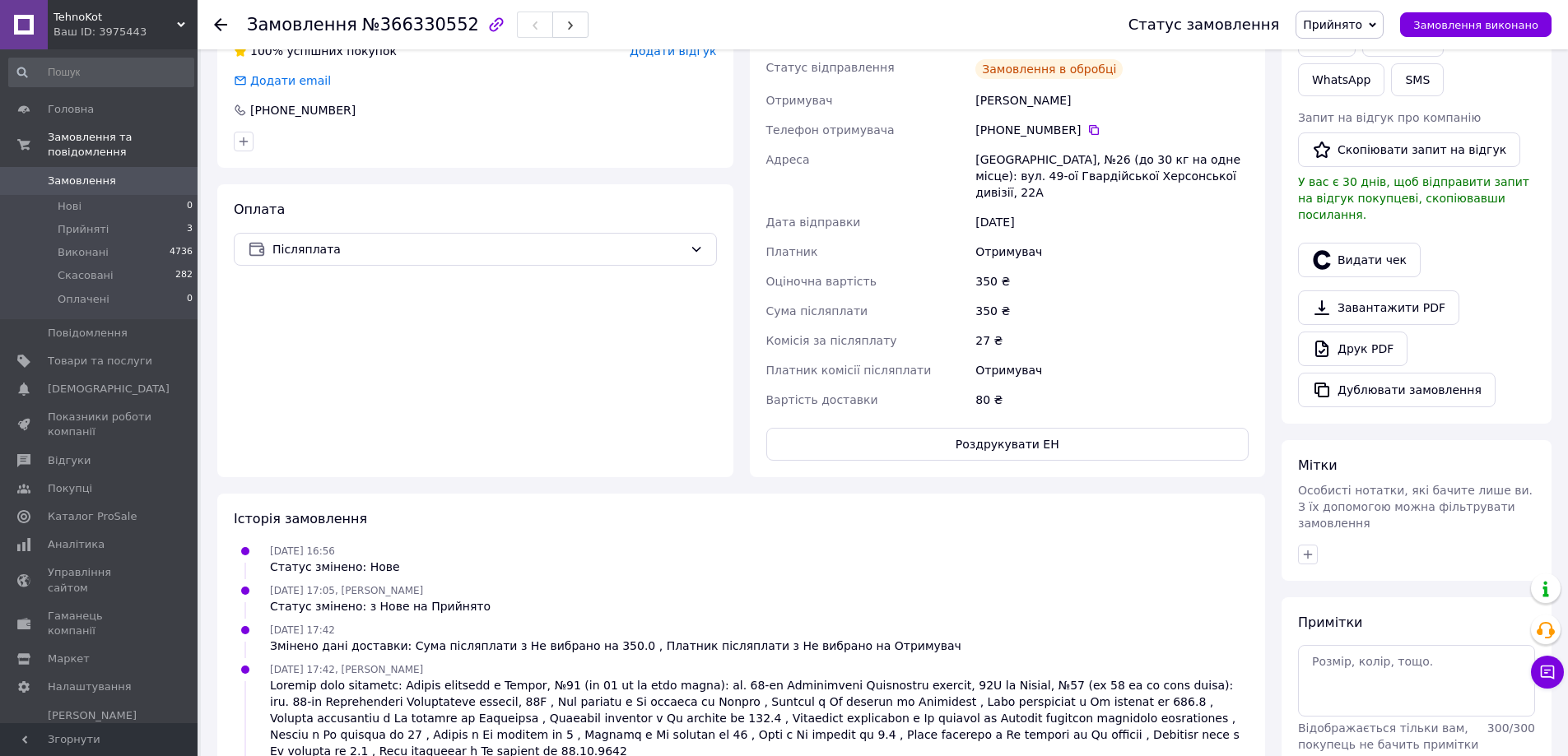
click at [966, 434] on button "Роздрукувати ЕН" at bounding box center [1008, 444] width 483 height 33
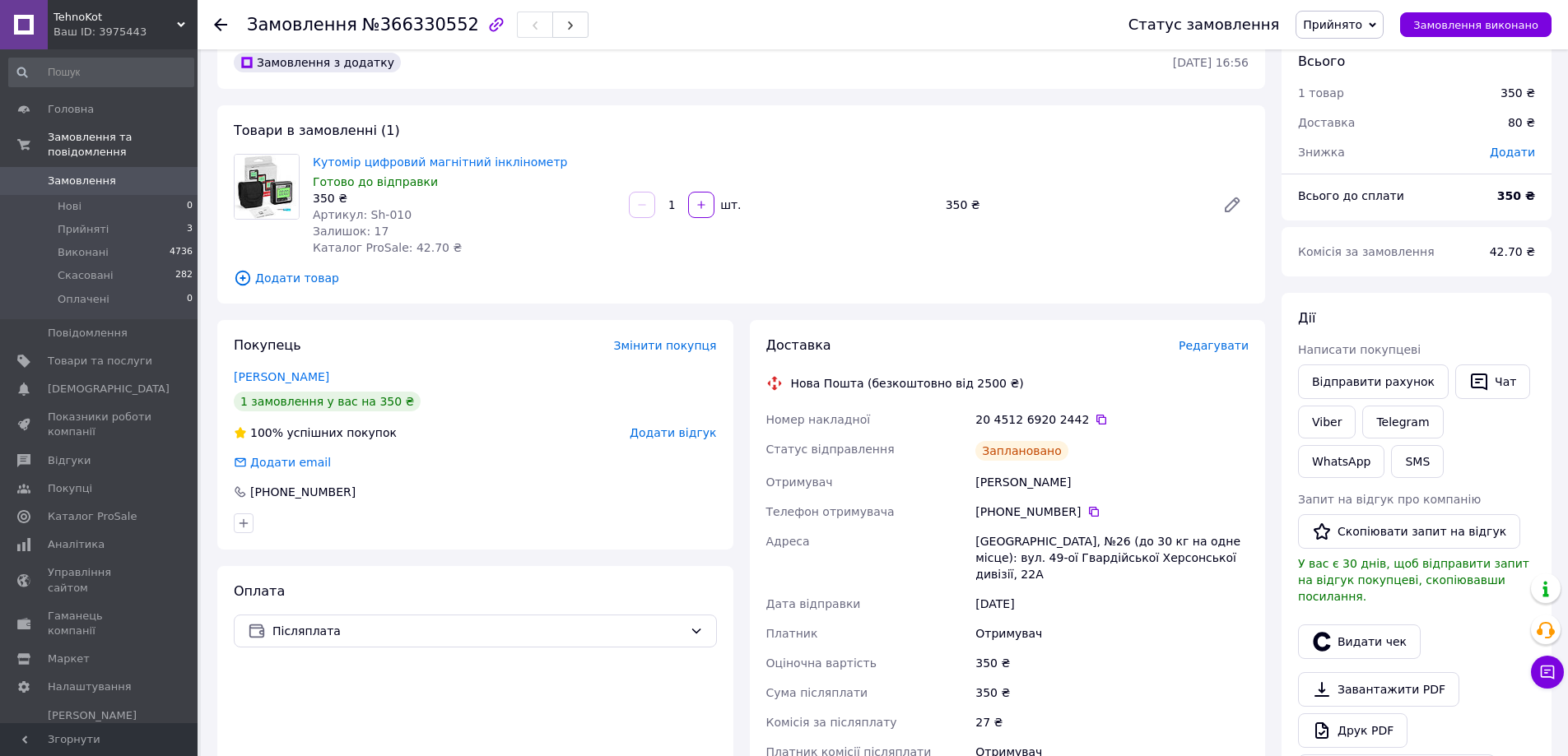
scroll to position [0, 0]
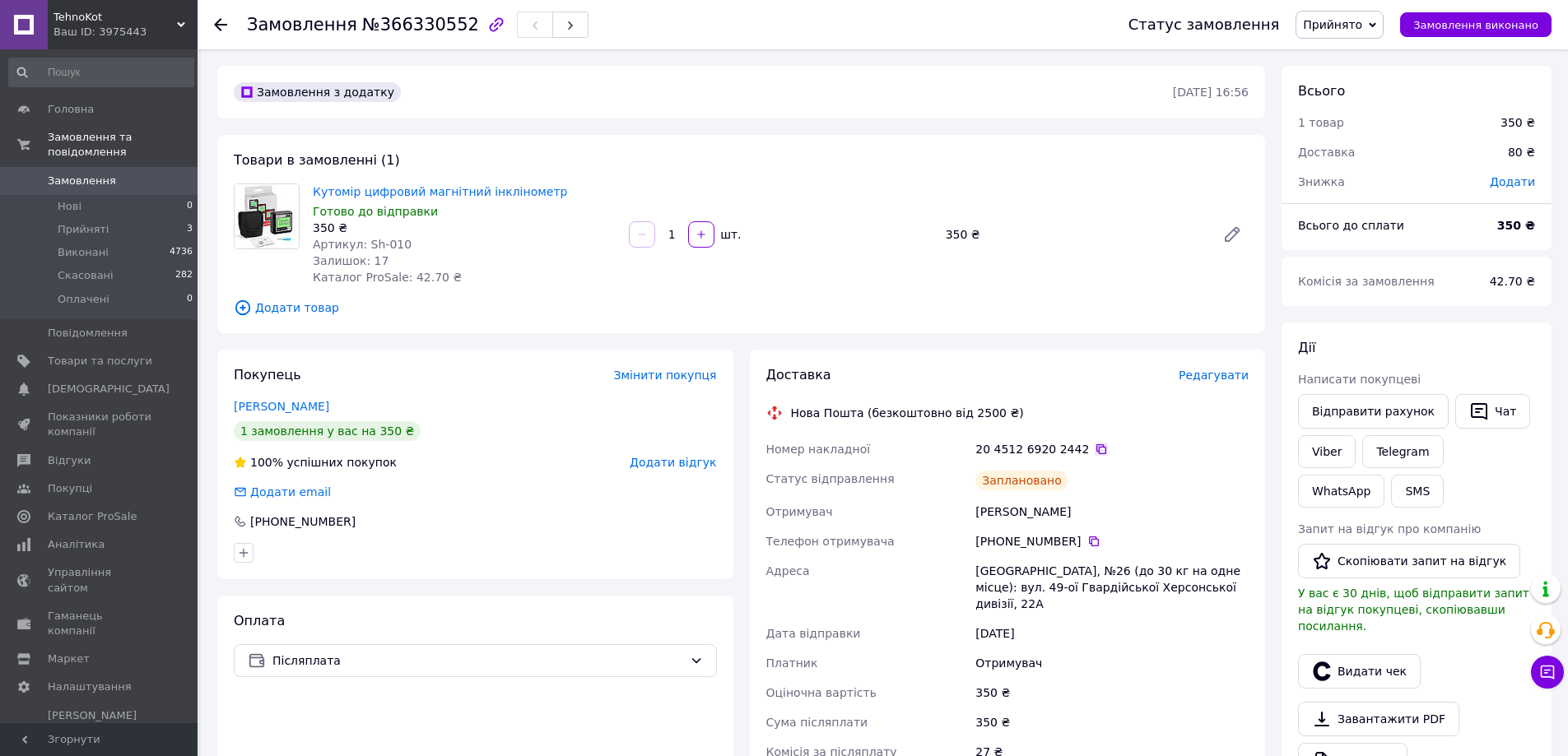
click at [1095, 443] on icon at bounding box center [1101, 448] width 13 height 13
click at [93, 222] on span "Прийняті" at bounding box center [83, 229] width 51 height 15
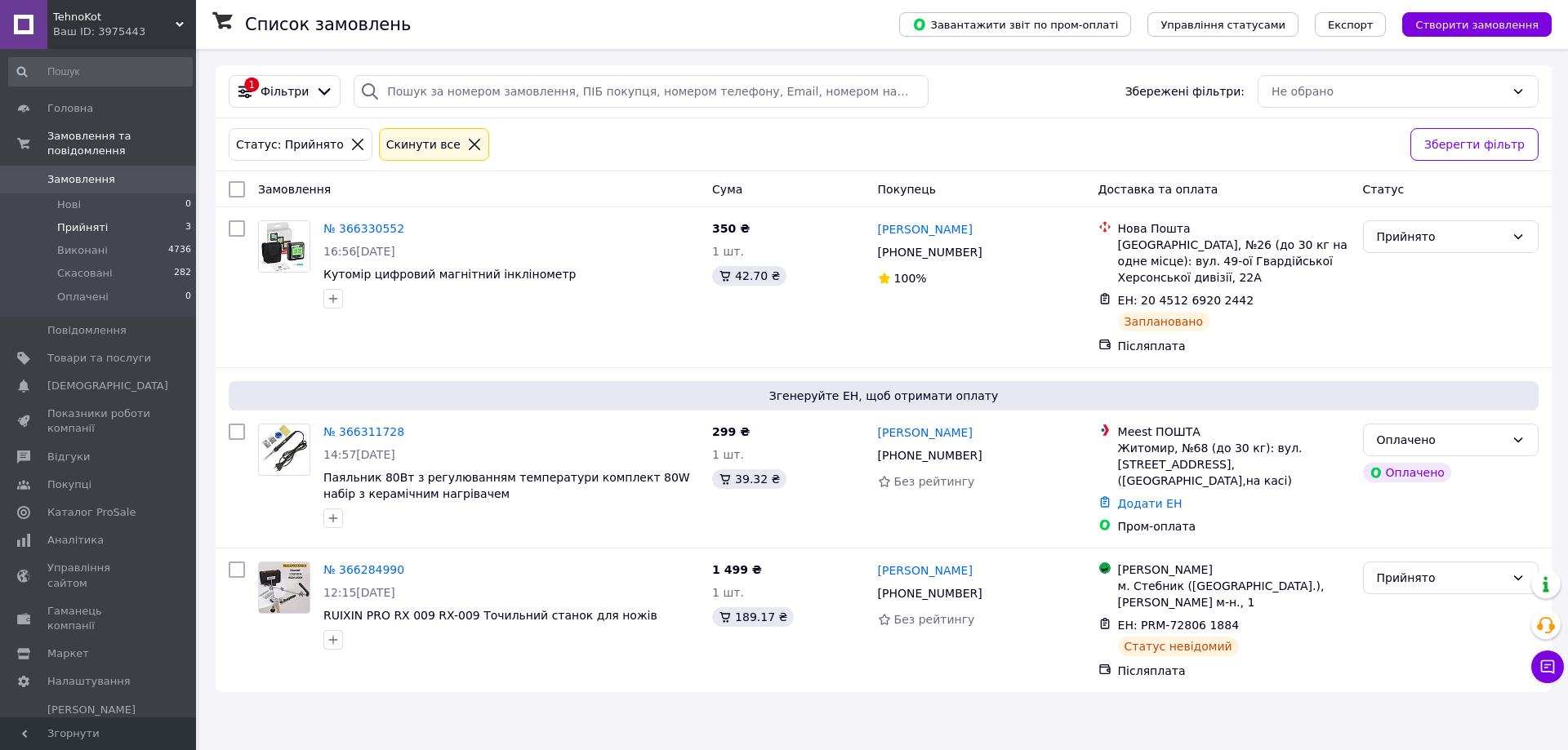
click at [531, 143] on div "Статус: Прийнято Cкинути все" at bounding box center [812, 144] width 1176 height 39
click at [447, 191] on div "Замовлення" at bounding box center [479, 190] width 455 height 29
click at [1339, 388] on span "Згенеруйте ЕН, щоб отримати оплату" at bounding box center [884, 396] width 1297 height 16
drag, startPoint x: 761, startPoint y: 373, endPoint x: 998, endPoint y: 372, distance: 237.0
click at [998, 388] on span "Згенеруйте ЕН, щоб отримати оплату" at bounding box center [884, 396] width 1297 height 16
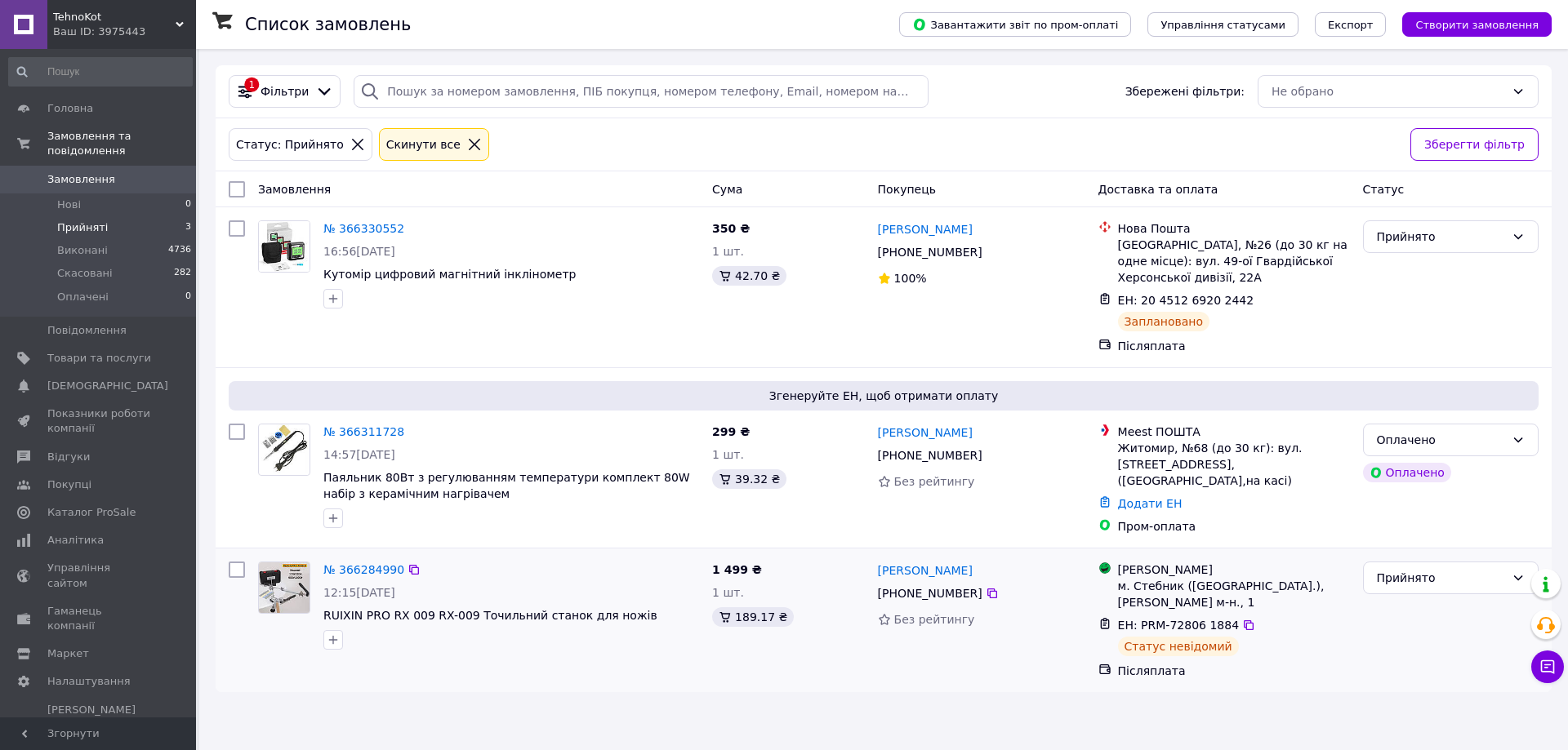
click at [328, 646] on div "№ 366284990 12:15, 12.10.2025 RUIXIN PRO RX 009 RX-009 Точильний станок для нож…" at bounding box center [479, 621] width 455 height 131
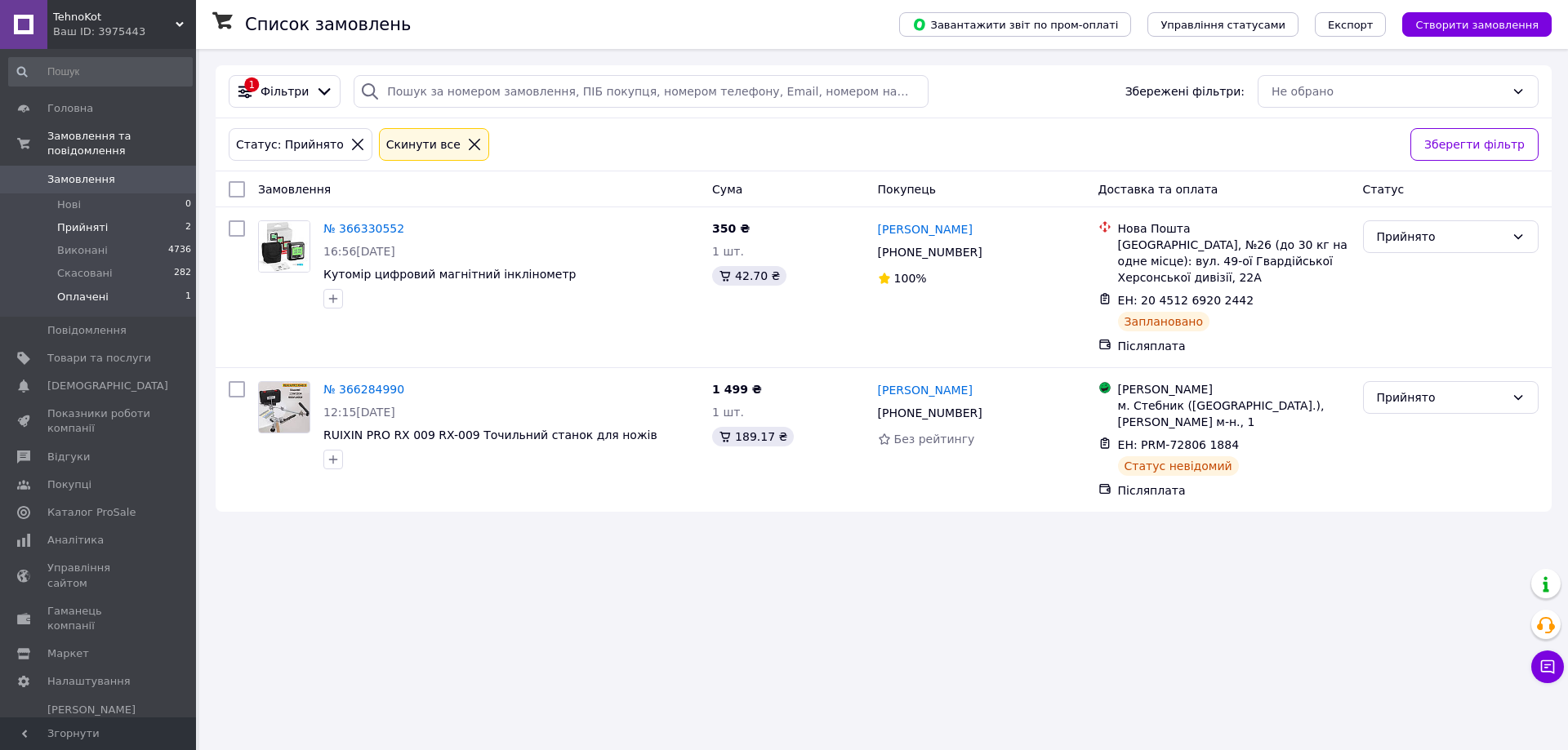
click at [166, 285] on li "Оплачені 1" at bounding box center [100, 301] width 201 height 31
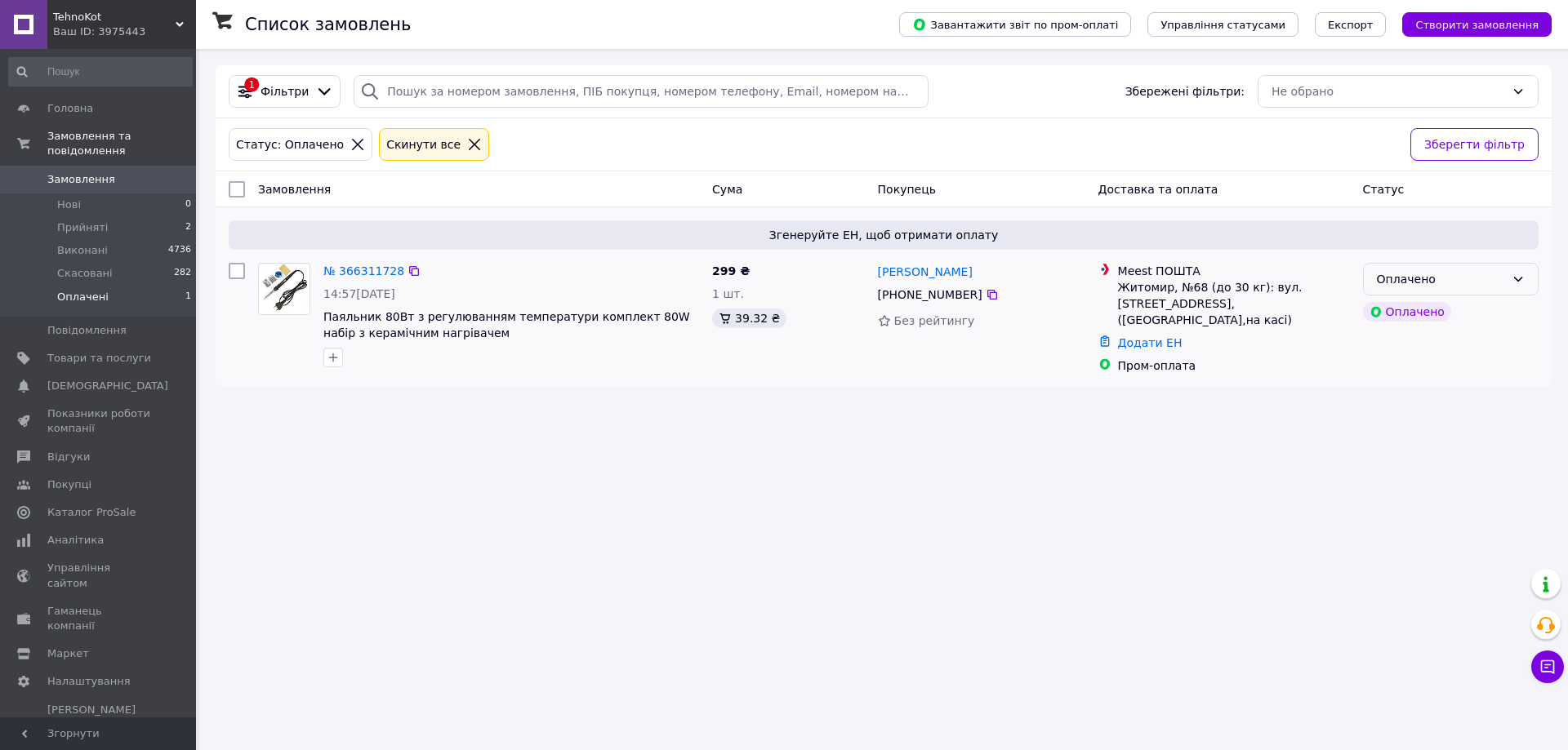
click at [1417, 276] on div "Оплачено" at bounding box center [1441, 278] width 129 height 18
click at [1425, 309] on li "Прийнято" at bounding box center [1451, 315] width 174 height 29
click at [378, 278] on link "№ 366311728" at bounding box center [364, 271] width 81 height 13
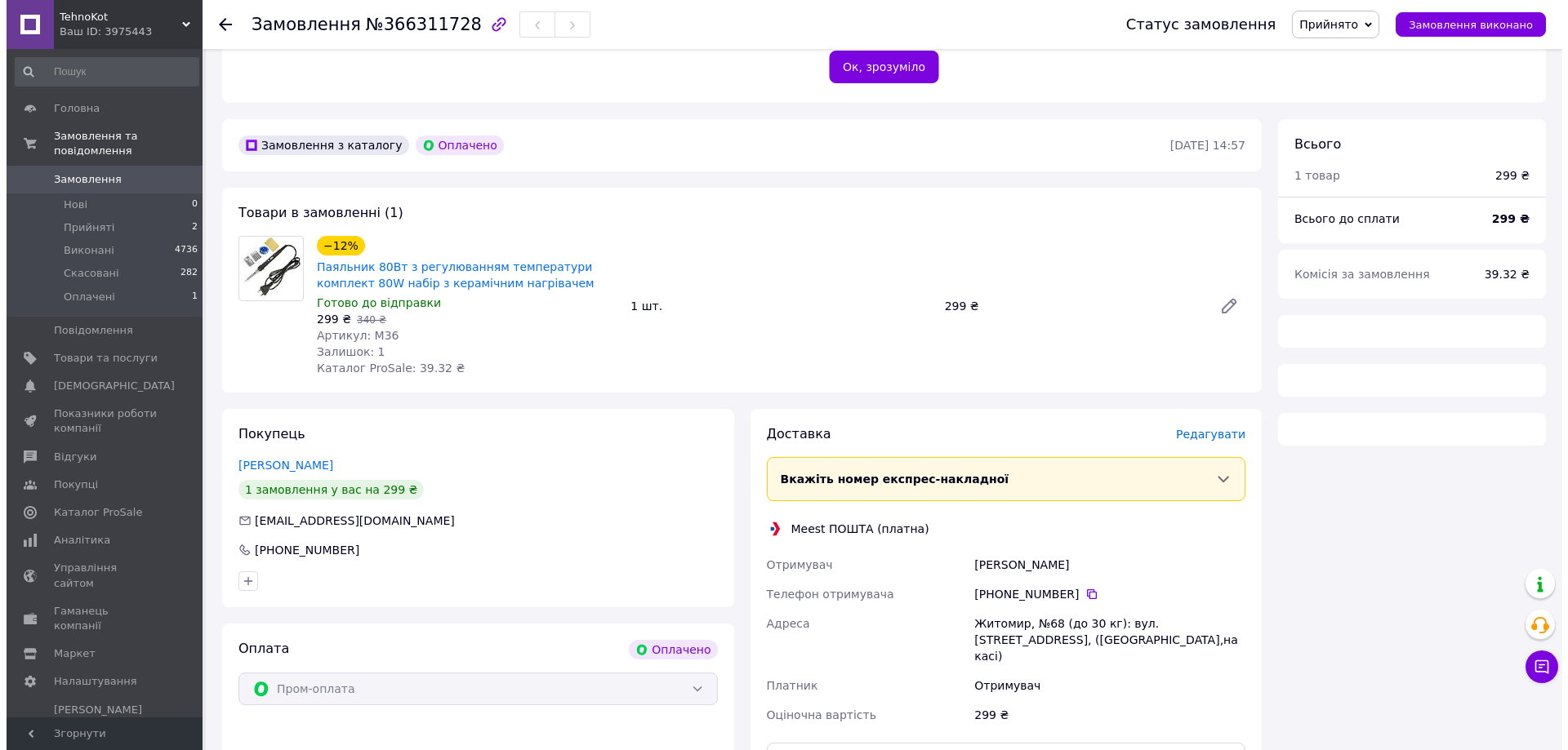
scroll to position [388, 0]
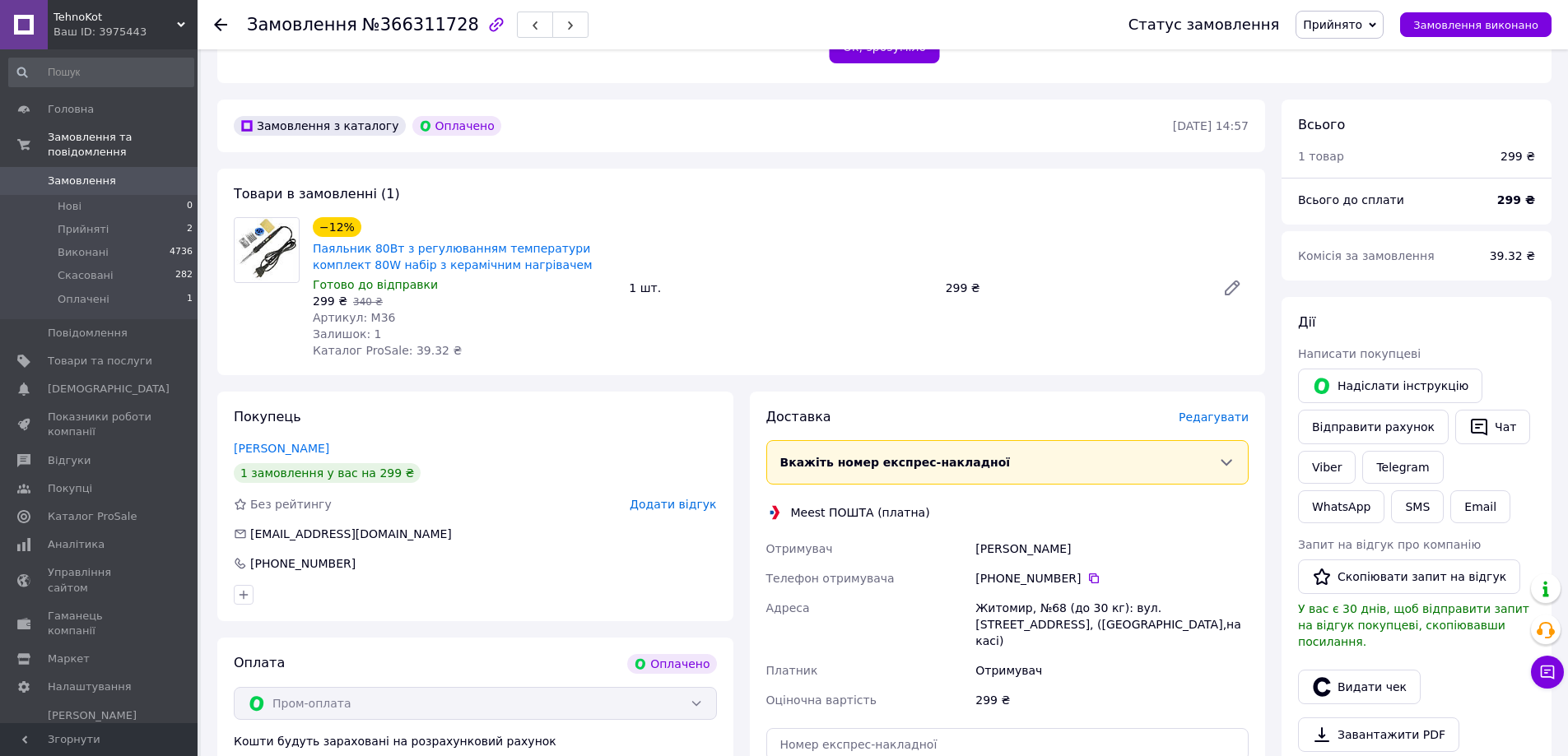
click at [1211, 411] on span "Редагувати" at bounding box center [1213, 417] width 70 height 13
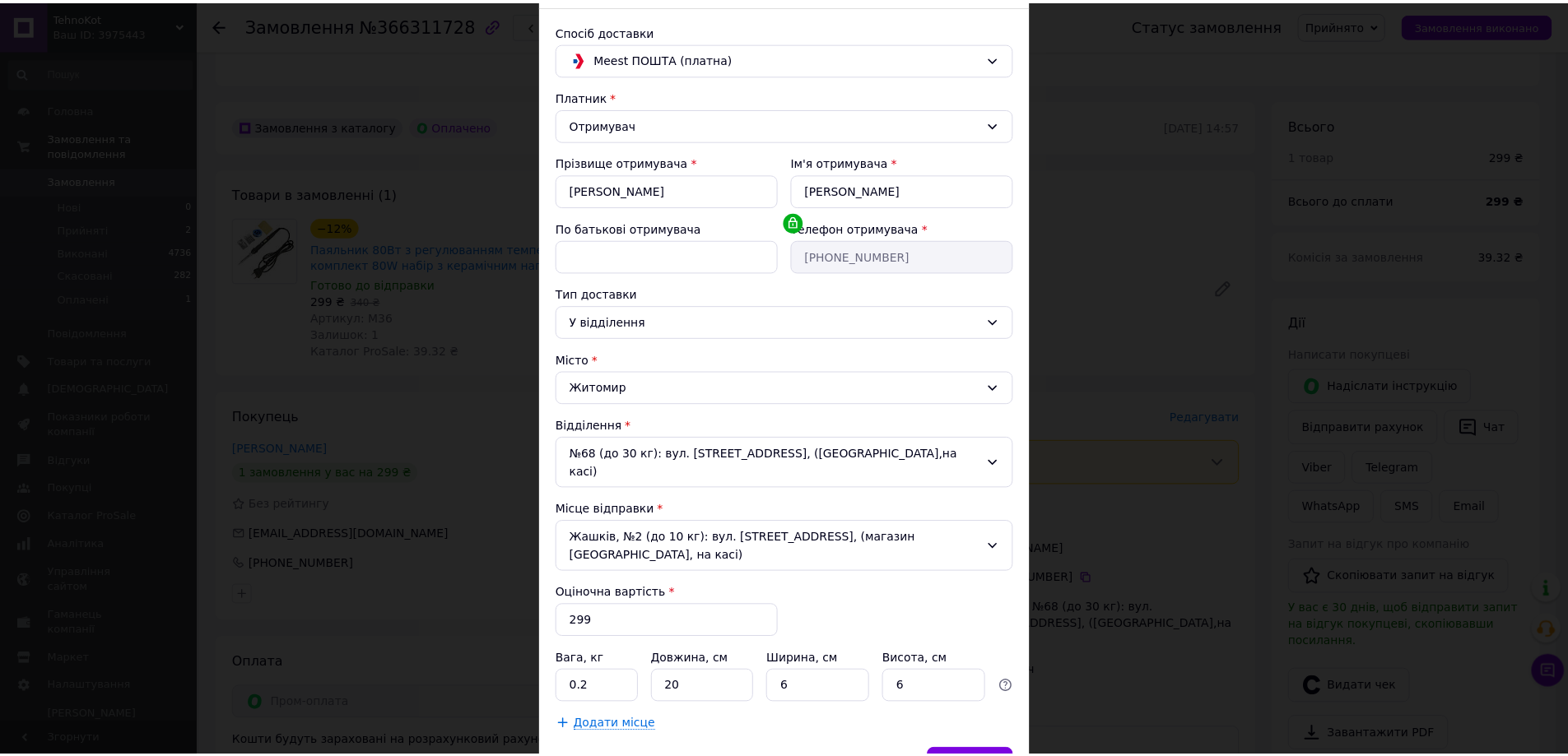
scroll to position [0, 0]
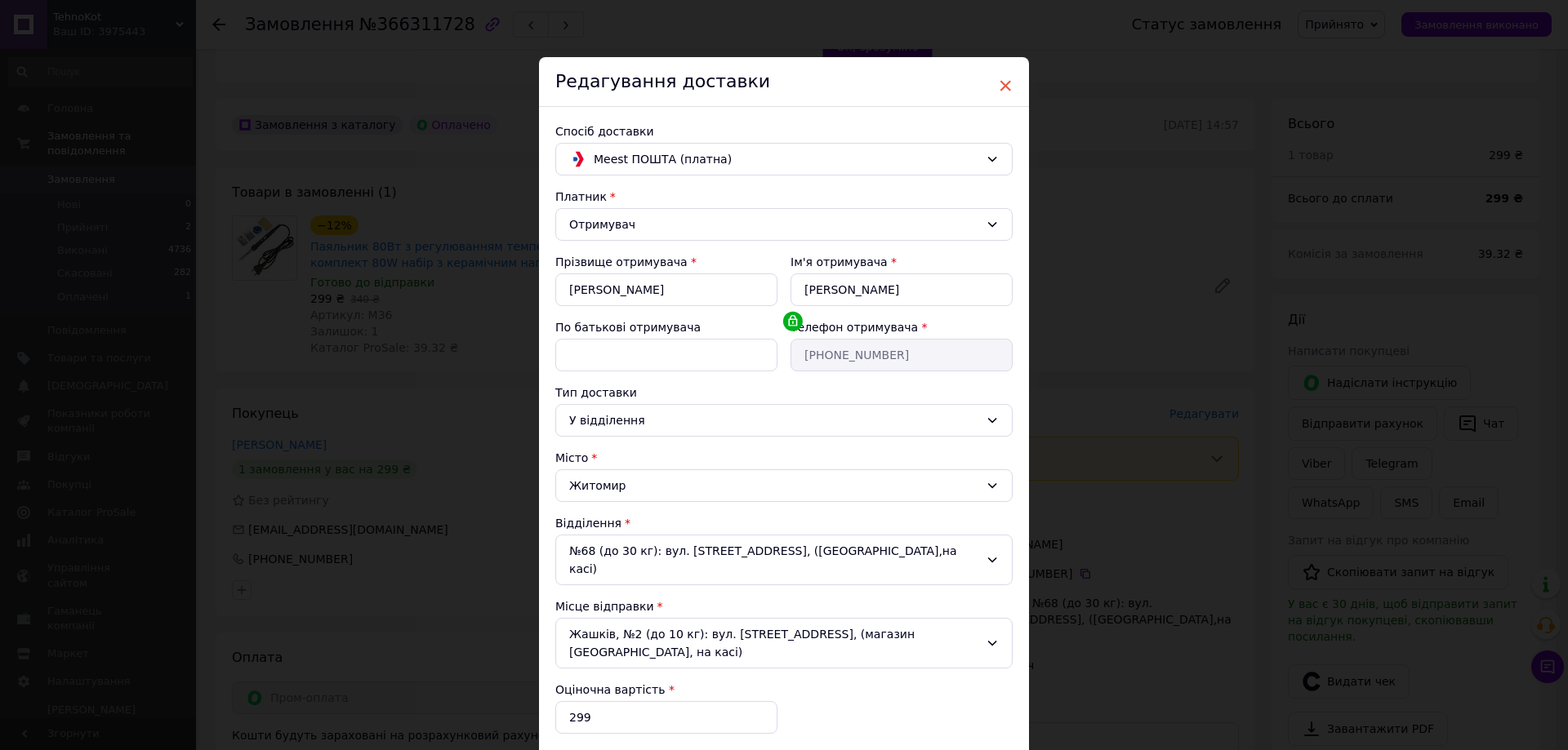
click at [1003, 84] on span "×" at bounding box center [1005, 85] width 15 height 28
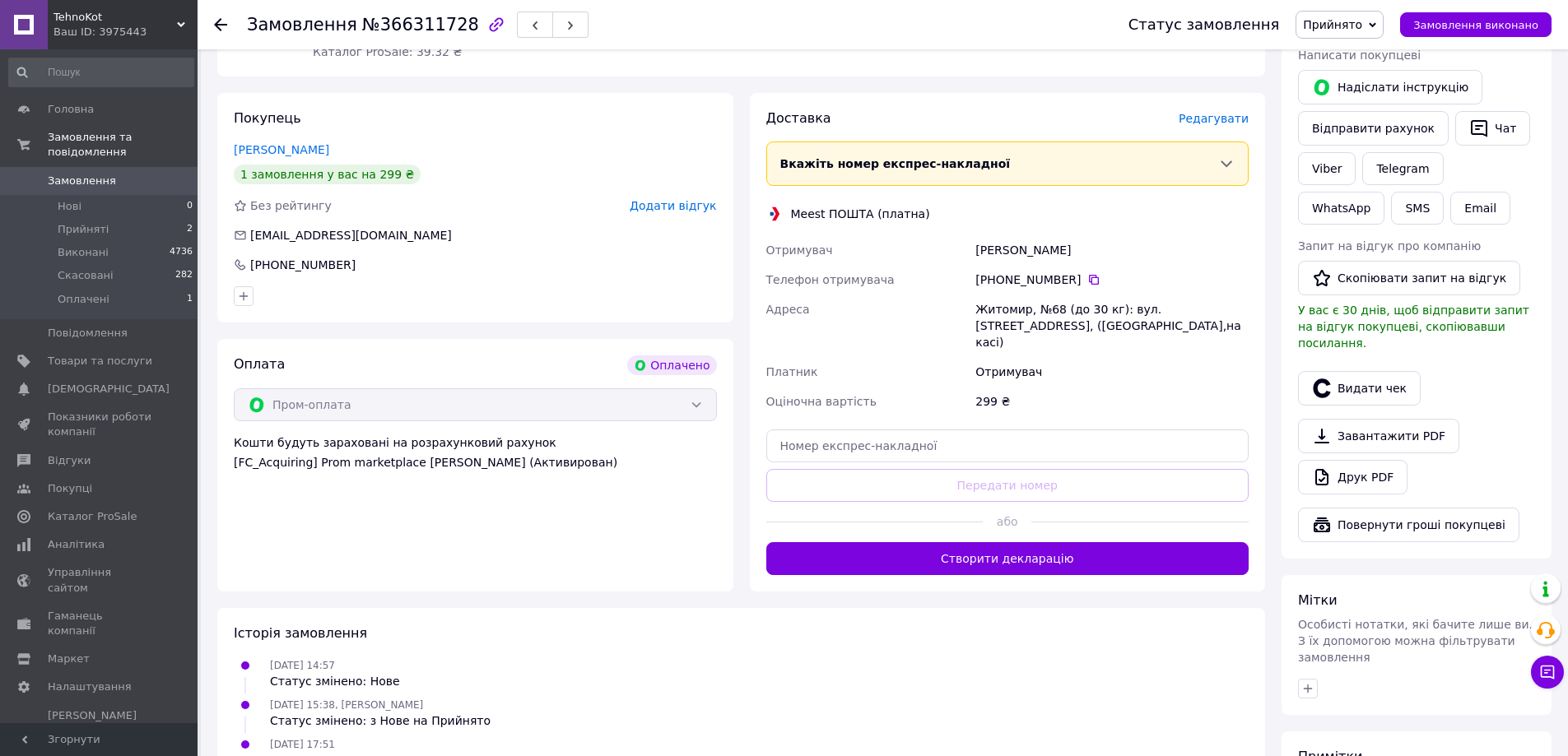
scroll to position [720, 0]
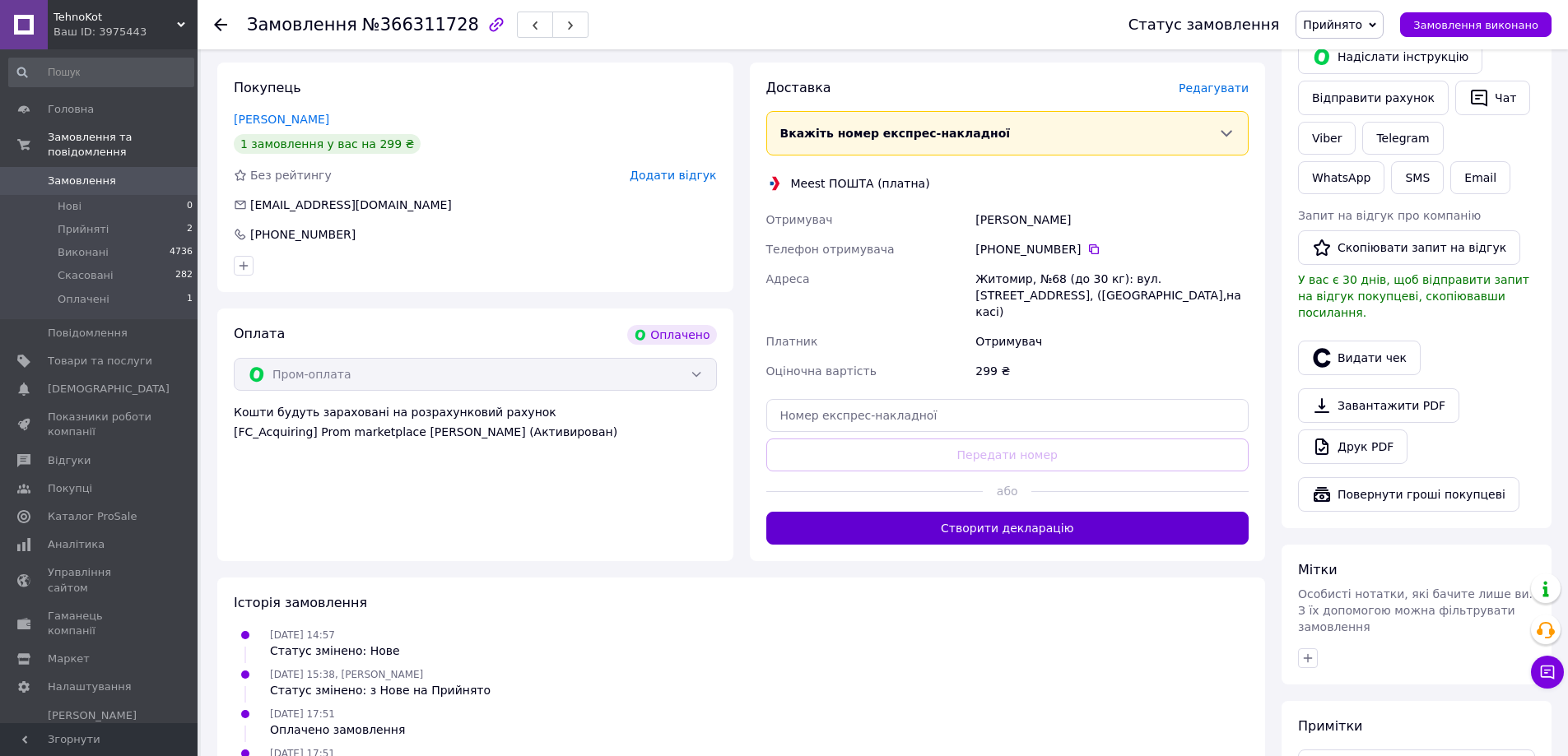
click at [1040, 512] on button "Створити декларацію" at bounding box center [1008, 528] width 483 height 33
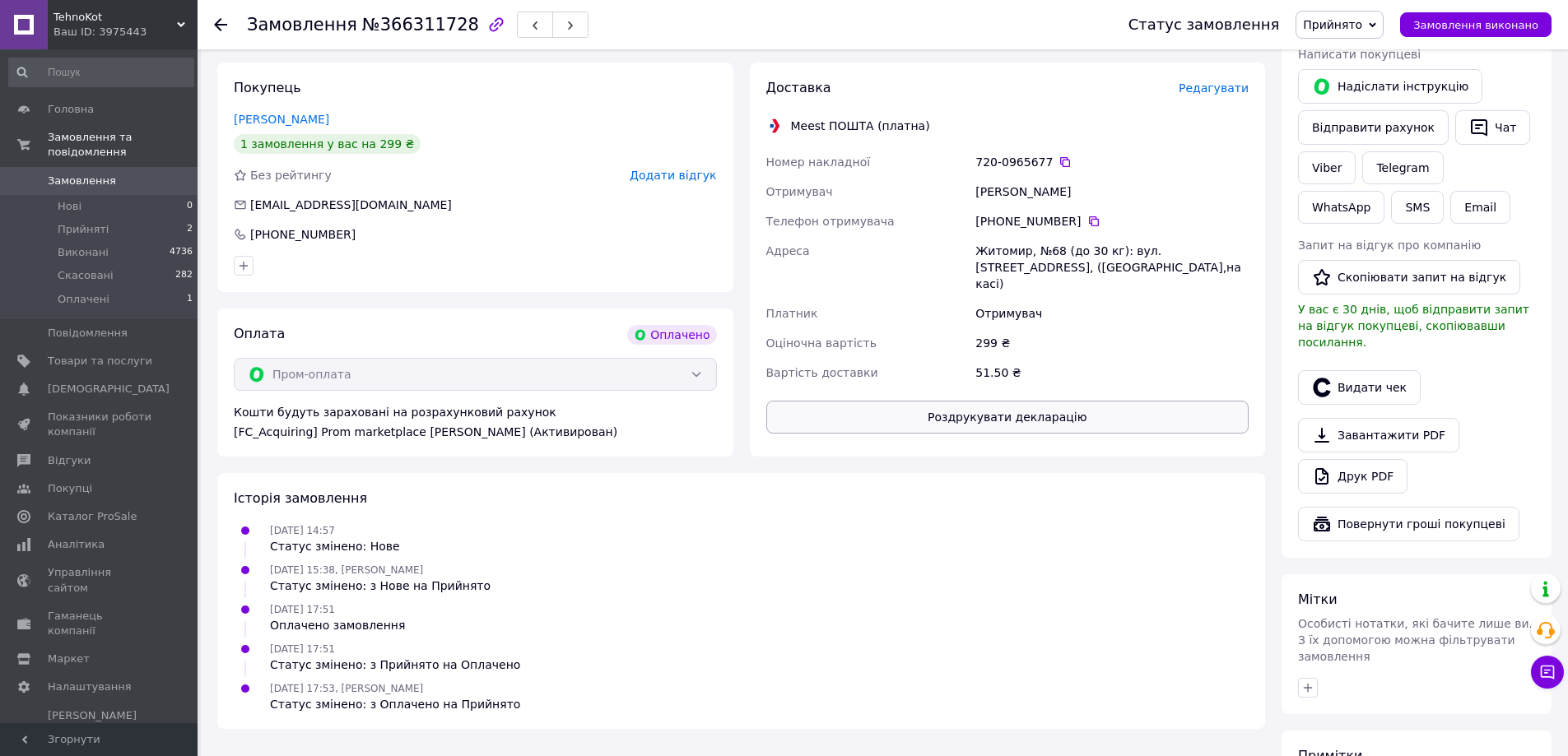
click at [1013, 401] on button "Роздрукувати декларацію" at bounding box center [1008, 417] width 483 height 33
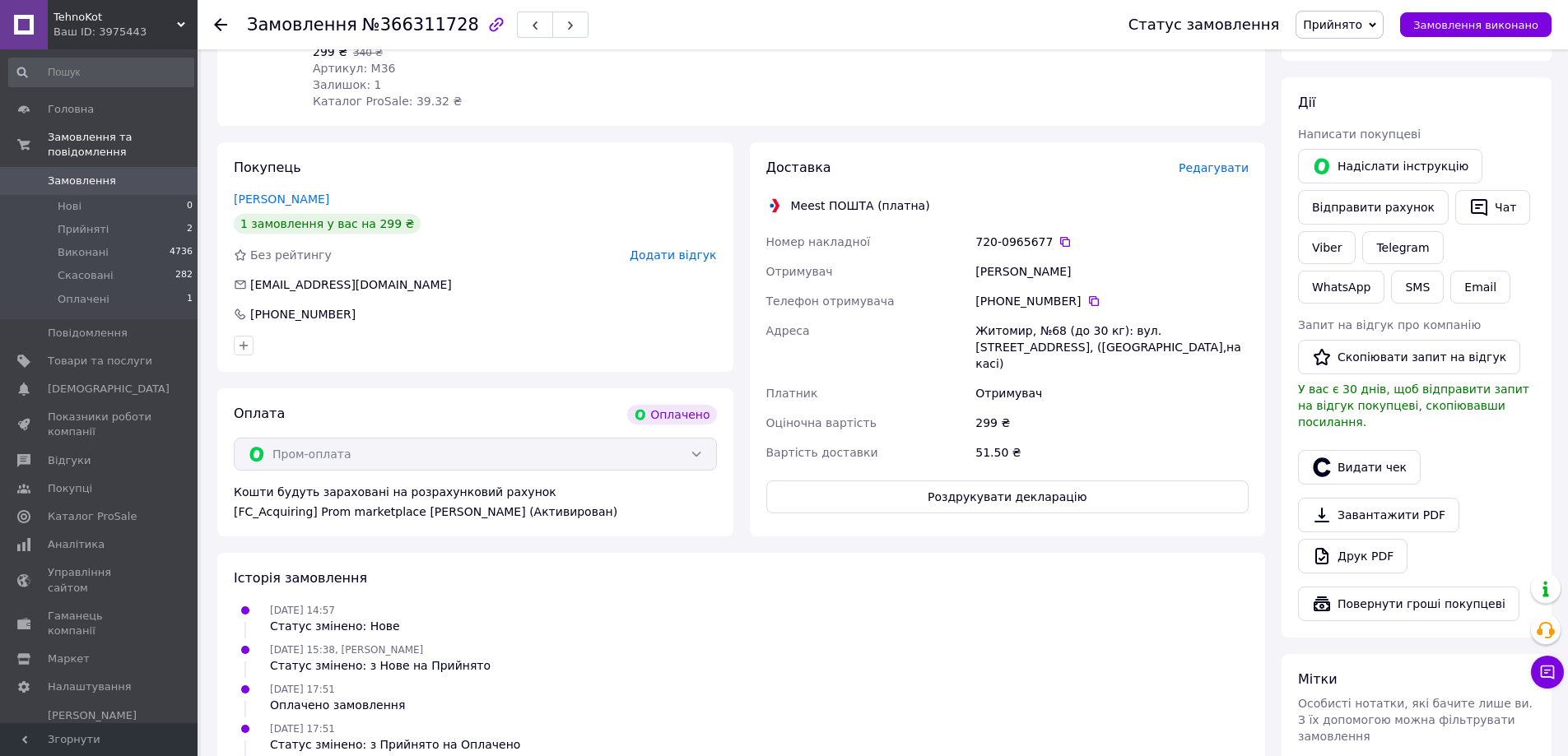
scroll to position [226, 0]
